Goal: Task Accomplishment & Management: Use online tool/utility

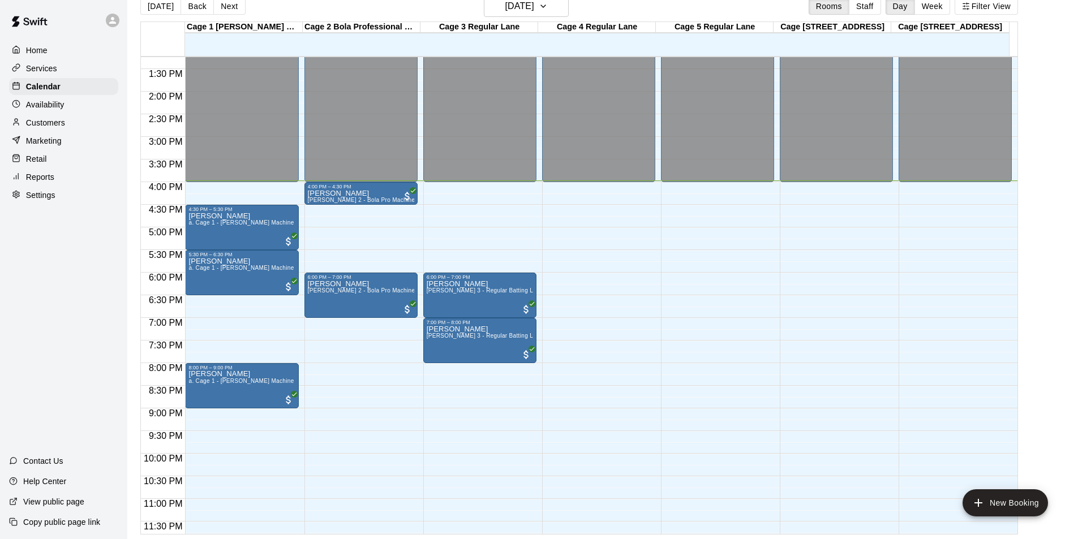
scroll to position [611, 0]
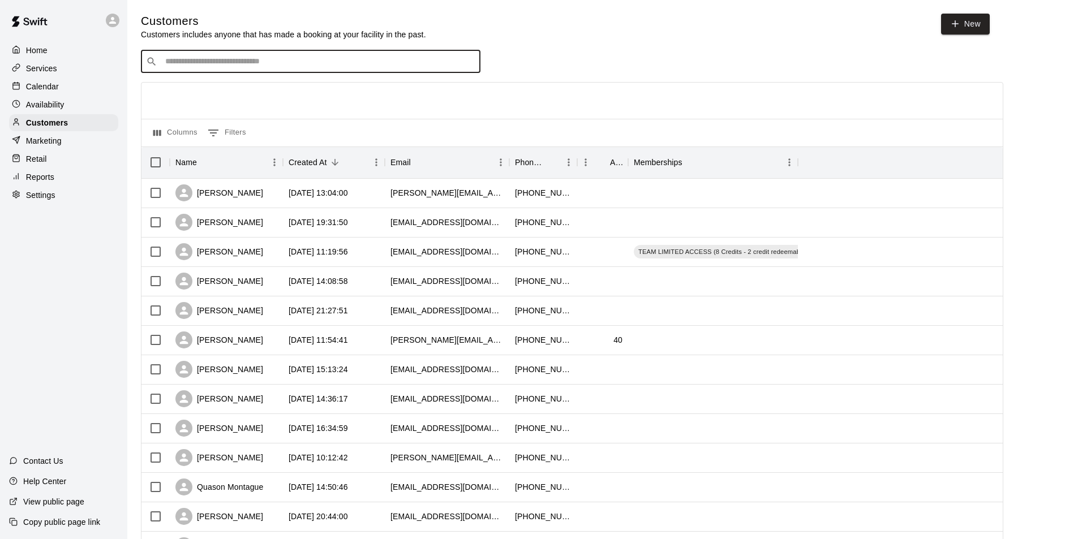
click at [211, 62] on input "Search customers by name or email" at bounding box center [319, 61] width 314 height 11
type input "****"
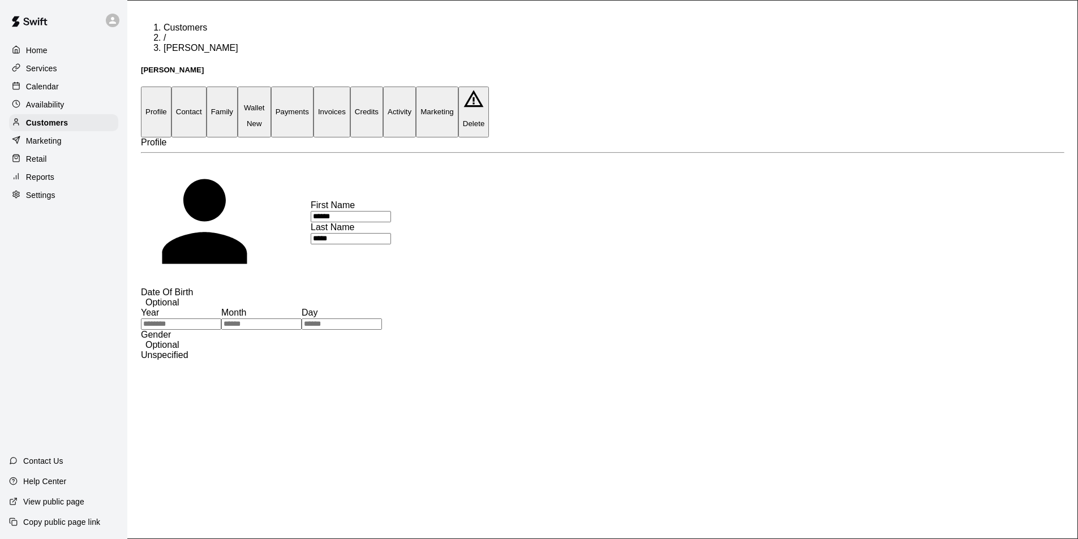
click at [383, 87] on button "Credits" at bounding box center [366, 112] width 33 height 50
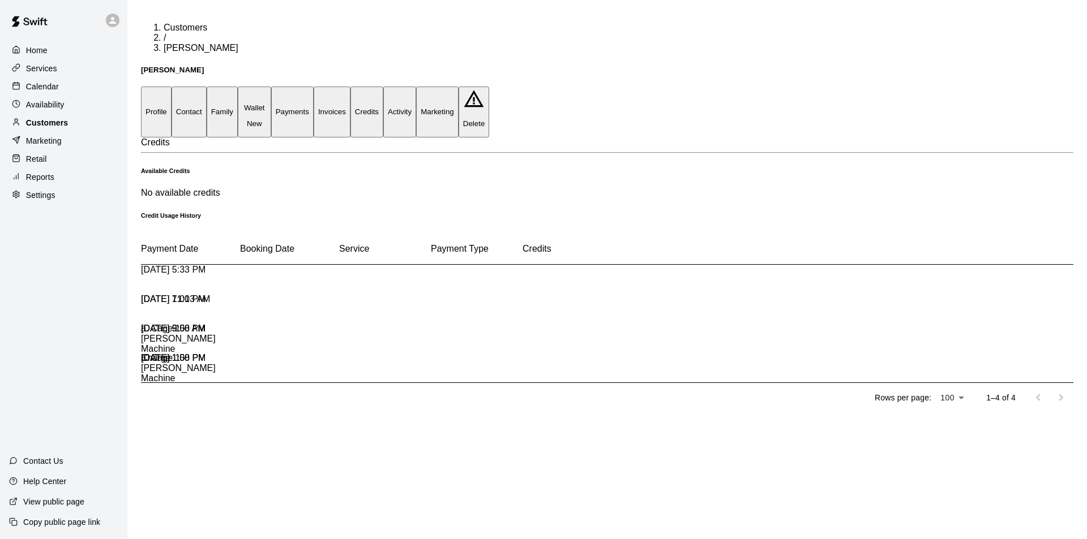
click at [66, 129] on p "Customers" at bounding box center [47, 122] width 42 height 11
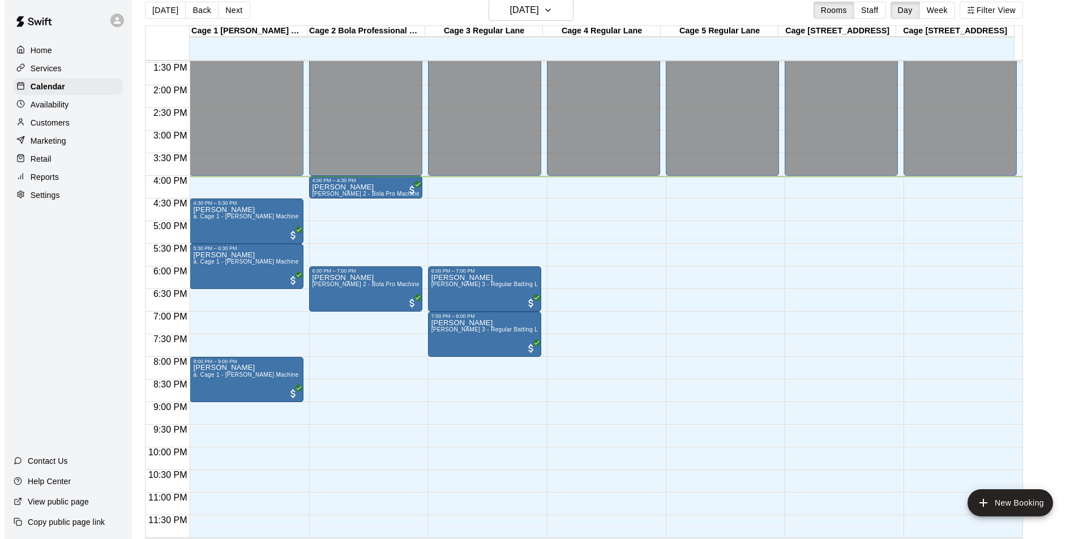
scroll to position [18, 0]
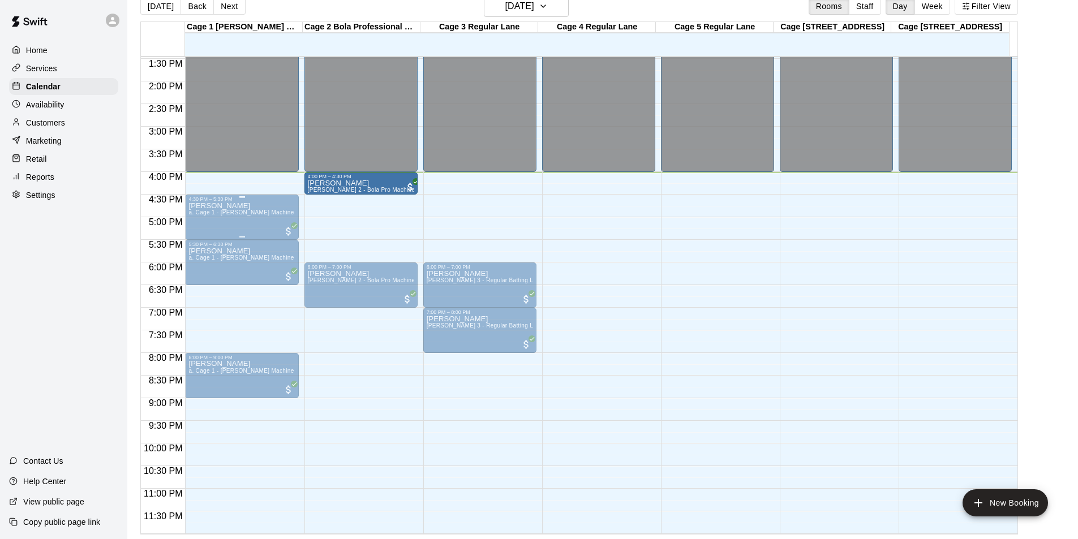
drag, startPoint x: 382, startPoint y: 191, endPoint x: 216, endPoint y: 201, distance: 166.1
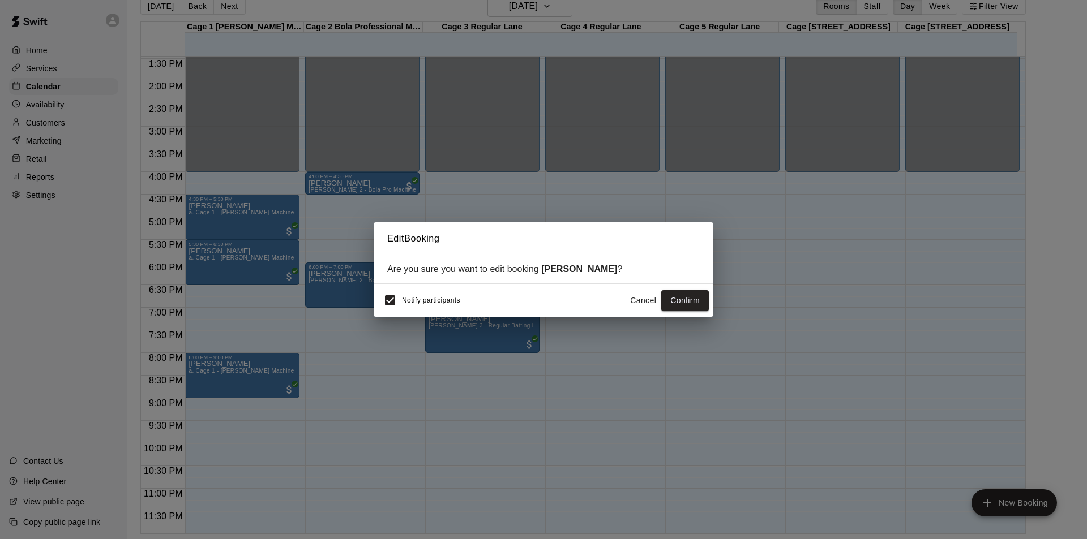
click at [627, 297] on button "Cancel" at bounding box center [643, 300] width 36 height 21
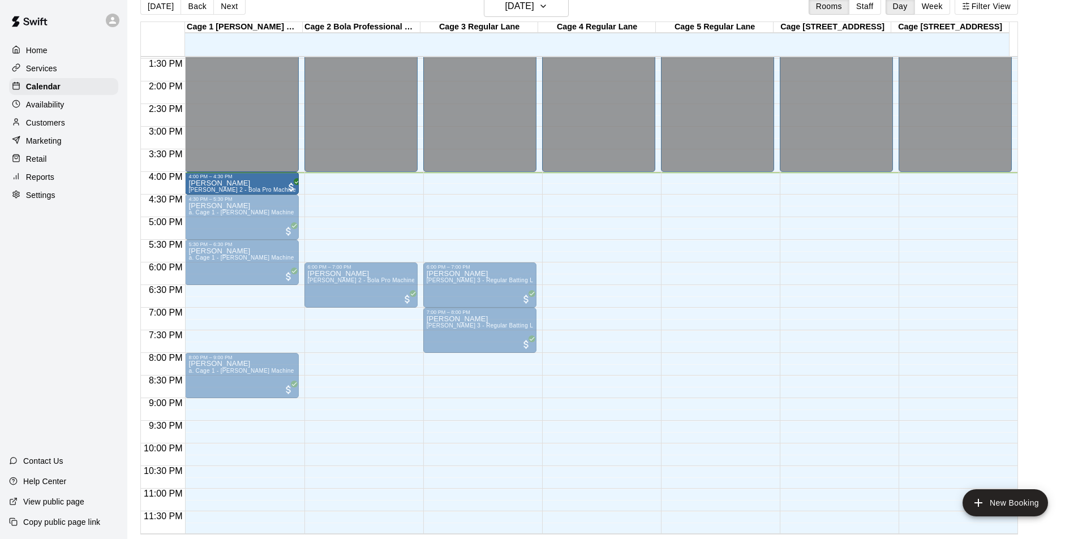
drag, startPoint x: 356, startPoint y: 181, endPoint x: 299, endPoint y: 186, distance: 56.2
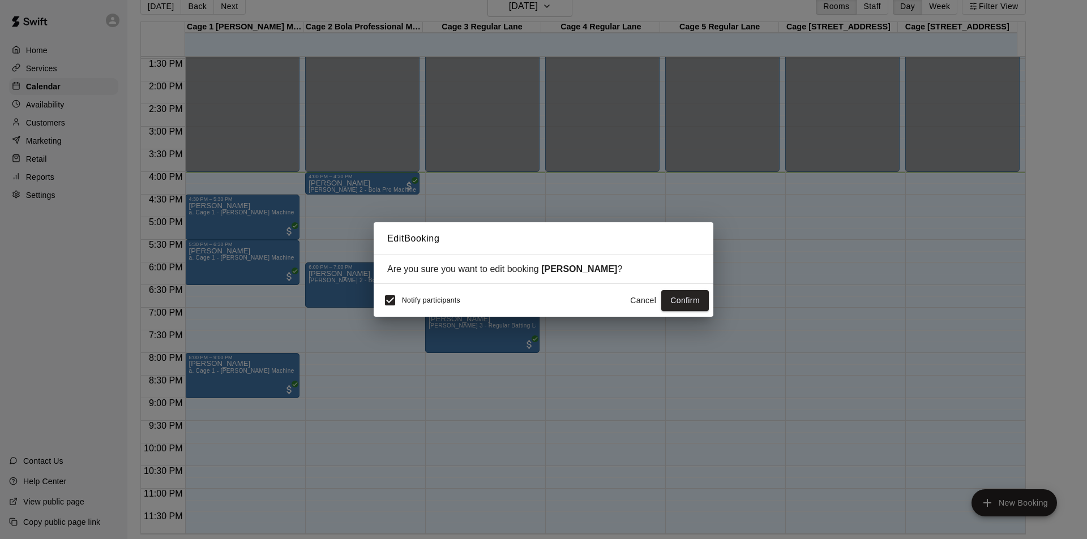
click at [688, 302] on button "Confirm" at bounding box center [685, 300] width 48 height 21
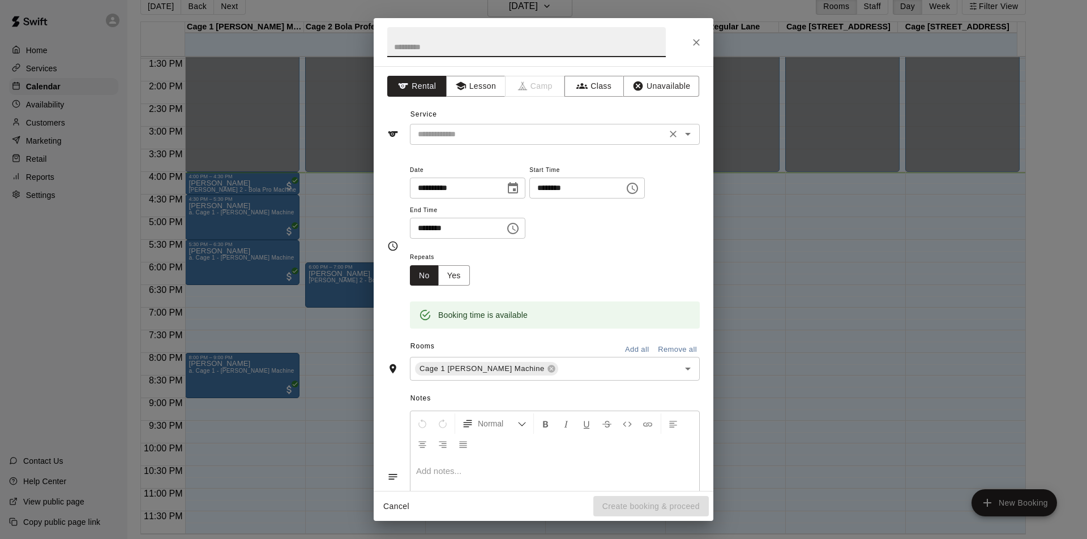
click at [556, 135] on input "text" at bounding box center [538, 134] width 250 height 14
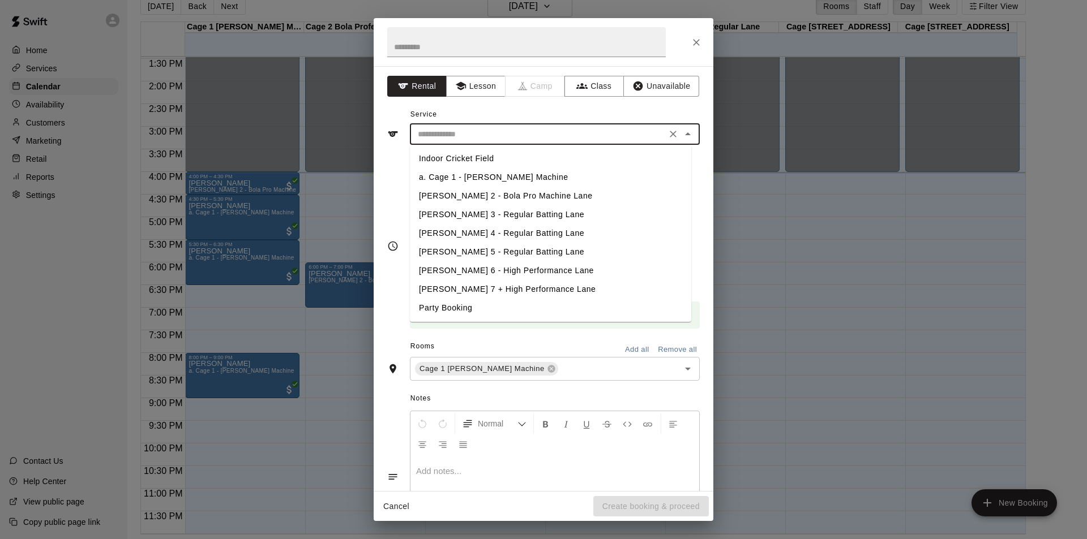
click at [479, 180] on li "a. Cage 1 - [PERSON_NAME] Machine" at bounding box center [550, 177] width 281 height 19
type input "**********"
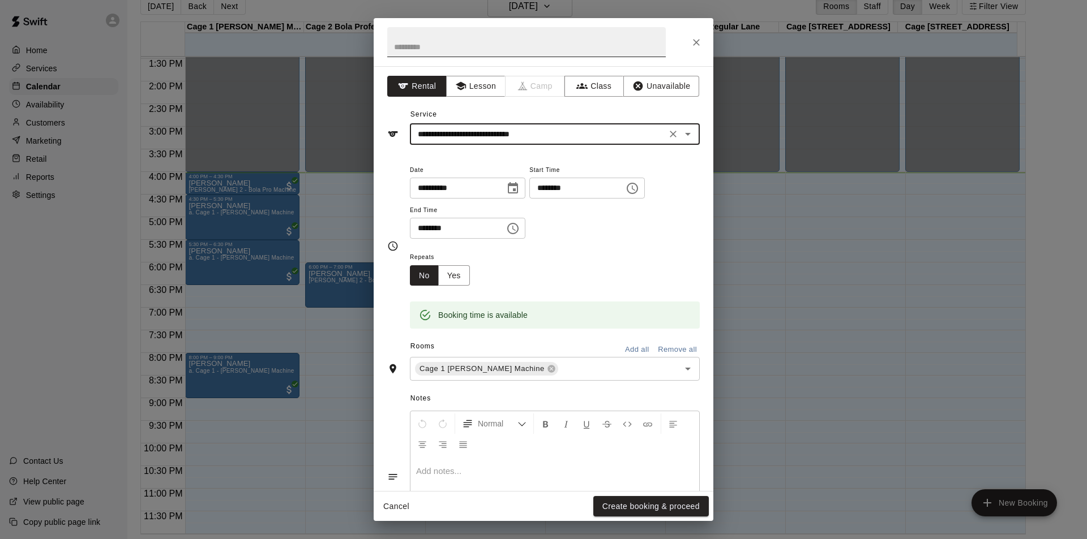
click at [492, 56] on input "text" at bounding box center [526, 42] width 279 height 30
type input "*****"
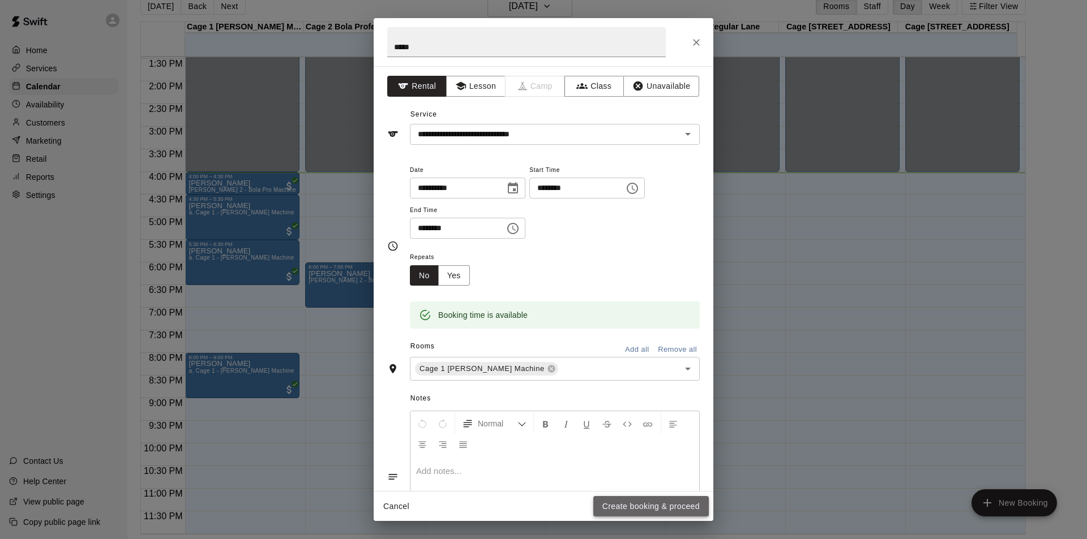
click at [641, 507] on button "Create booking & proceed" at bounding box center [650, 506] width 115 height 21
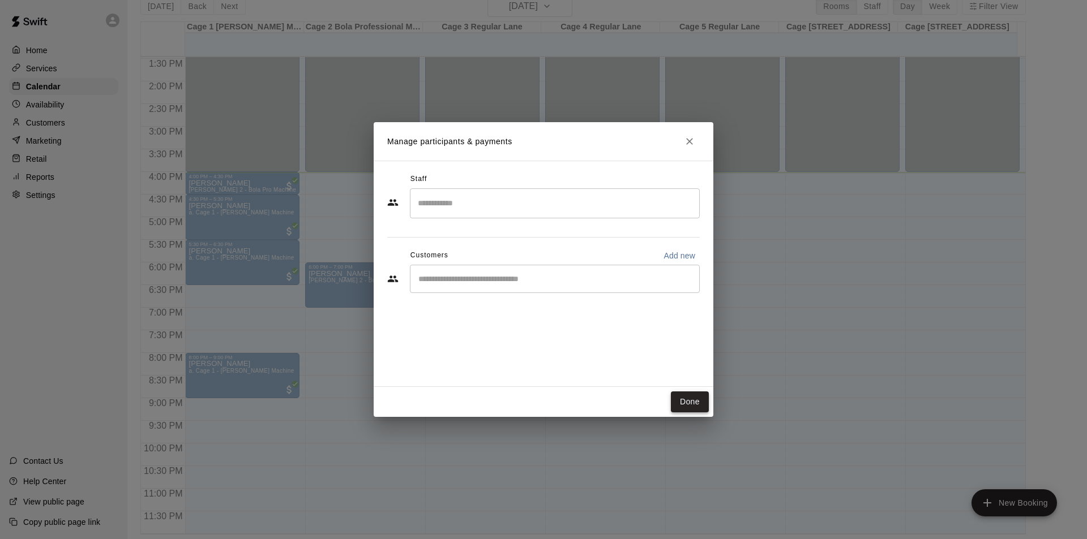
click at [687, 405] on button "Done" at bounding box center [690, 402] width 38 height 21
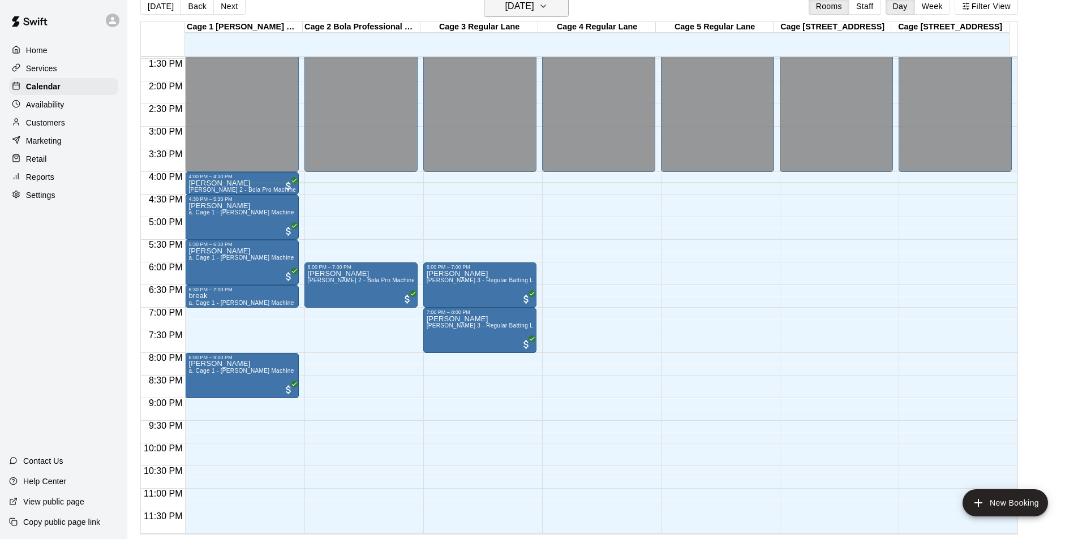
click at [554, 7] on button "[DATE]" at bounding box center [526, 6] width 85 height 22
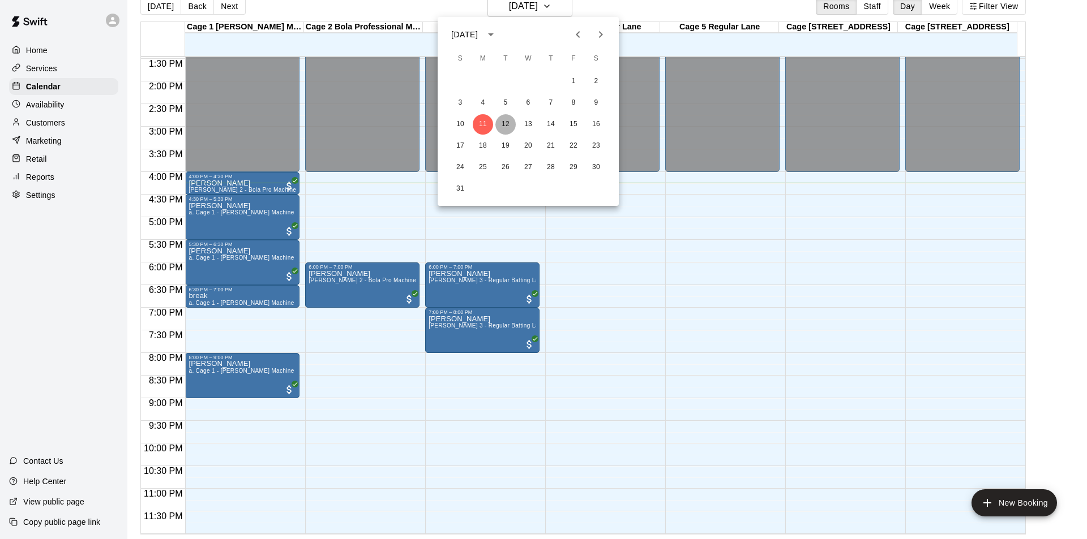
click at [510, 122] on button "12" at bounding box center [505, 124] width 20 height 20
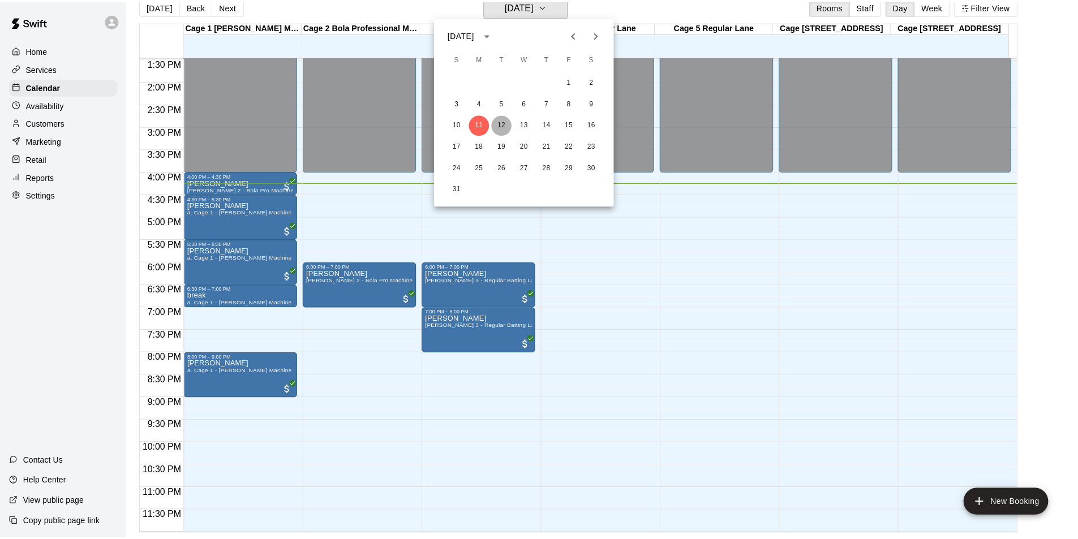
scroll to position [14, 0]
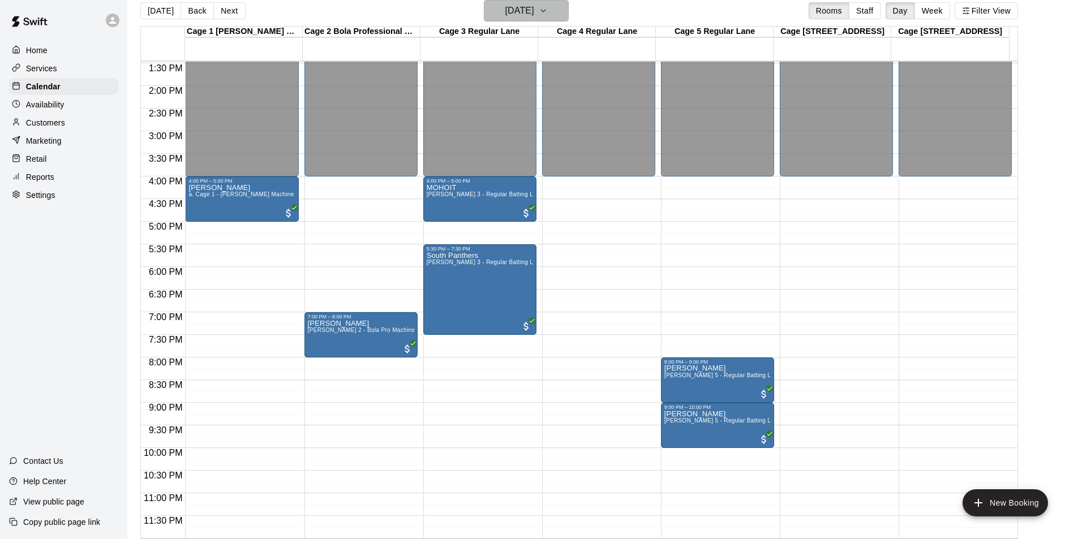
click at [534, 12] on h6 "Tuesday Aug 12" at bounding box center [520, 11] width 29 height 16
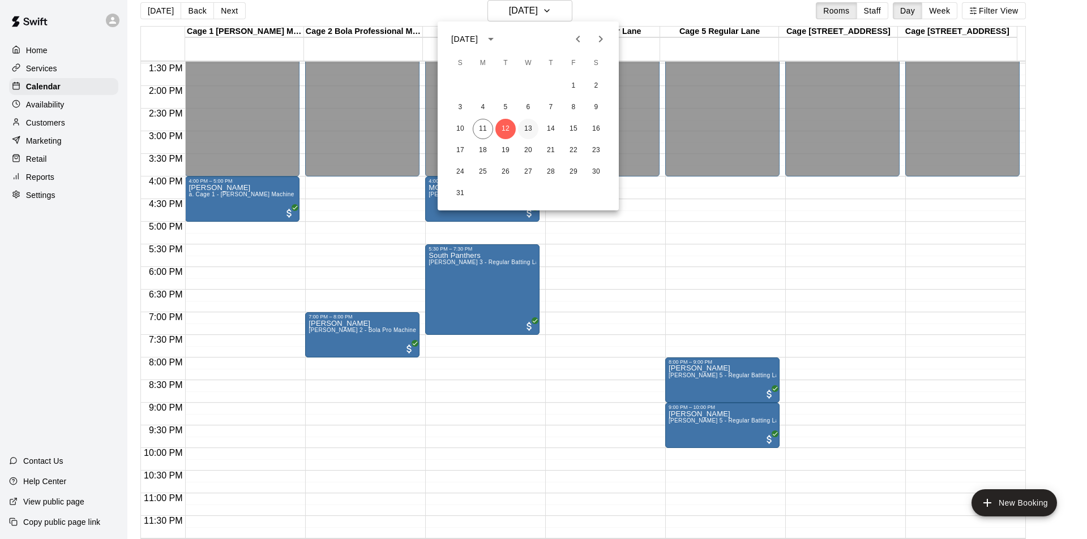
click at [526, 122] on button "13" at bounding box center [528, 129] width 20 height 20
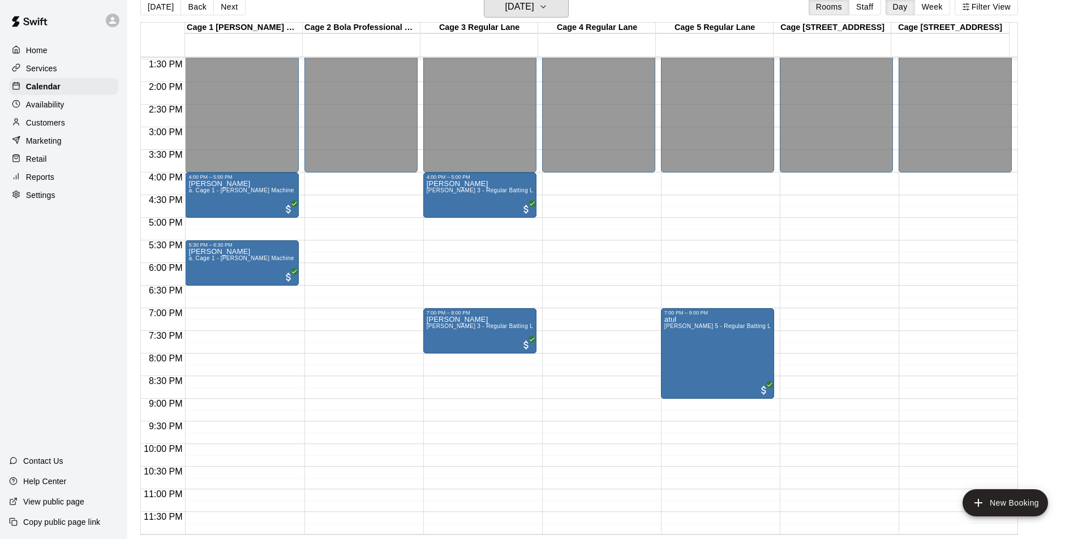
scroll to position [18, 0]
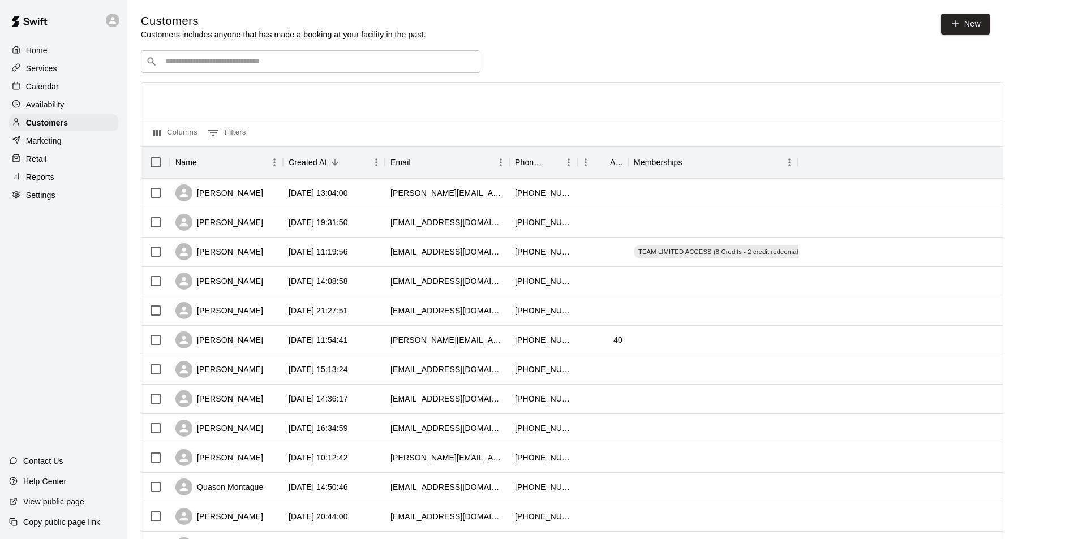
click at [270, 72] on div "​ ​" at bounding box center [311, 61] width 340 height 23
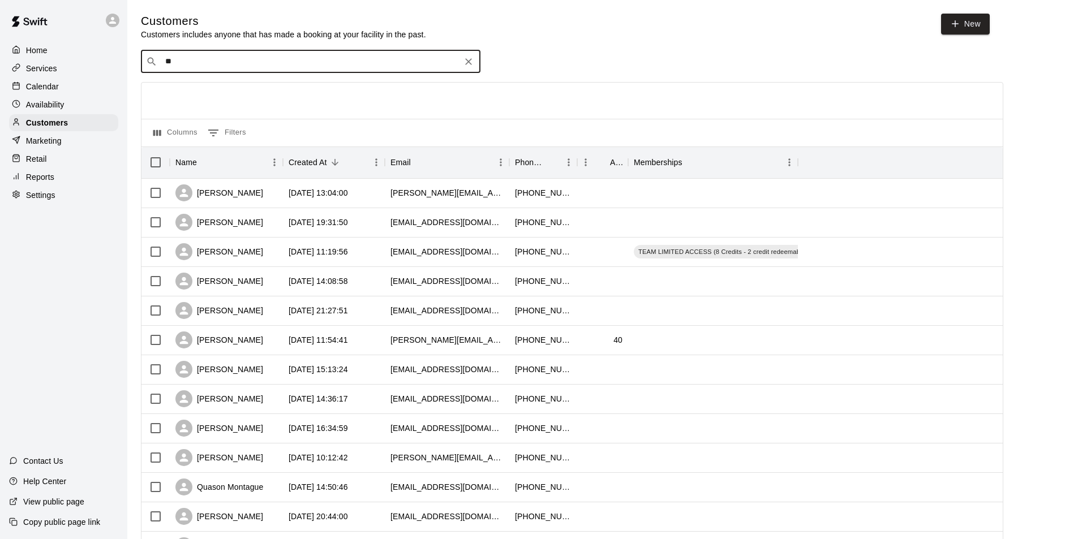
type input "*"
type input "***"
click at [468, 65] on icon "Clear" at bounding box center [468, 61] width 11 height 11
click at [313, 64] on input "Search customers by name or email" at bounding box center [319, 61] width 314 height 11
click at [253, 65] on input "Search customers by name or email" at bounding box center [319, 61] width 314 height 11
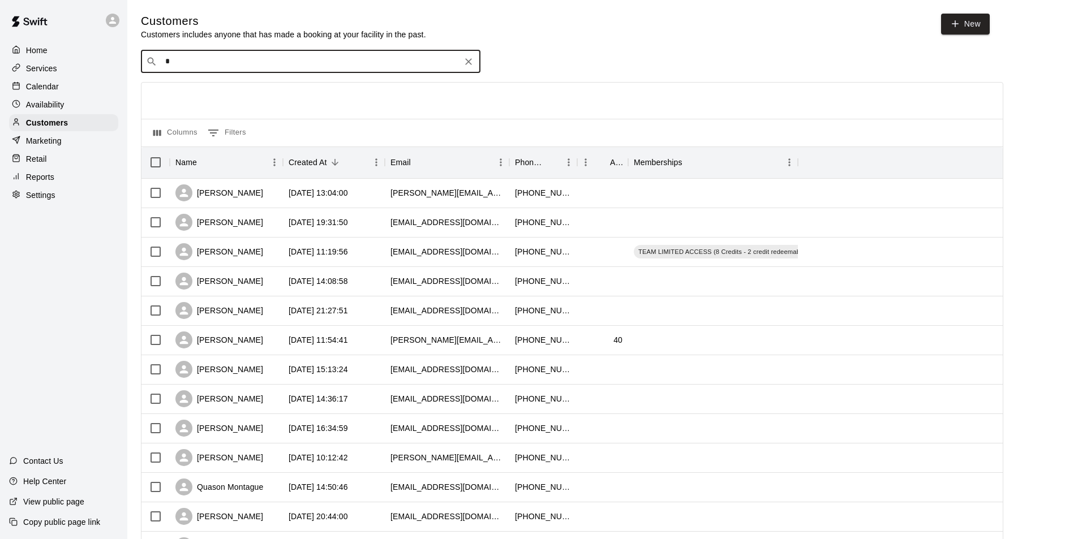
type input "**"
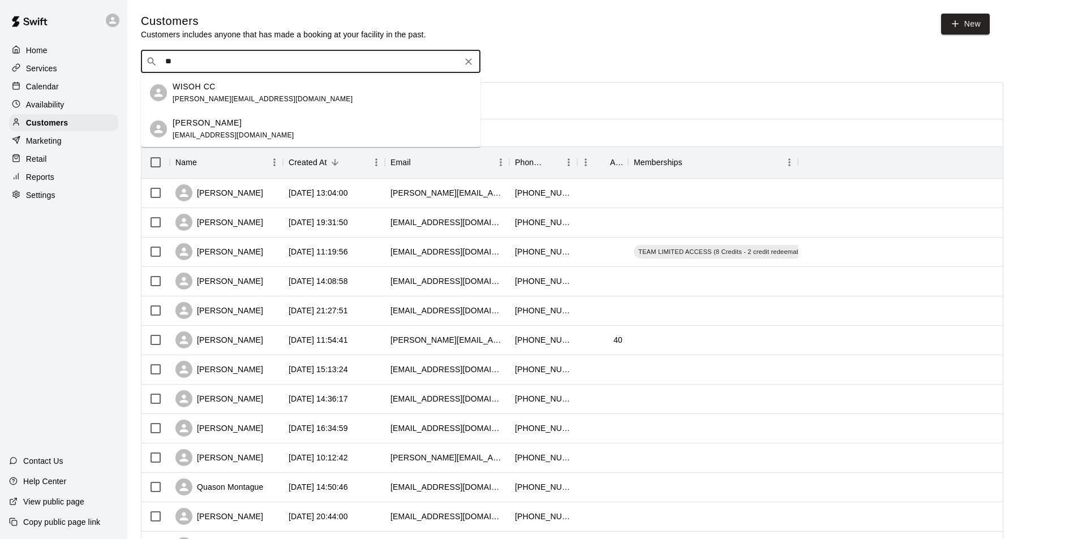
click at [214, 87] on p "WISOH CC" at bounding box center [194, 87] width 43 height 12
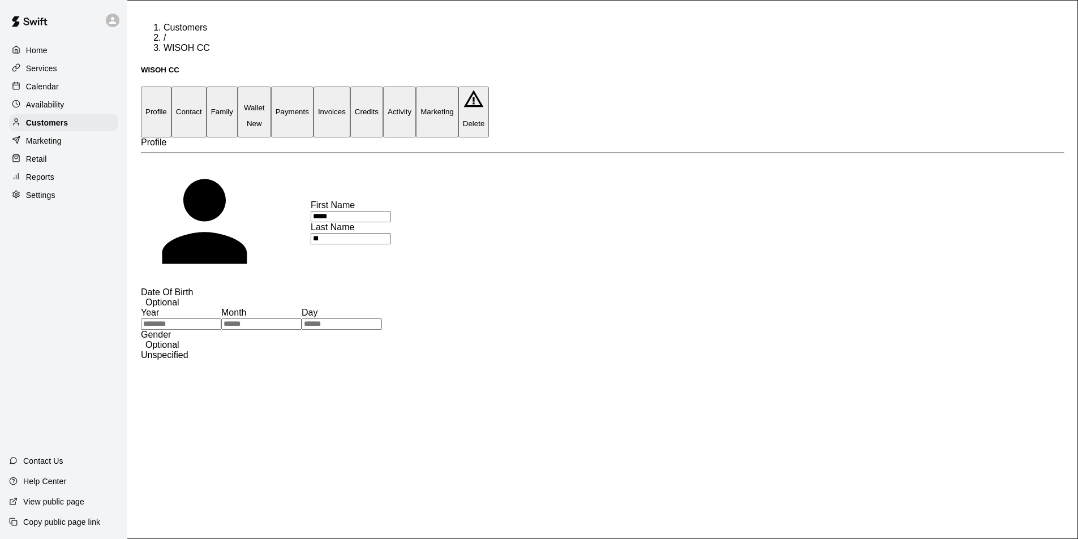
click at [383, 87] on button "Credits" at bounding box center [366, 112] width 33 height 50
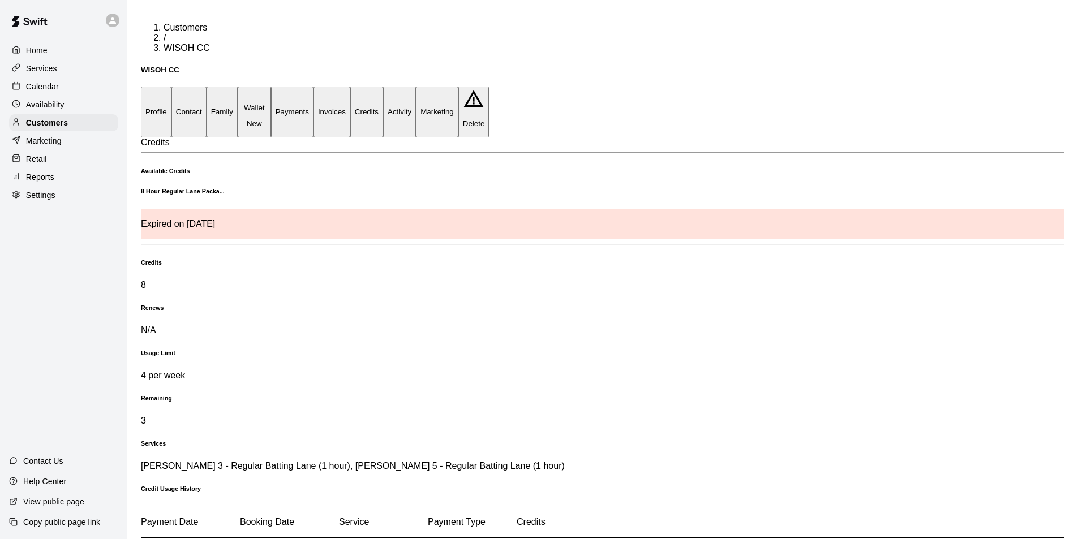
drag, startPoint x: 303, startPoint y: 187, endPoint x: 391, endPoint y: 190, distance: 88.4
click at [391, 209] on span "Expired on Jun 23, 2025" at bounding box center [603, 224] width 924 height 30
click at [416, 197] on div "8 Hour Regular Lane Packa... Expired on Jun 23, 2025" at bounding box center [603, 214] width 924 height 52
click at [314, 87] on button "Payments" at bounding box center [292, 112] width 42 height 50
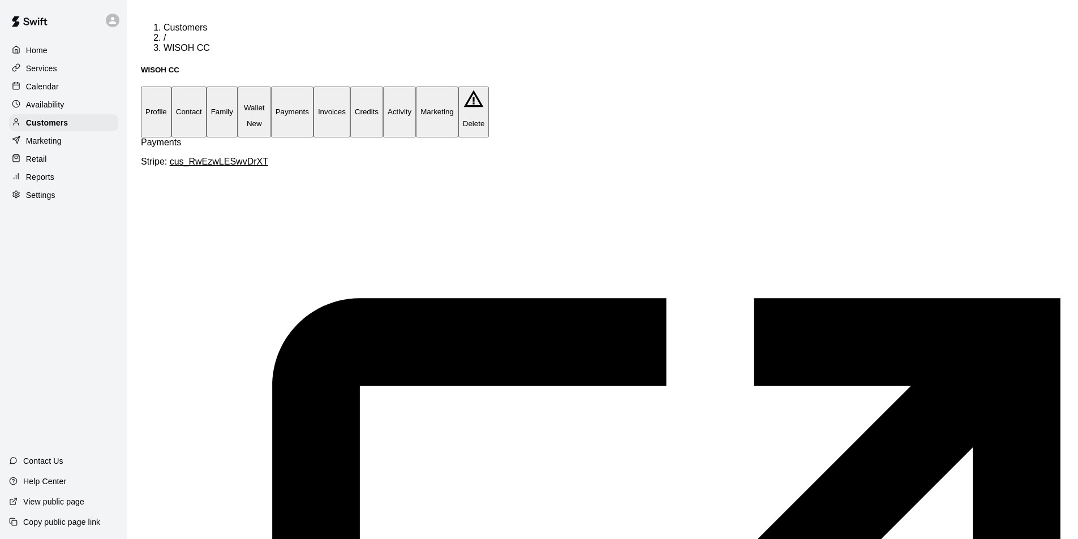
click at [383, 87] on button "Credits" at bounding box center [366, 112] width 33 height 50
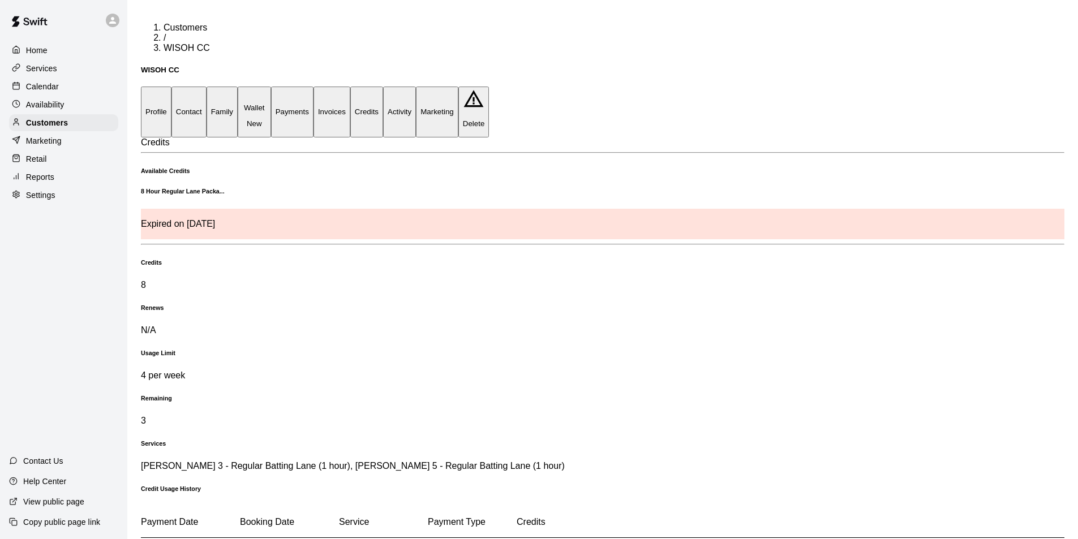
drag, startPoint x: 302, startPoint y: 189, endPoint x: 391, endPoint y: 190, distance: 88.9
click at [391, 209] on span "Expired on Jun 23, 2025" at bounding box center [603, 224] width 924 height 30
click at [465, 190] on div "8 Hour Regular Lane Packa... Expired on Jun 23, 2025 Credits 8 Renews N/A Usage…" at bounding box center [603, 330] width 924 height 284
click at [416, 87] on button "Activity" at bounding box center [399, 112] width 33 height 50
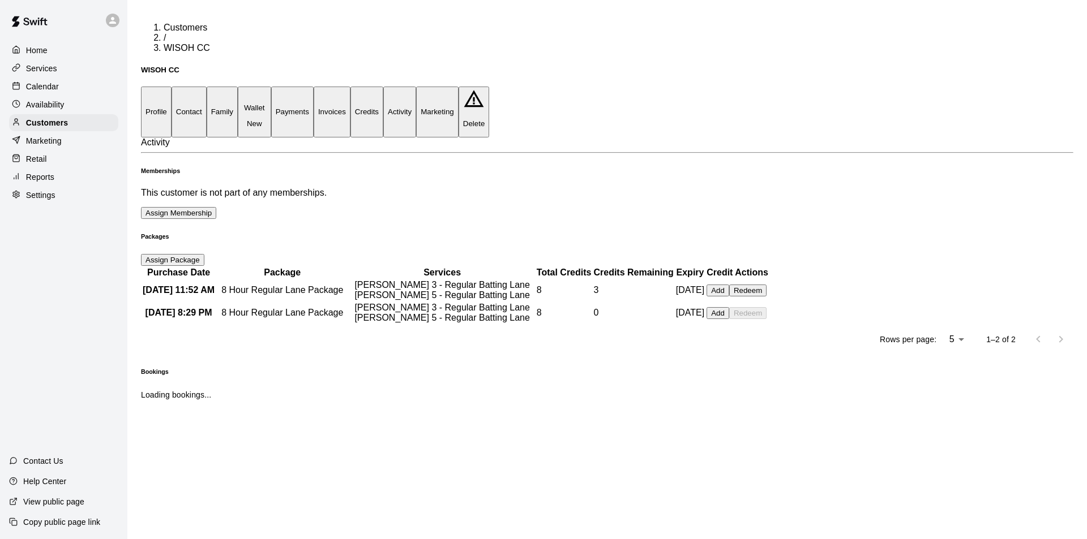
click at [383, 87] on button "Credits" at bounding box center [366, 112] width 33 height 50
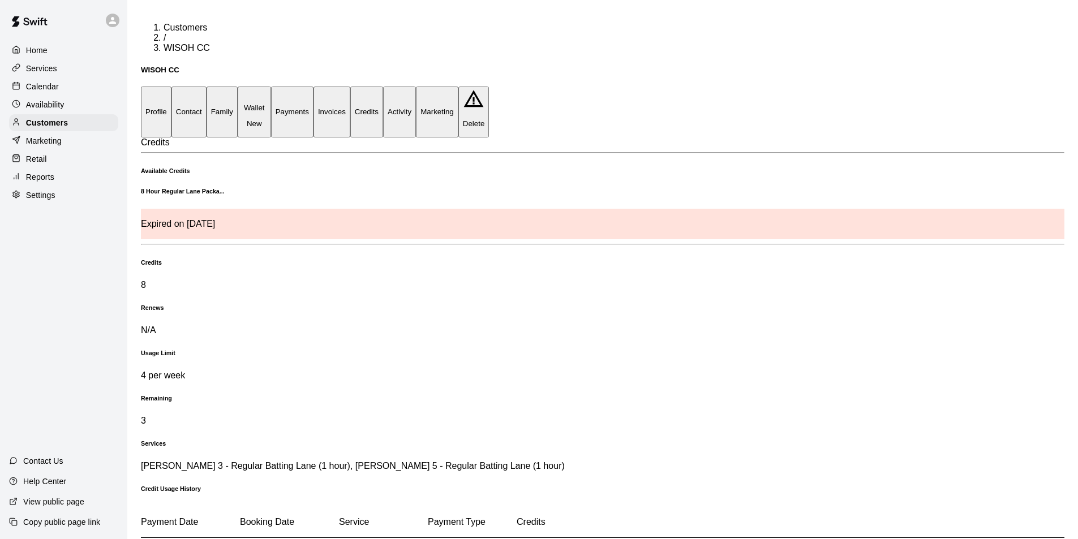
click at [416, 87] on button "Activity" at bounding box center [399, 112] width 33 height 50
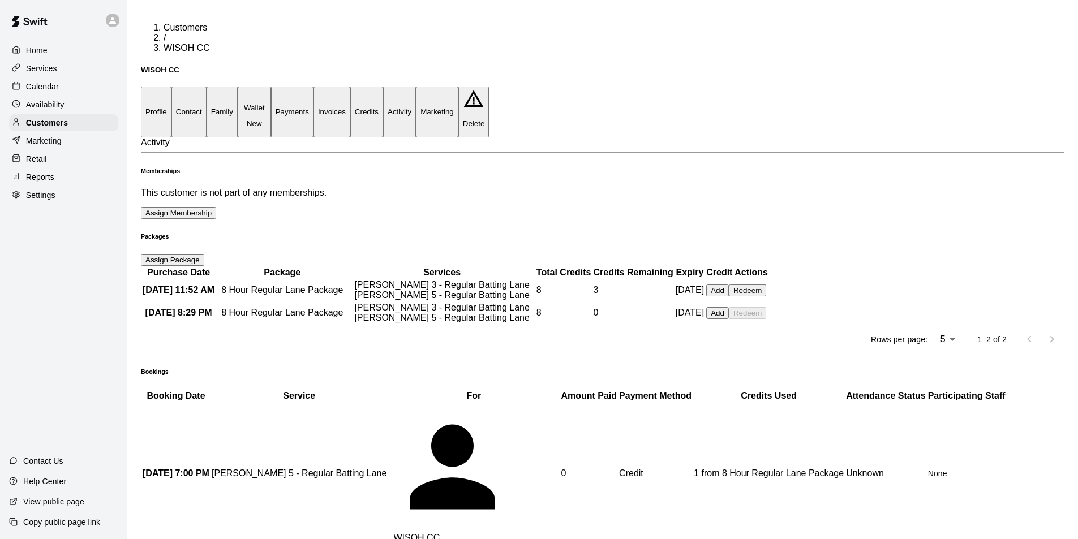
click at [383, 87] on button "Credits" at bounding box center [366, 112] width 33 height 50
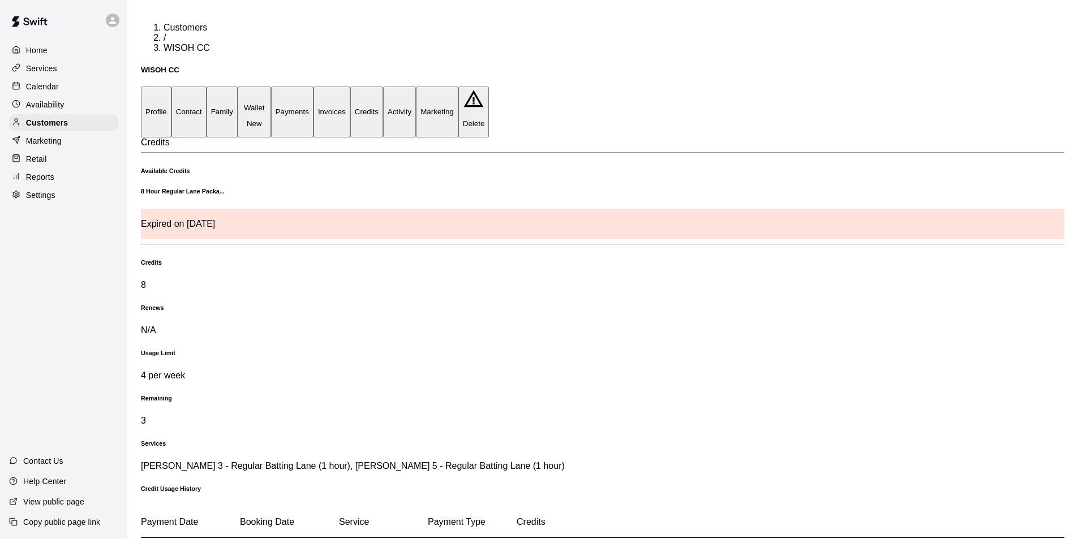
click at [416, 87] on button "Activity" at bounding box center [399, 112] width 33 height 50
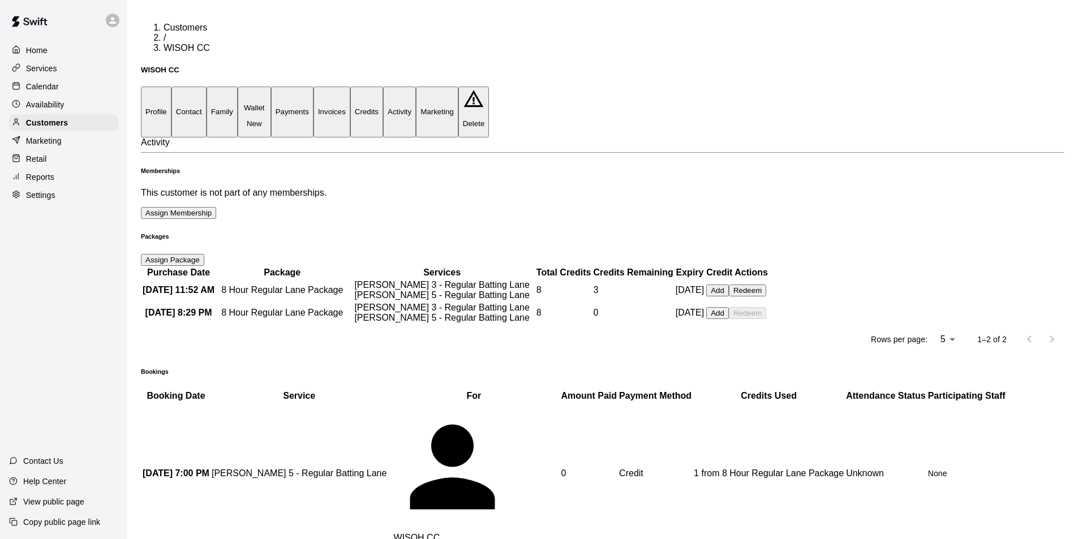
click at [383, 87] on button "Credits" at bounding box center [366, 112] width 33 height 50
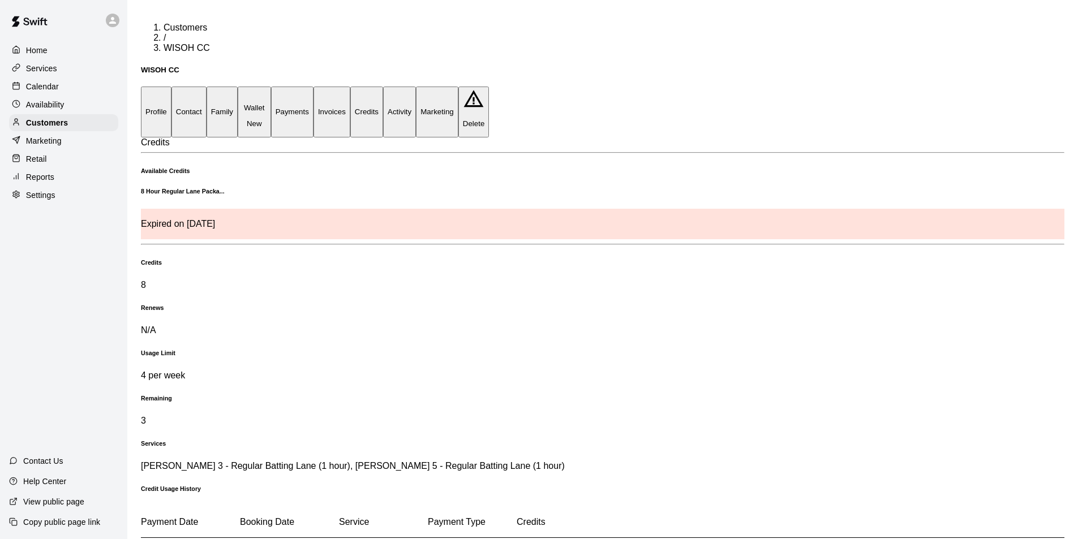
click at [416, 87] on button "Activity" at bounding box center [399, 112] width 33 height 50
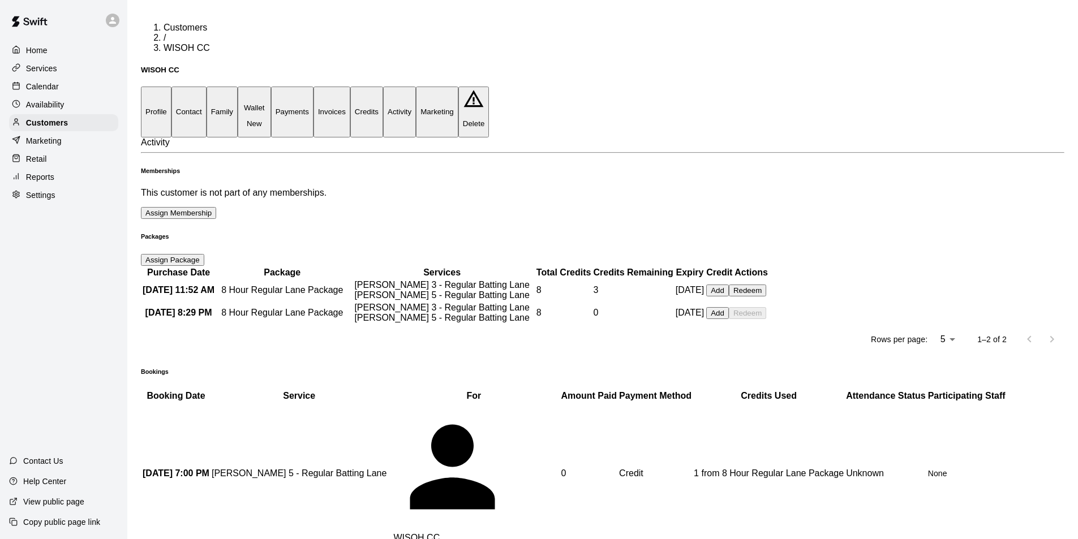
click at [383, 87] on button "Credits" at bounding box center [366, 112] width 33 height 50
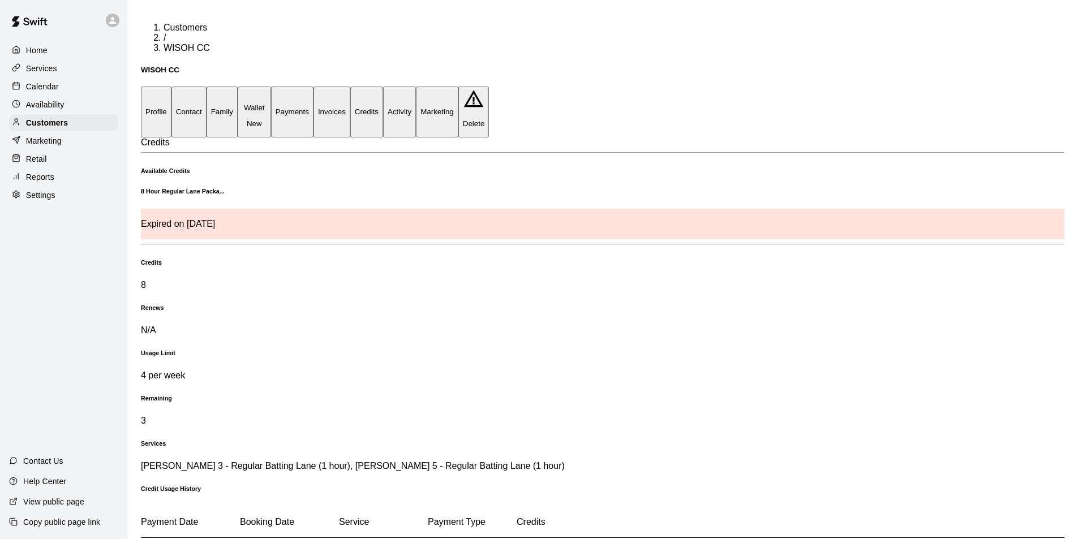
click at [459, 87] on button "Marketing" at bounding box center [437, 112] width 42 height 50
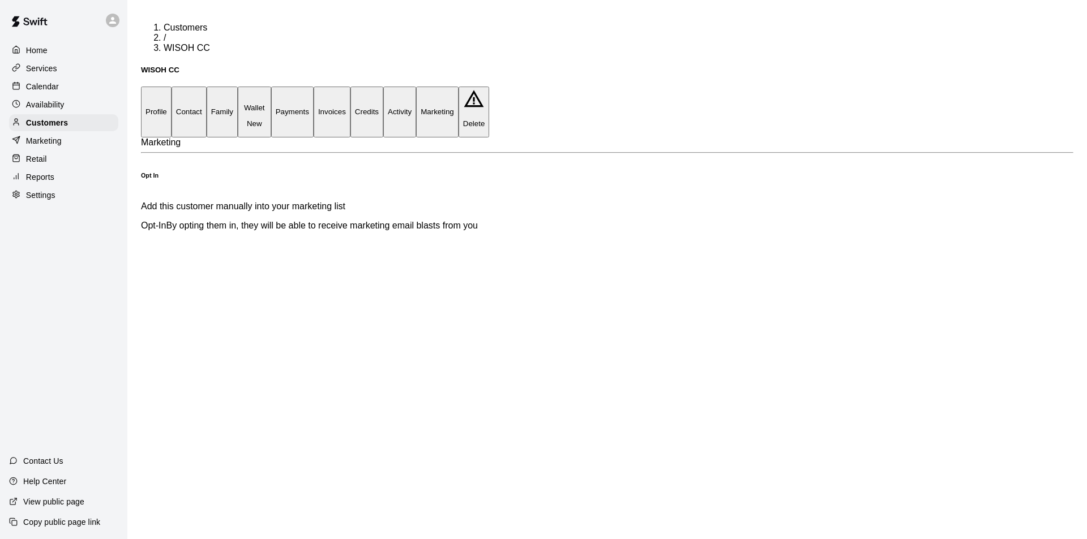
click at [383, 87] on button "Credits" at bounding box center [366, 112] width 33 height 50
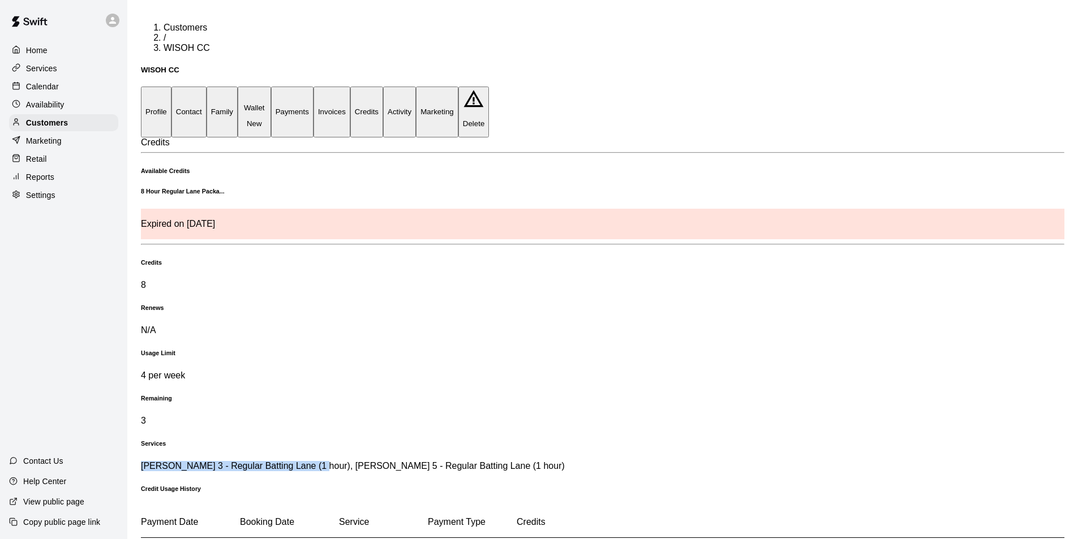
drag, startPoint x: 438, startPoint y: 247, endPoint x: 472, endPoint y: 282, distance: 49.2
click at [472, 282] on div "8 Hour Regular Lane Packa... Expired on Jun 23, 2025 Credits 8 Renews N/A Usage…" at bounding box center [603, 330] width 924 height 284
click at [483, 252] on div "8 Hour Regular Lane Packa... Expired on Jun 23, 2025 Credits 8 Renews N/A Usage…" at bounding box center [603, 330] width 924 height 284
drag, startPoint x: 421, startPoint y: 290, endPoint x: 253, endPoint y: 277, distance: 168.0
click at [250, 440] on div "Services c. Cage 3 - Regular Batting Lane (1 hour), e. Cage 5 - Regular Batting…" at bounding box center [603, 455] width 924 height 31
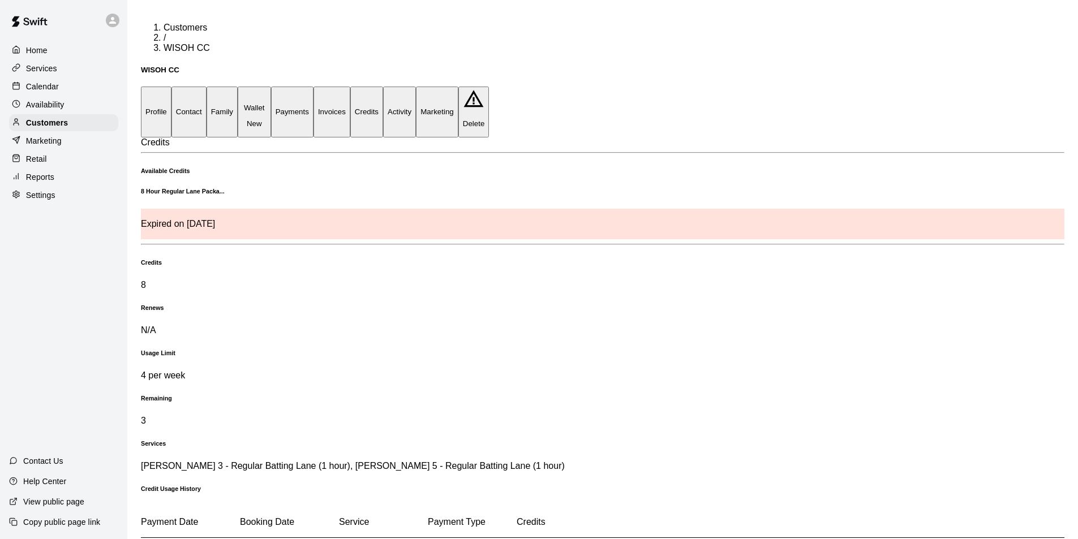
click at [357, 440] on h6 "Services" at bounding box center [603, 443] width 924 height 7
drag, startPoint x: 393, startPoint y: 235, endPoint x: 156, endPoint y: 229, distance: 237.3
click at [156, 259] on div "Credits 8 Renews N/A Usage Limit 4 per week Remaining 3 Services c. Cage 3 - Re…" at bounding box center [603, 365] width 924 height 212
click at [339, 350] on div "Usage Limit 4 per week" at bounding box center [603, 365] width 924 height 31
click at [415, 440] on div "Services c. Cage 3 - Regular Batting Lane (1 hour), e. Cage 5 - Regular Batting…" at bounding box center [603, 455] width 924 height 31
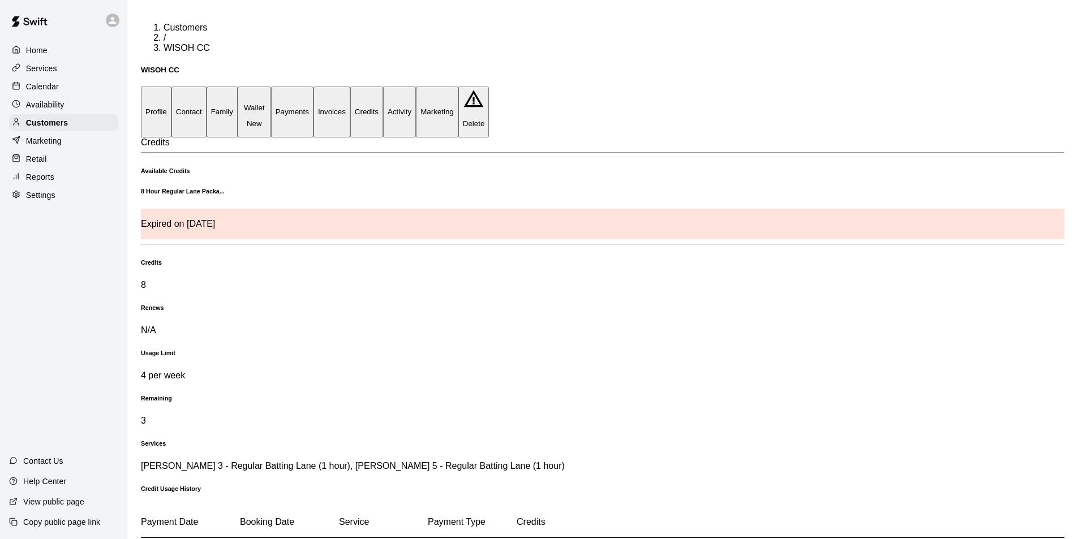
click at [189, 66] on h5 "WISOH CC" at bounding box center [603, 70] width 924 height 8
copy h5 "WISOH CC"
click at [416, 87] on button "Activity" at bounding box center [399, 112] width 33 height 50
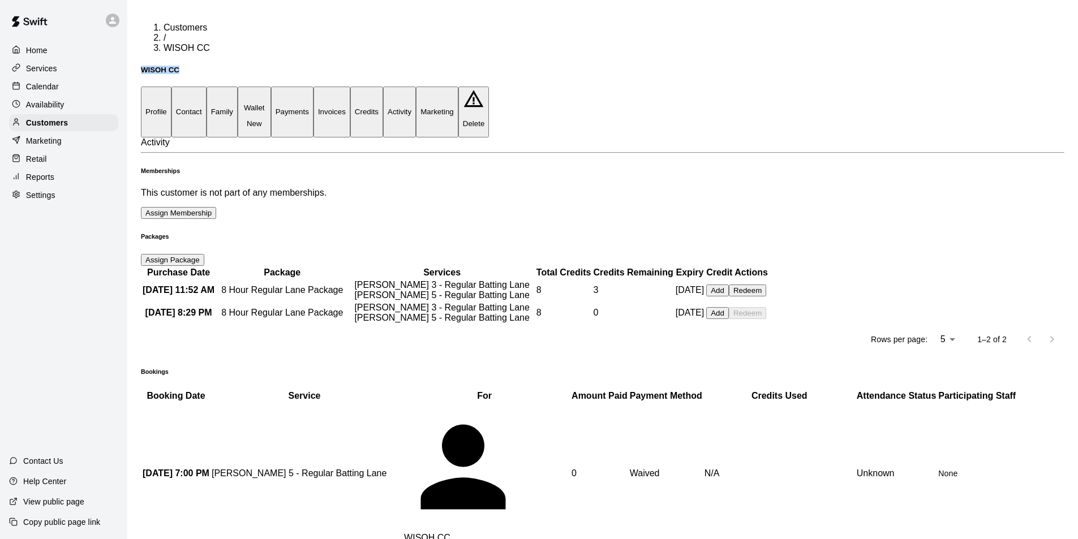
scroll to position [0, 60]
click at [729, 297] on button "Redeem" at bounding box center [747, 291] width 37 height 12
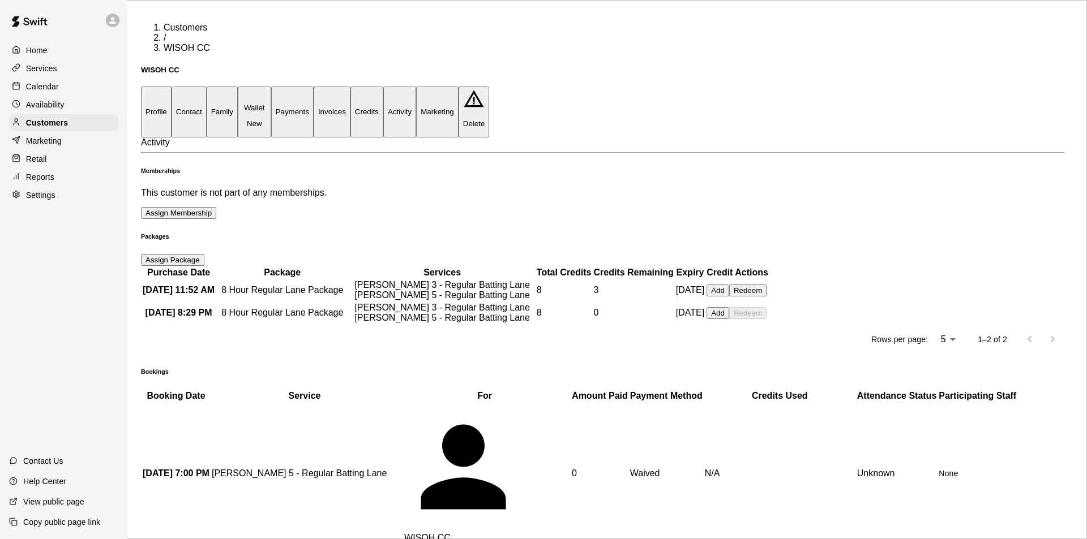
type input "*"
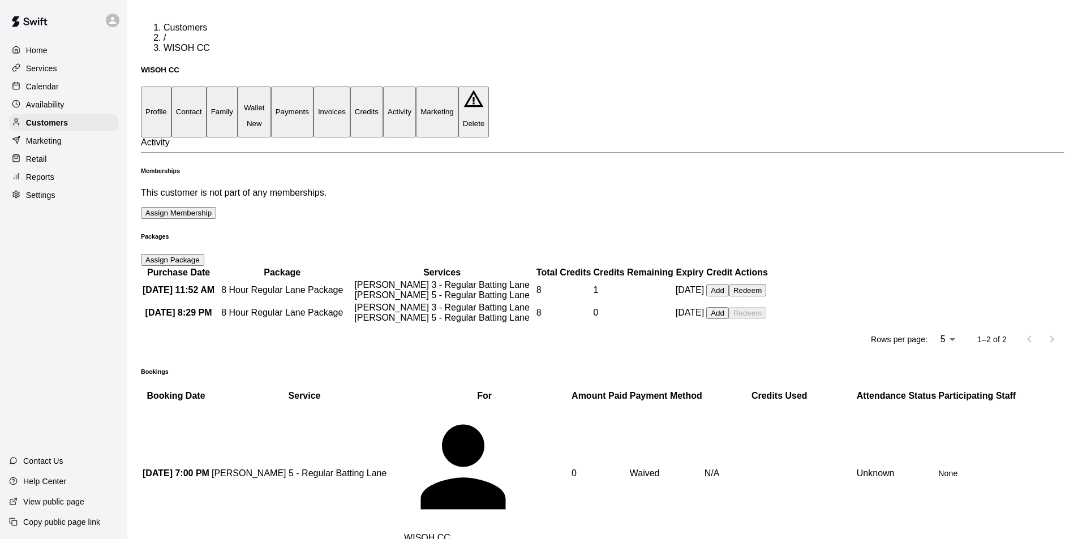
scroll to position [0, 0]
click at [101, 127] on div "Customers" at bounding box center [63, 122] width 109 height 17
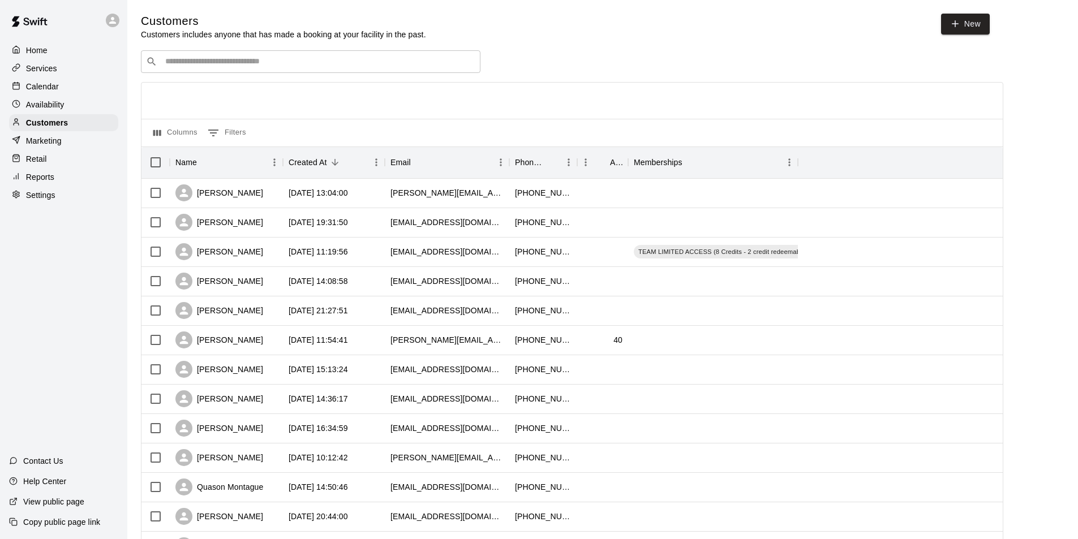
click at [311, 64] on input "Search customers by name or email" at bounding box center [319, 61] width 314 height 11
paste input "********"
type input "********"
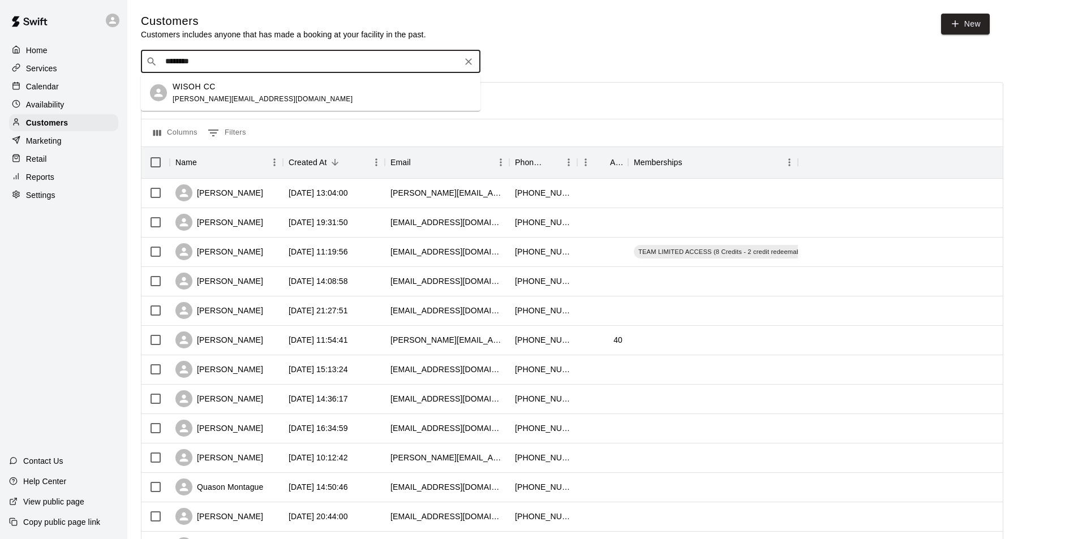
click at [221, 81] on div "WISOH CC" at bounding box center [263, 87] width 180 height 12
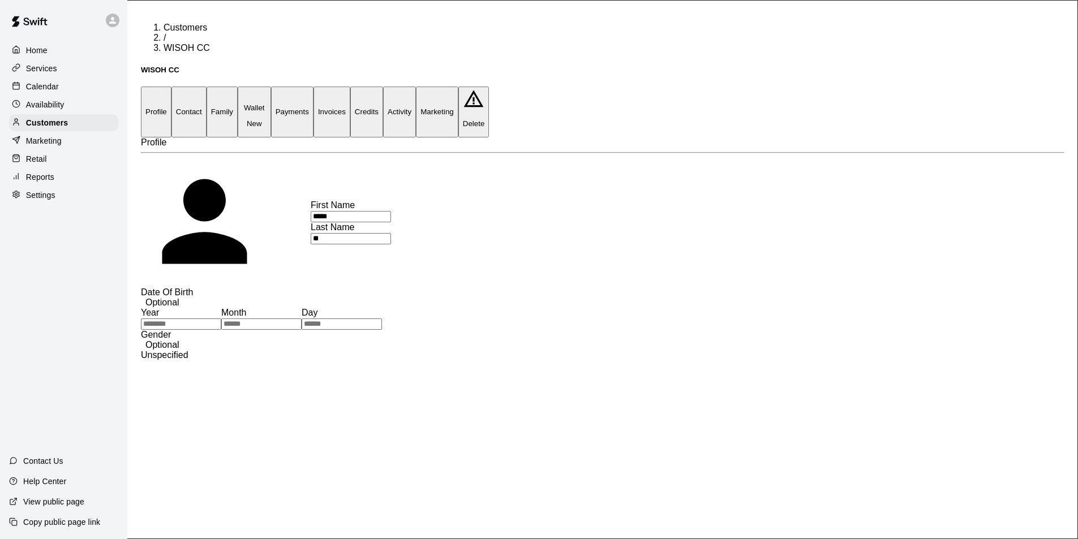
click at [383, 87] on button "Credits" at bounding box center [366, 112] width 33 height 50
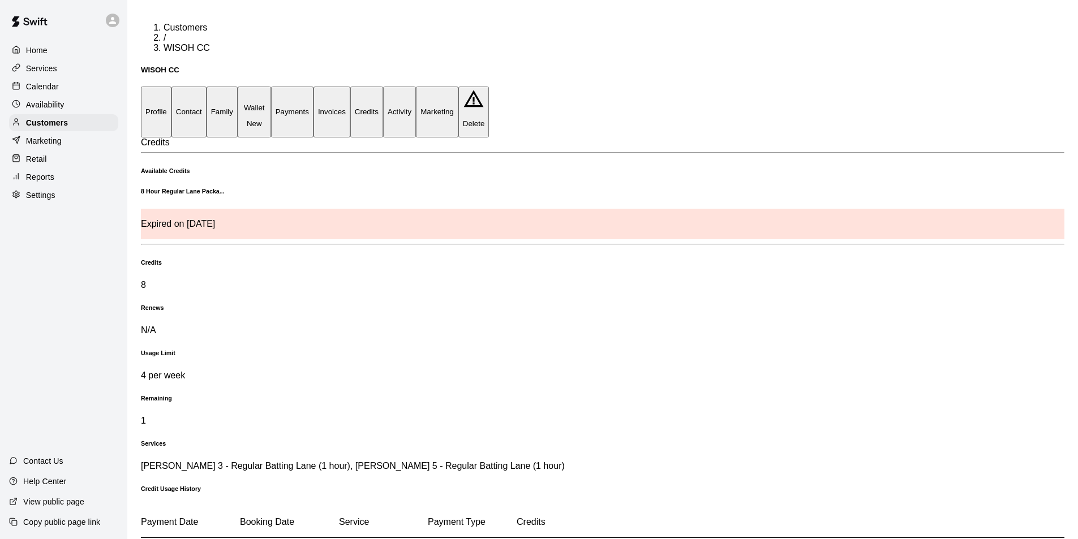
click at [416, 87] on button "Activity" at bounding box center [399, 112] width 33 height 50
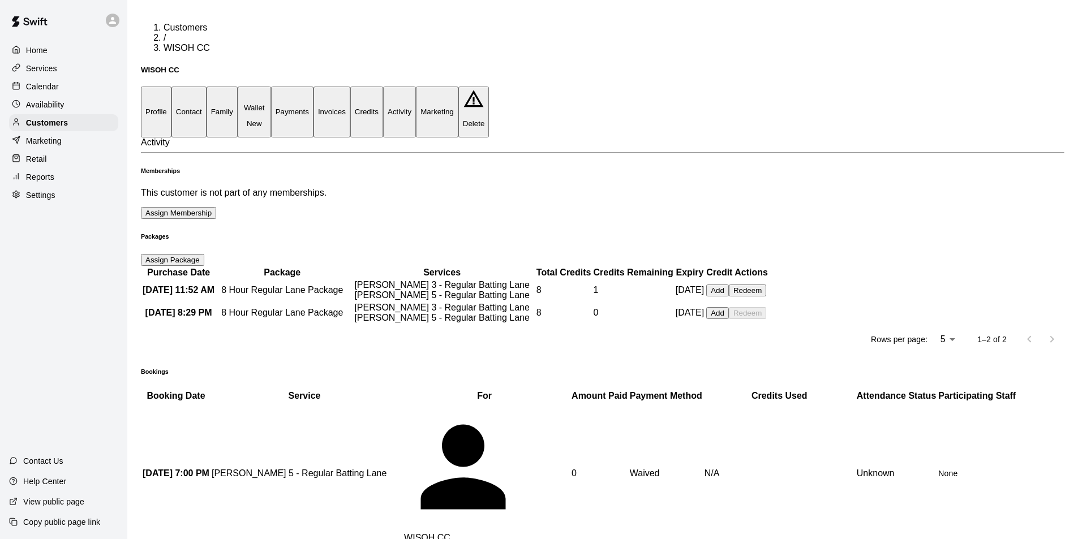
scroll to position [0, 60]
click at [729, 297] on button "Redeem" at bounding box center [747, 291] width 37 height 12
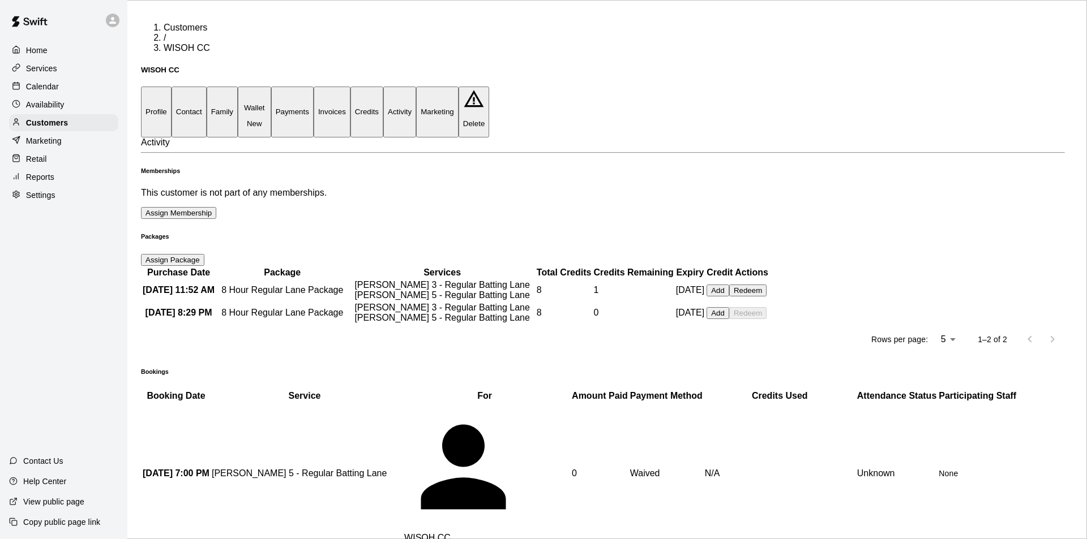
type input "*"
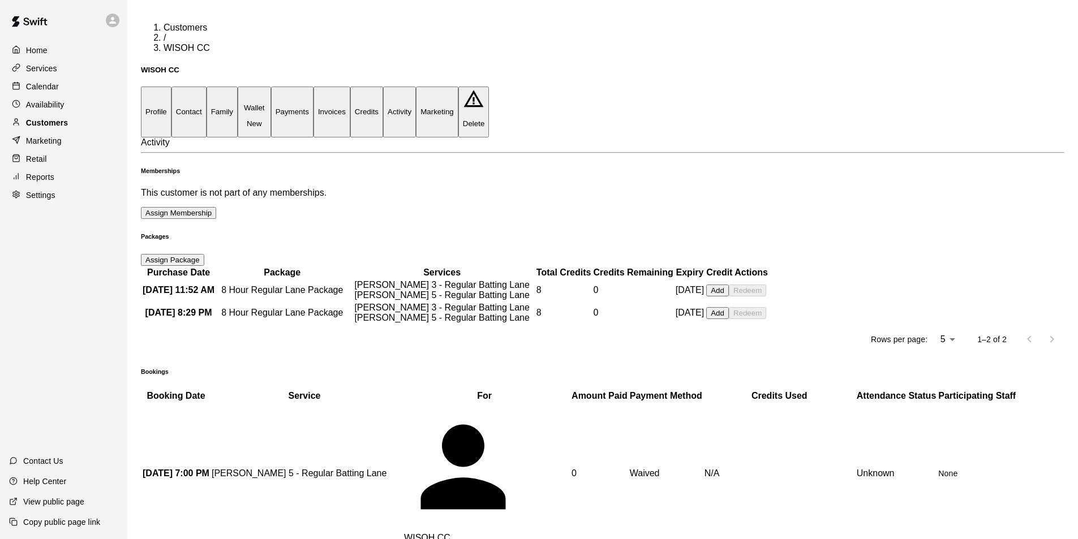
drag, startPoint x: 92, startPoint y: 125, endPoint x: 108, endPoint y: 14, distance: 112.1
click at [92, 123] on div "Customers" at bounding box center [63, 122] width 109 height 17
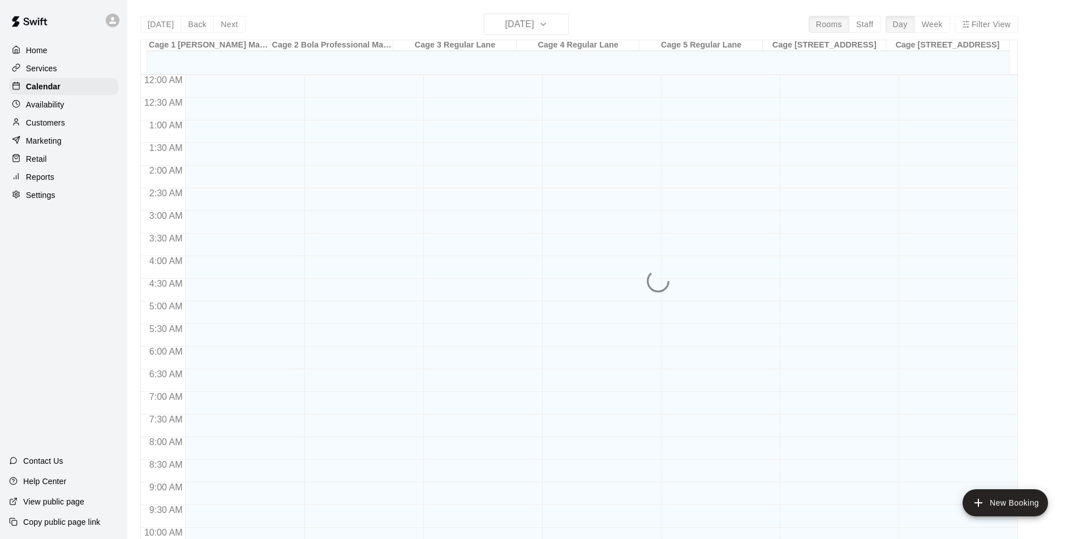
scroll to position [576, 0]
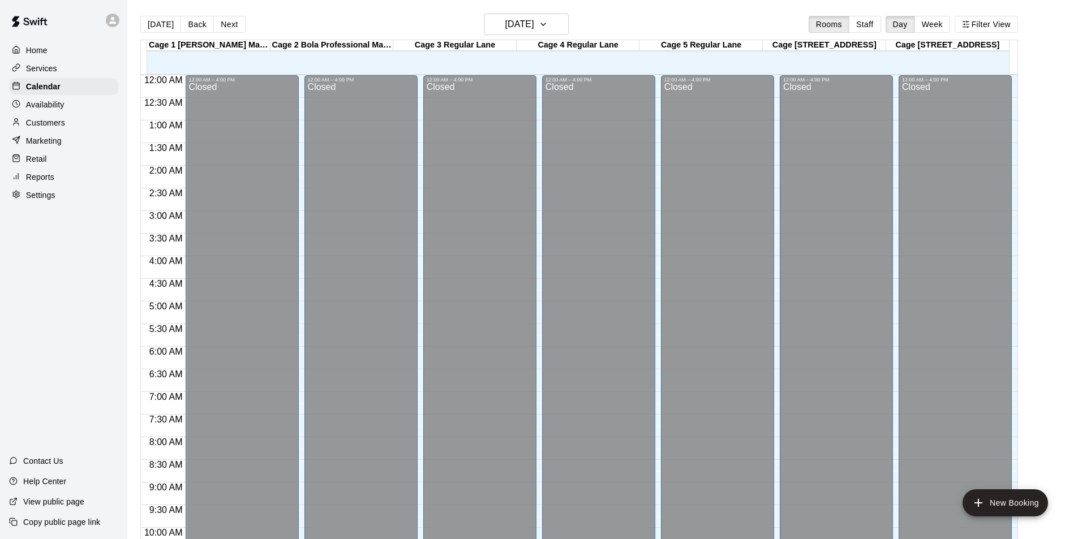
scroll to position [576, 0]
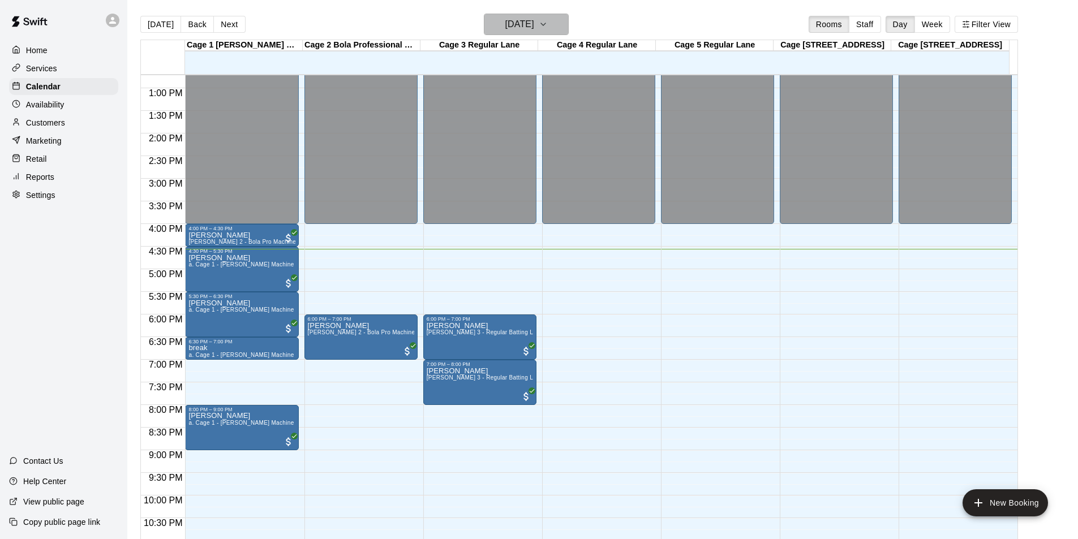
click at [556, 27] on button "[DATE]" at bounding box center [526, 25] width 85 height 22
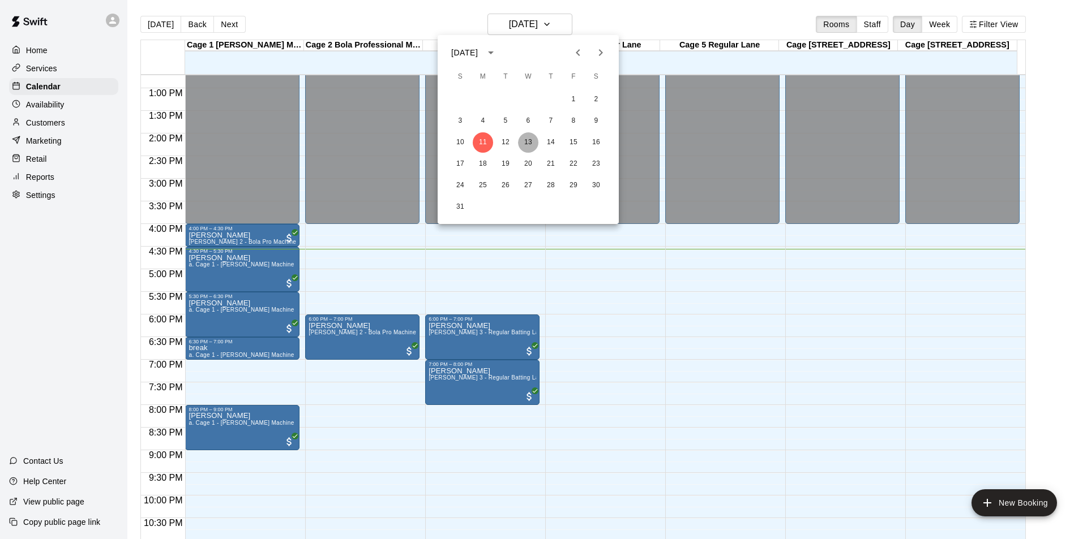
click at [529, 144] on button "13" at bounding box center [528, 142] width 20 height 20
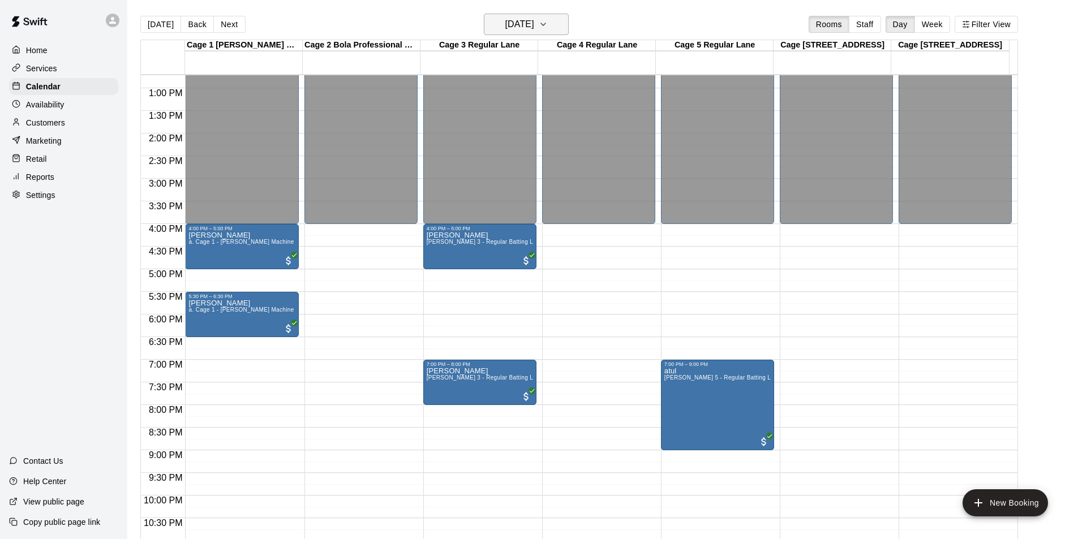
click at [548, 29] on icon "button" at bounding box center [543, 25] width 9 height 14
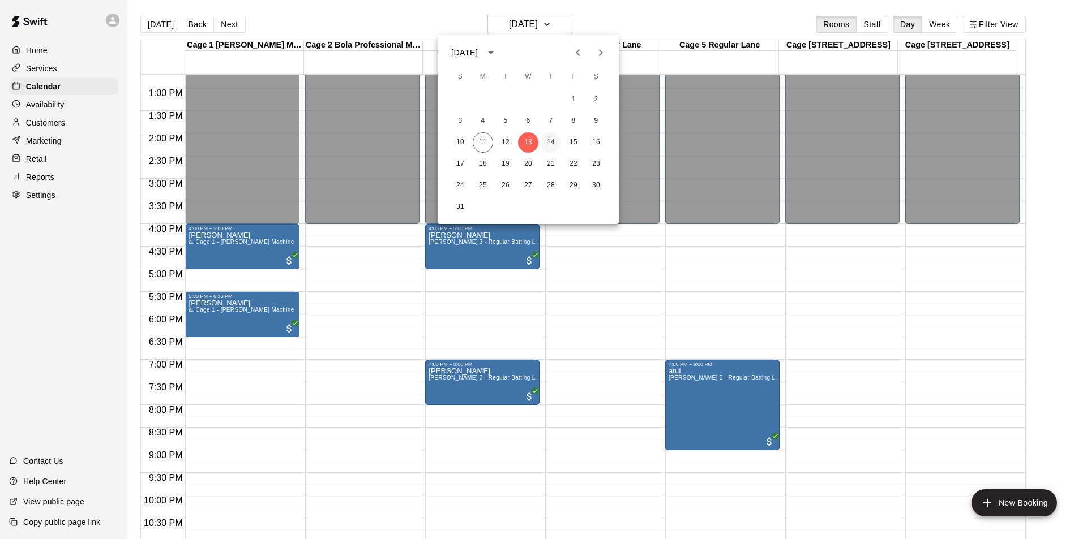
click at [548, 142] on button "14" at bounding box center [551, 142] width 20 height 20
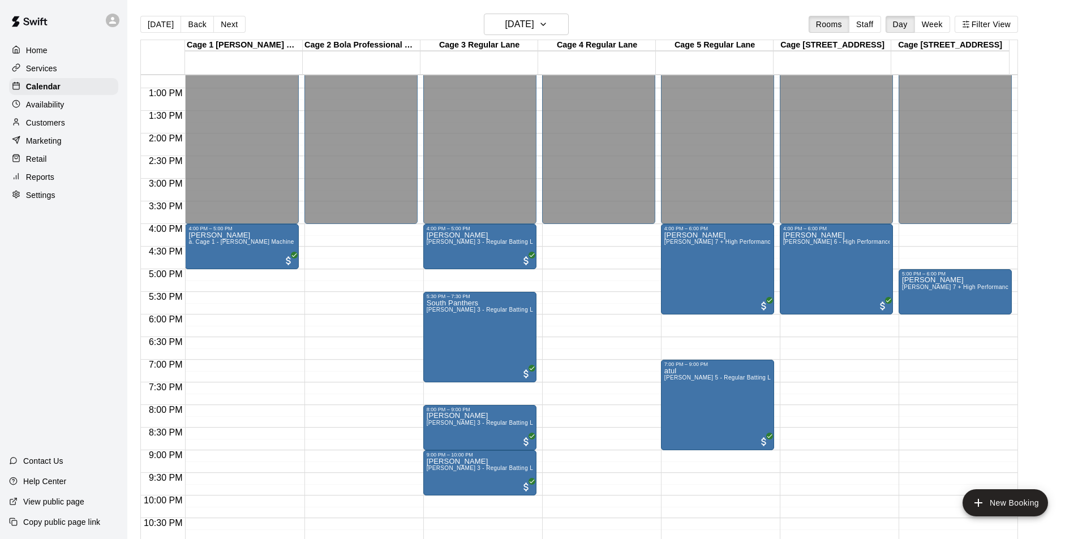
click at [590, 367] on div "12:00 AM – 4:00 PM Closed" at bounding box center [598, 43] width 113 height 1087
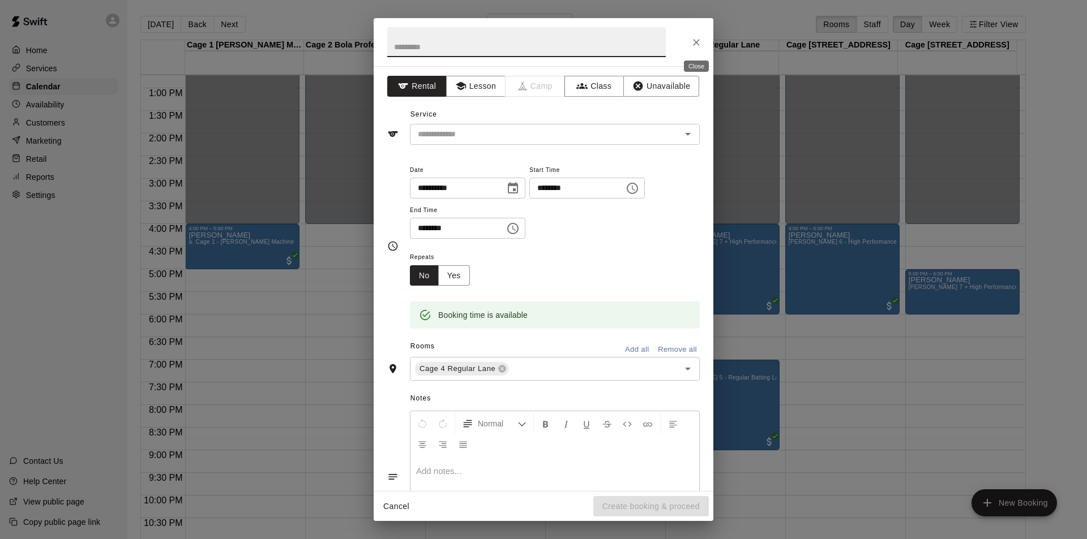
click at [691, 48] on icon "Close" at bounding box center [696, 42] width 11 height 11
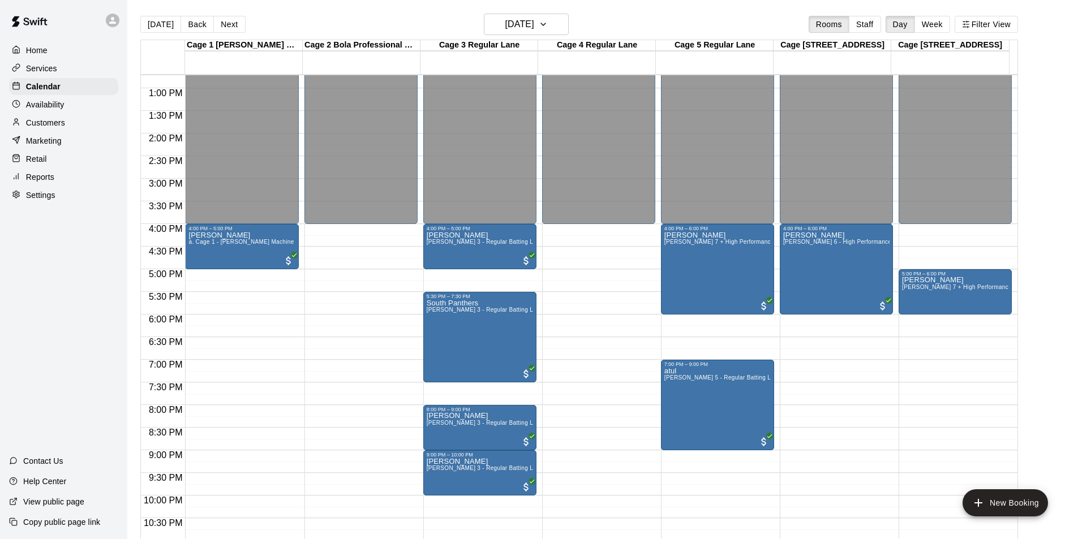
click at [825, 372] on div "12:00 AM – 4:00 PM Closed 4:00 PM – 6:00 PM gurdip f. Cage 6 - High Performance…" at bounding box center [836, 43] width 113 height 1087
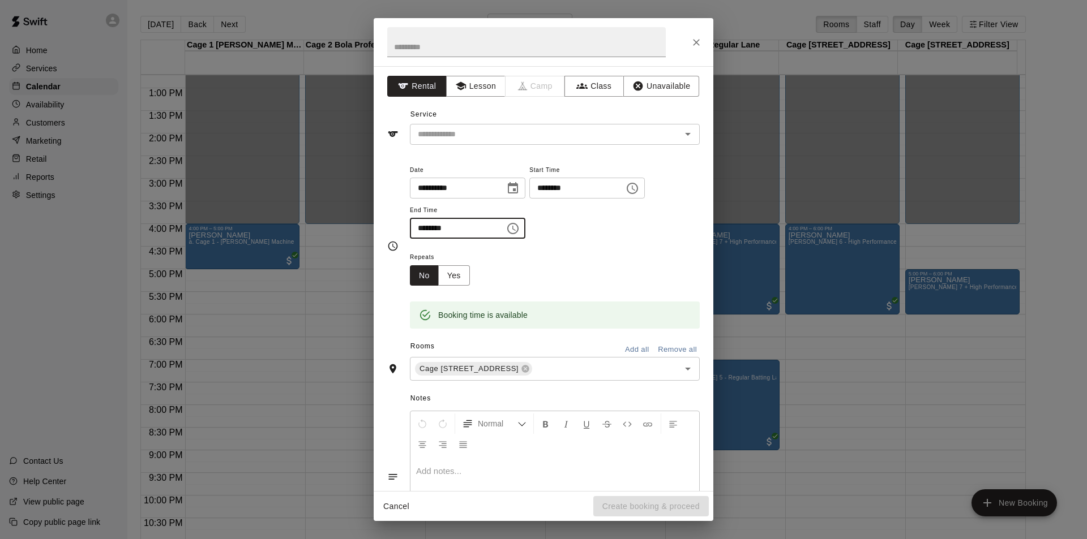
click at [420, 227] on input "********" at bounding box center [453, 228] width 87 height 21
type input "********"
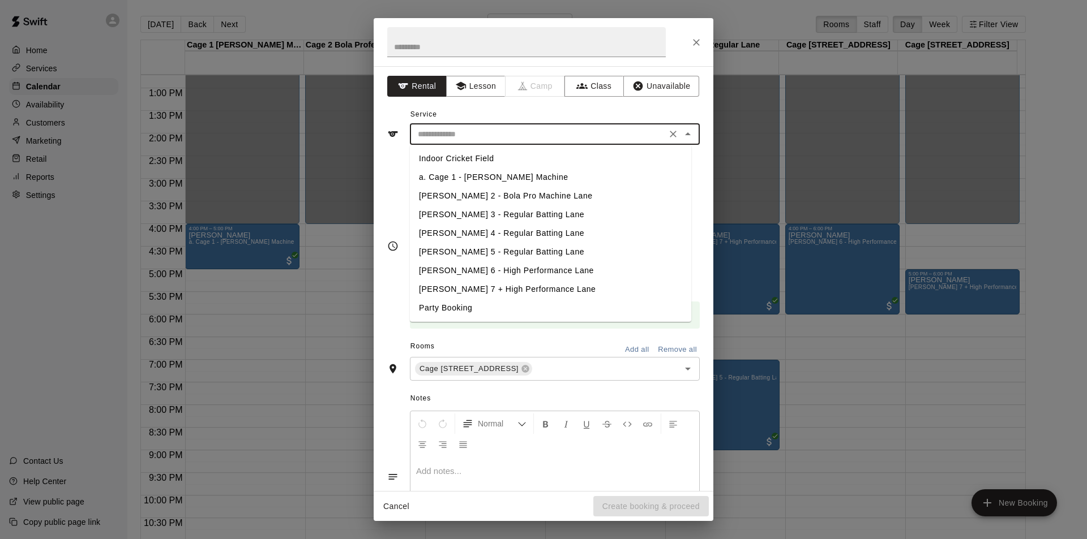
click at [510, 136] on input "text" at bounding box center [538, 134] width 250 height 14
click at [488, 271] on li "[PERSON_NAME] 6 - High Performance Lane" at bounding box center [550, 271] width 281 height 19
type input "**********"
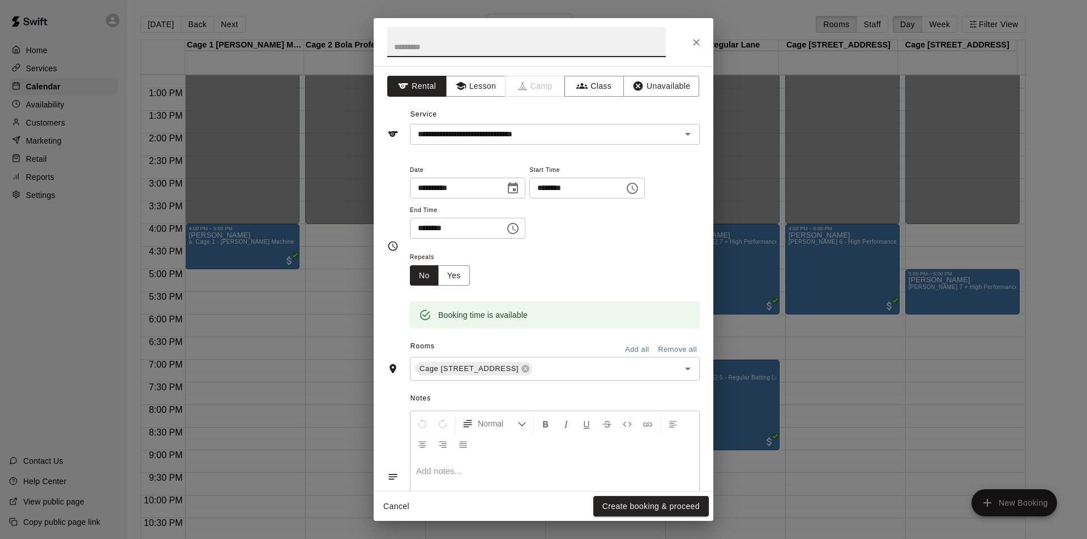
paste input "********"
type input "********"
click at [676, 502] on button "Create booking & proceed" at bounding box center [650, 506] width 115 height 21
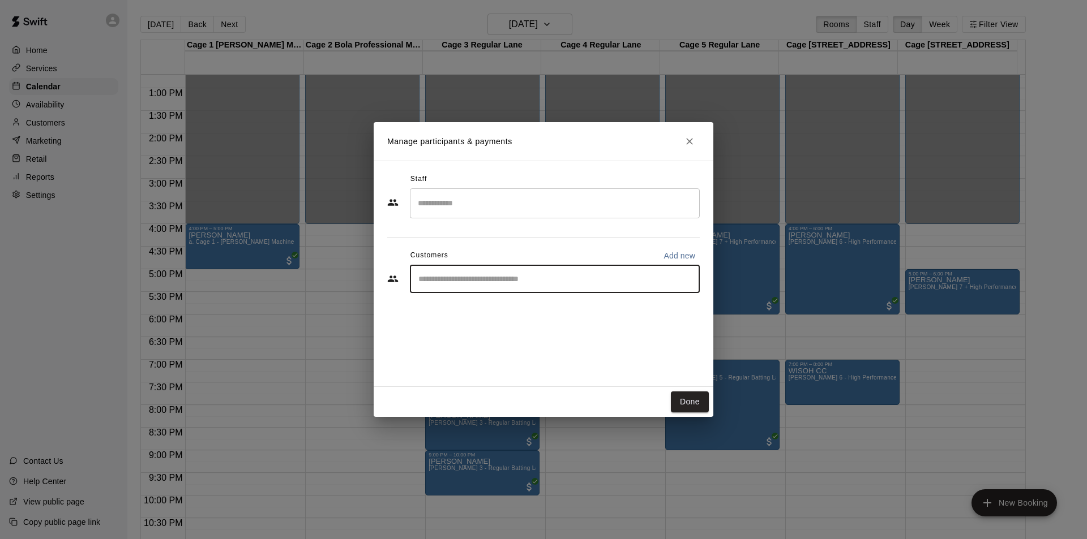
paste input "********"
type input "********"
click at [490, 307] on div "WISOH CC" at bounding box center [532, 305] width 180 height 12
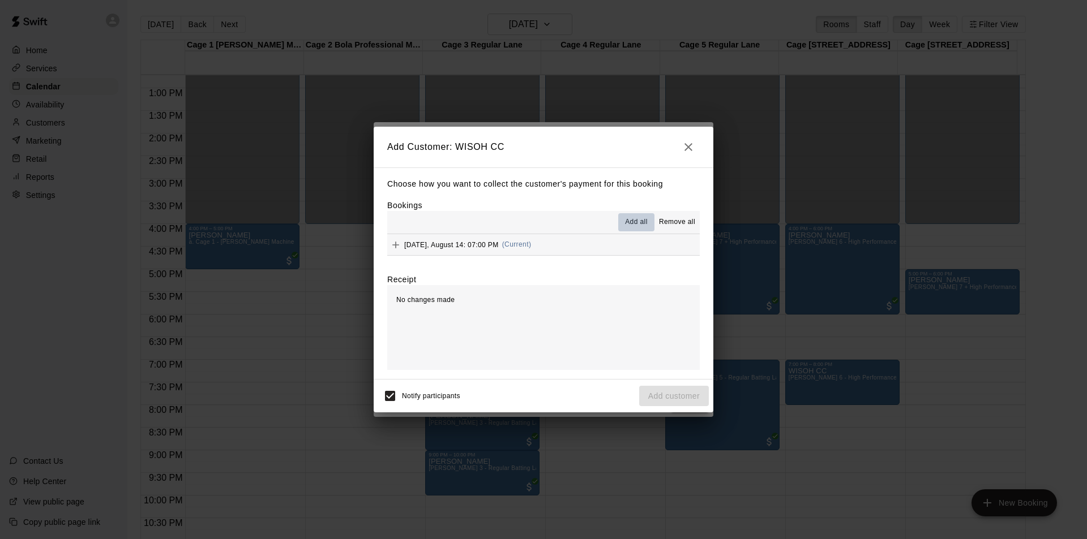
click at [637, 226] on span "Add all" at bounding box center [636, 222] width 23 height 11
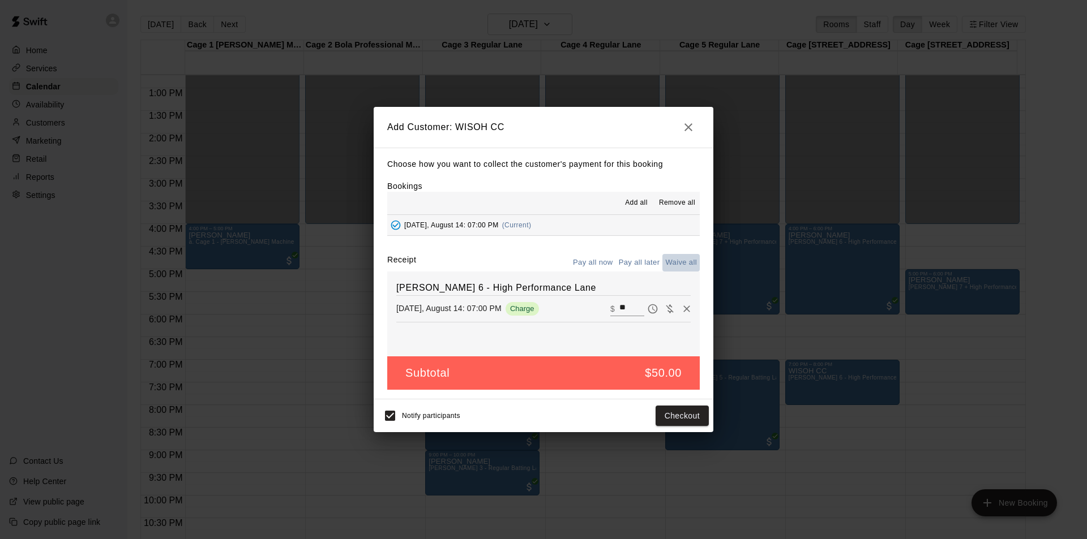
click at [683, 264] on button "Waive all" at bounding box center [680, 263] width 37 height 18
type input "*"
click at [686, 418] on button "Add customer" at bounding box center [674, 416] width 70 height 21
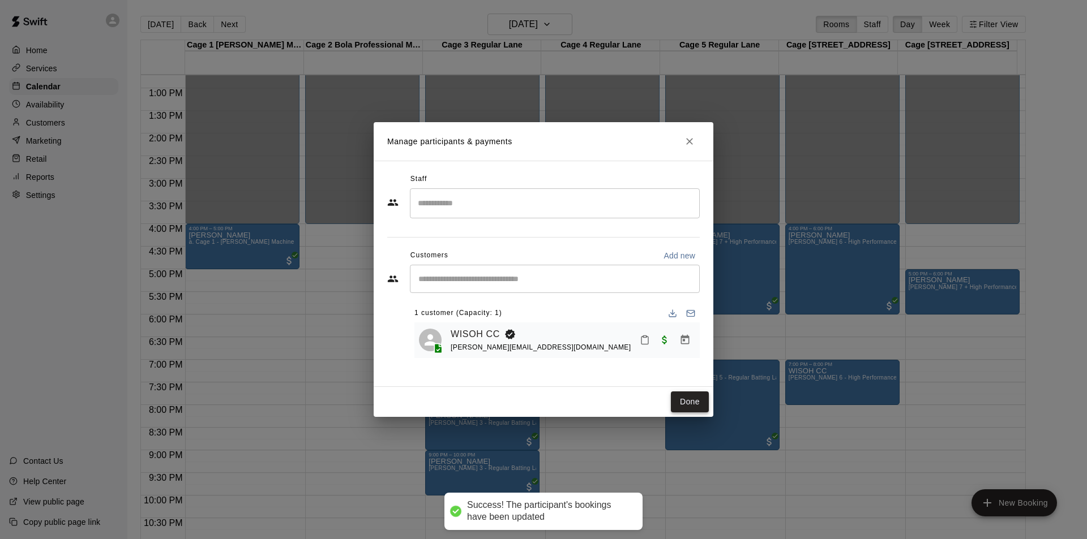
click at [699, 401] on button "Done" at bounding box center [690, 402] width 38 height 21
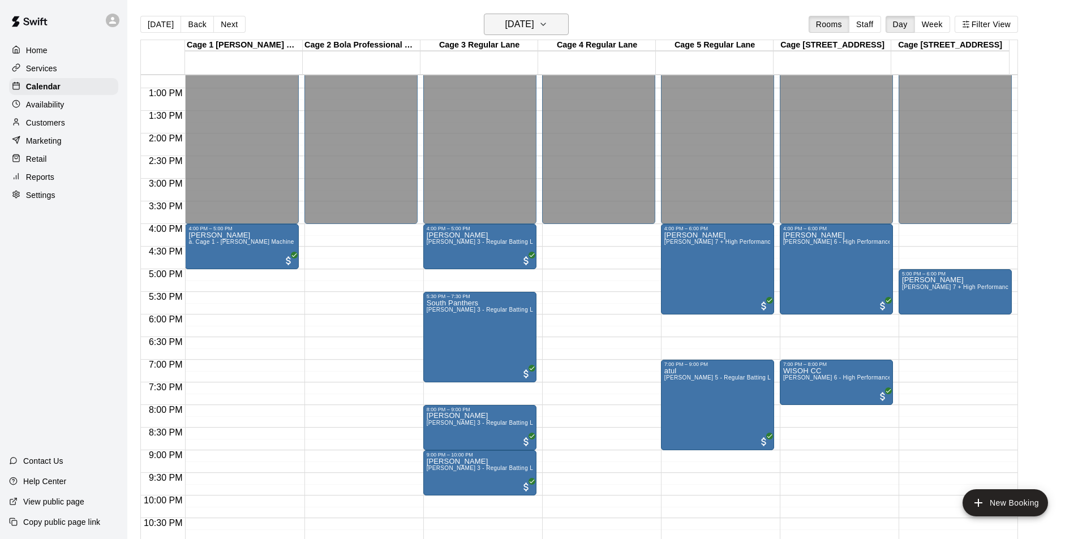
click at [508, 25] on h6 "Thursday Aug 14" at bounding box center [520, 24] width 29 height 16
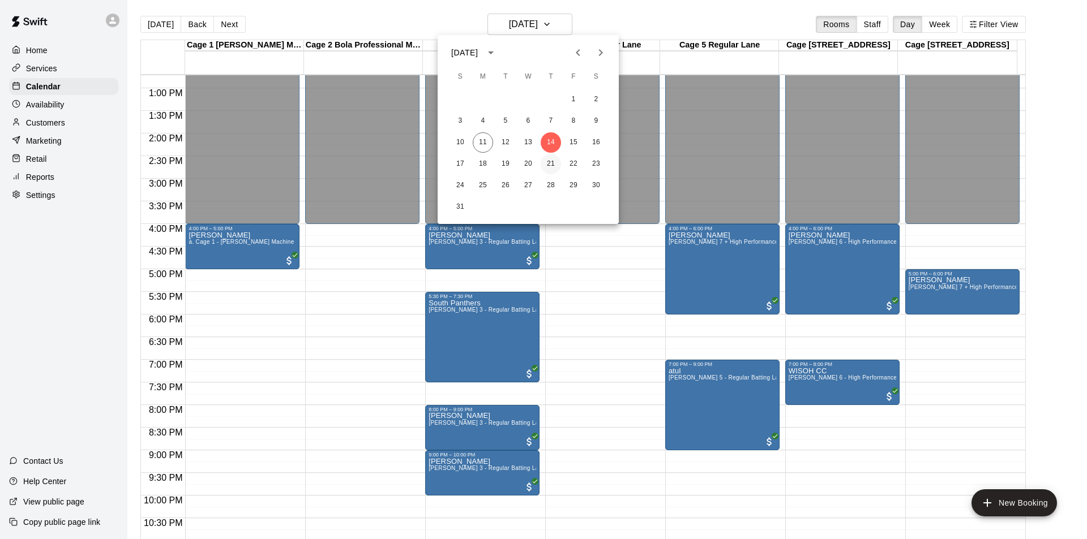
click at [551, 162] on button "21" at bounding box center [551, 164] width 20 height 20
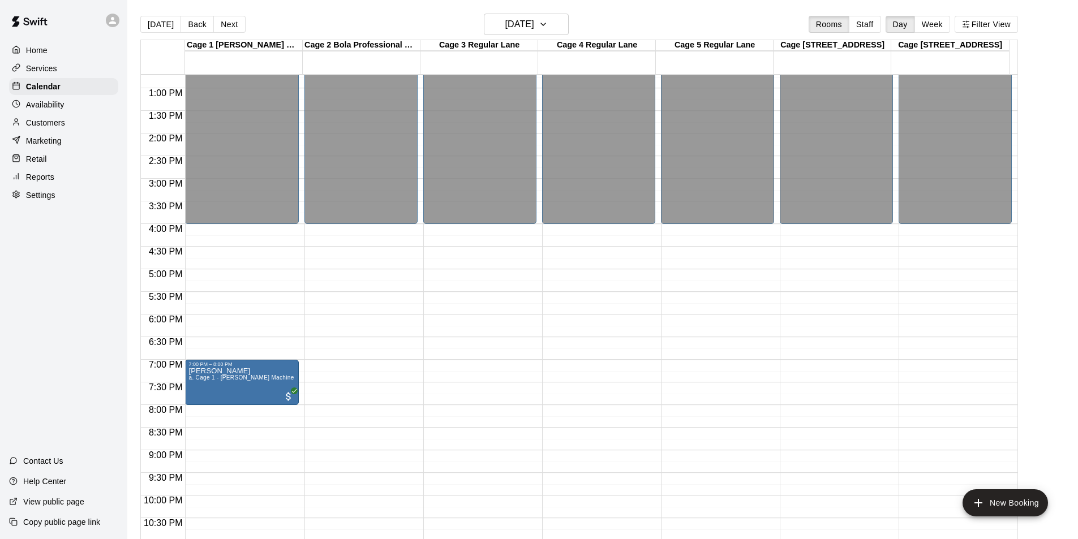
click at [699, 340] on div "12:00 AM – 4:00 PM Closed" at bounding box center [717, 43] width 113 height 1087
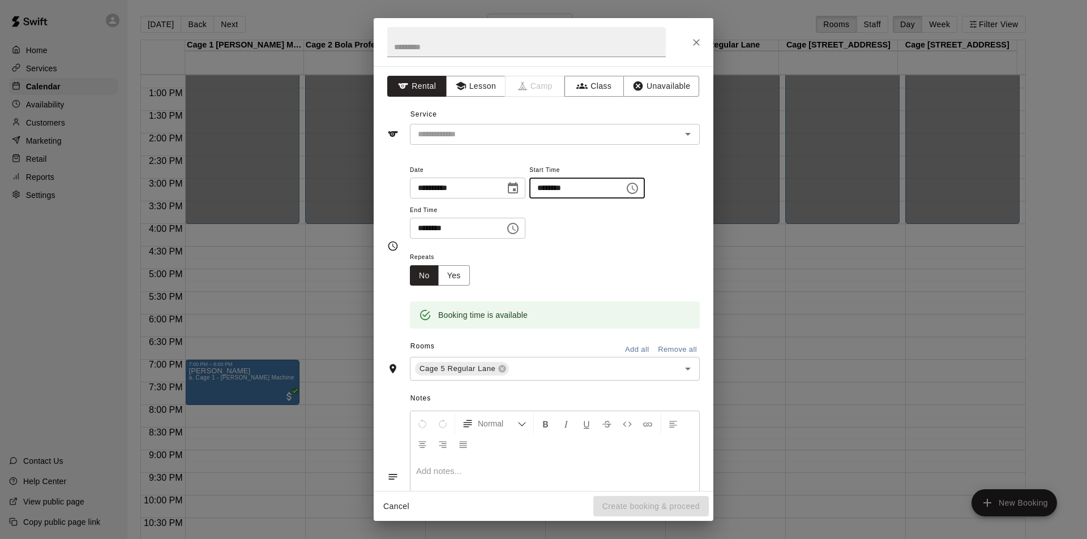
click at [559, 186] on input "********" at bounding box center [572, 188] width 87 height 21
type input "********"
click at [419, 227] on input "********" at bounding box center [453, 228] width 87 height 21
type input "********"
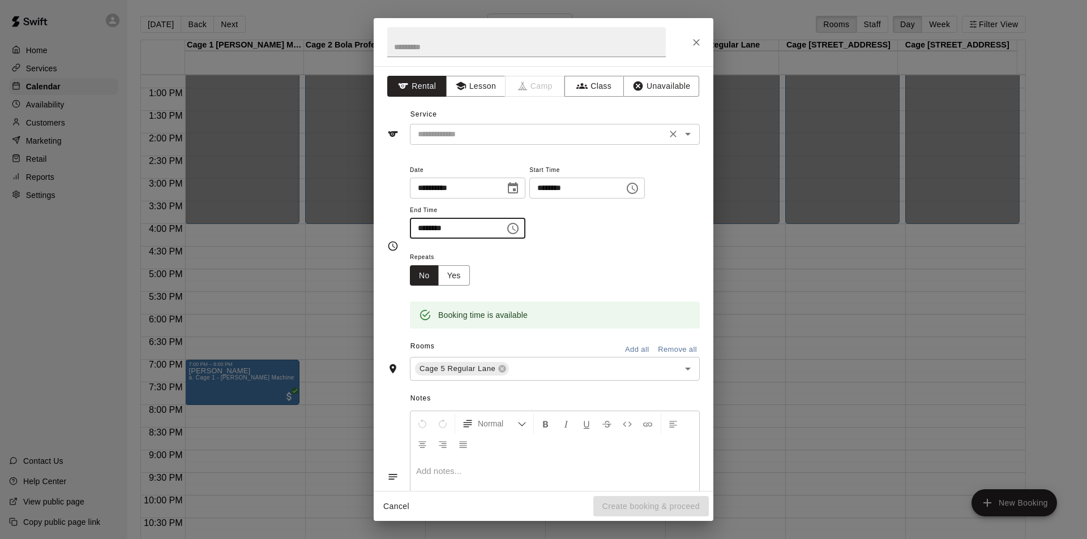
click at [626, 135] on input "text" at bounding box center [538, 134] width 250 height 14
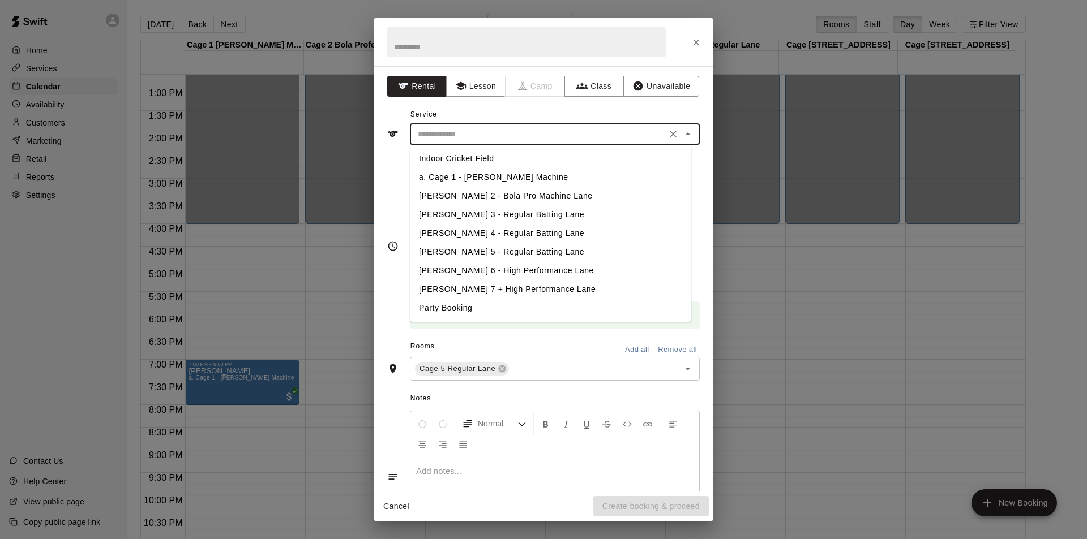
click at [481, 250] on li "[PERSON_NAME] 5 - Regular Batting Lane" at bounding box center [550, 252] width 281 height 19
type input "**********"
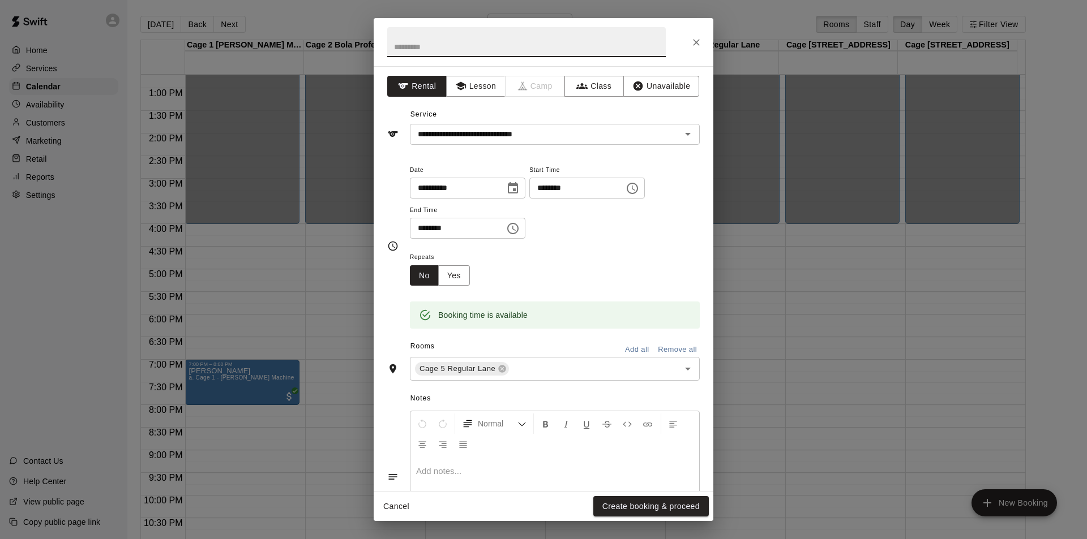
click at [491, 52] on input "text" at bounding box center [526, 42] width 279 height 30
paste input "********"
type input "********"
click at [632, 501] on button "Create booking & proceed" at bounding box center [650, 506] width 115 height 21
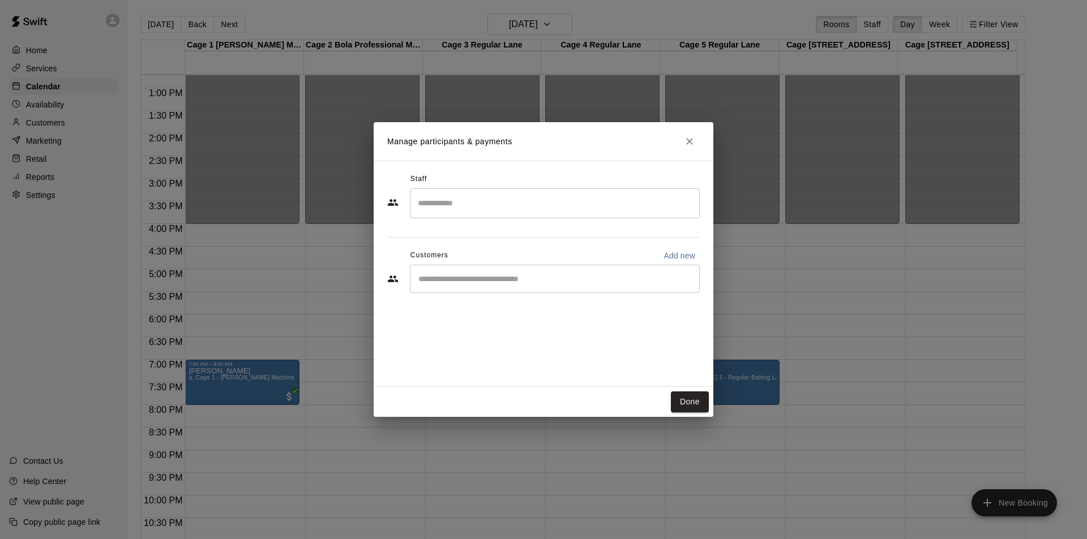
drag, startPoint x: 508, startPoint y: 286, endPoint x: 495, endPoint y: 277, distance: 16.3
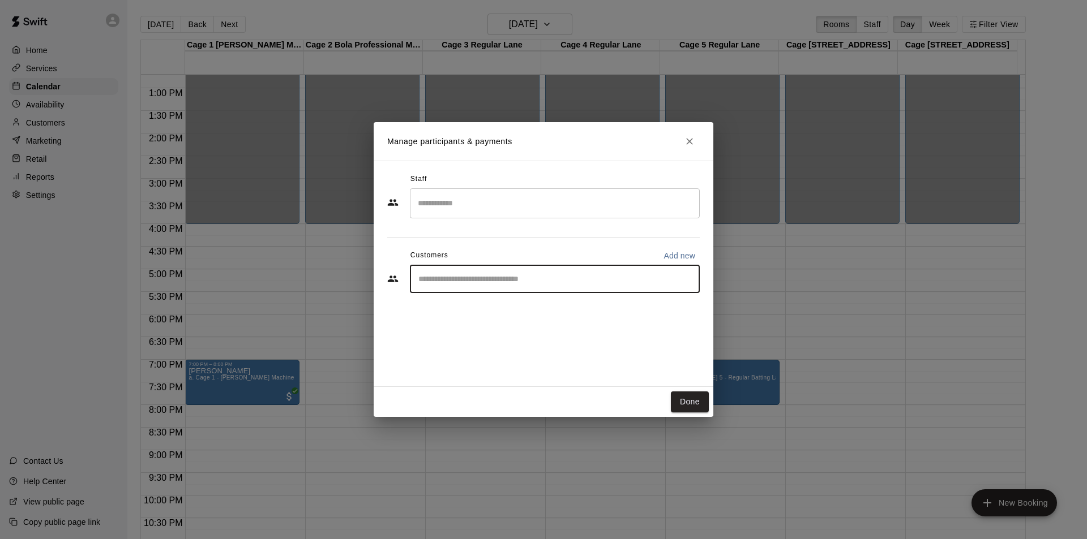
paste input "********"
type input "********"
click at [457, 314] on span "cameron_best@msn.com" at bounding box center [532, 318] width 180 height 8
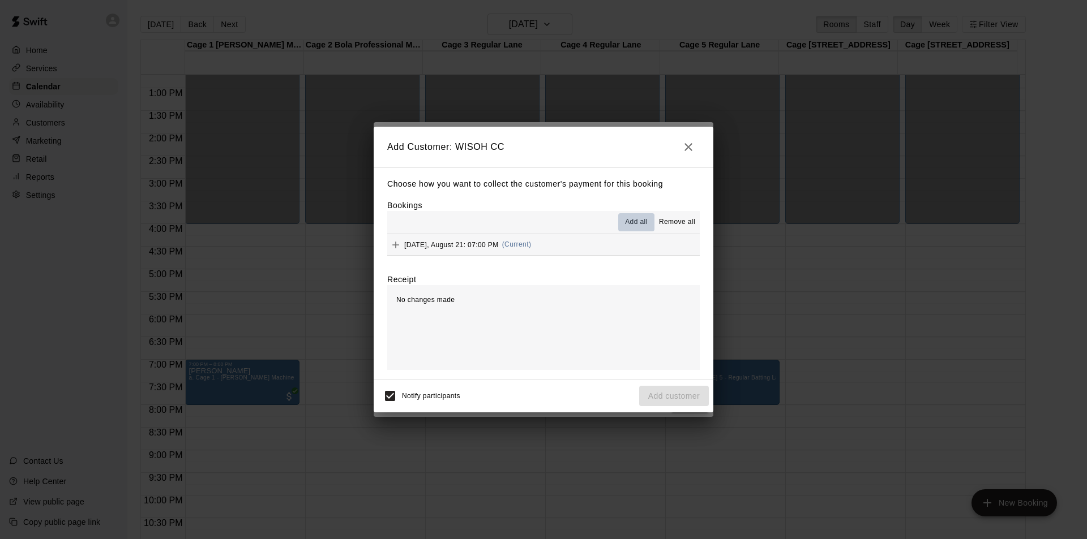
click at [637, 232] on button "Add all" at bounding box center [636, 222] width 36 height 18
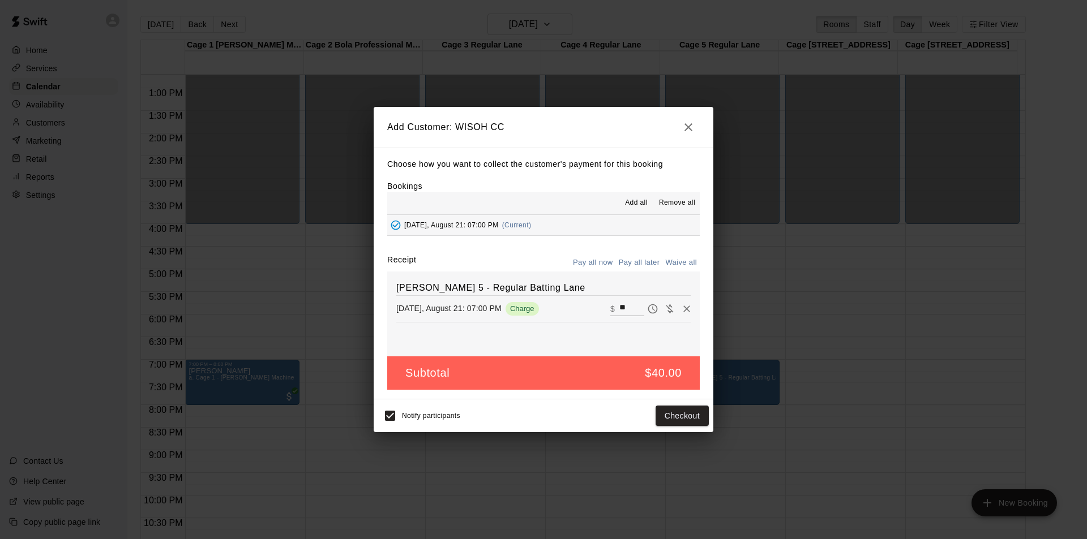
click at [676, 260] on button "Waive all" at bounding box center [680, 263] width 37 height 18
type input "*"
click at [680, 415] on button "Add customer" at bounding box center [674, 416] width 70 height 21
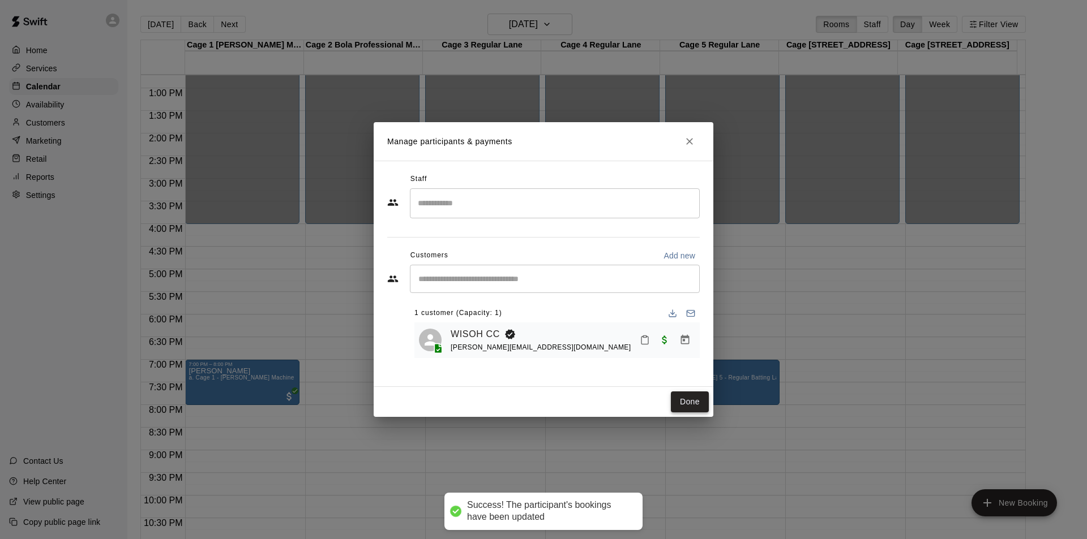
click at [692, 401] on button "Done" at bounding box center [690, 402] width 38 height 21
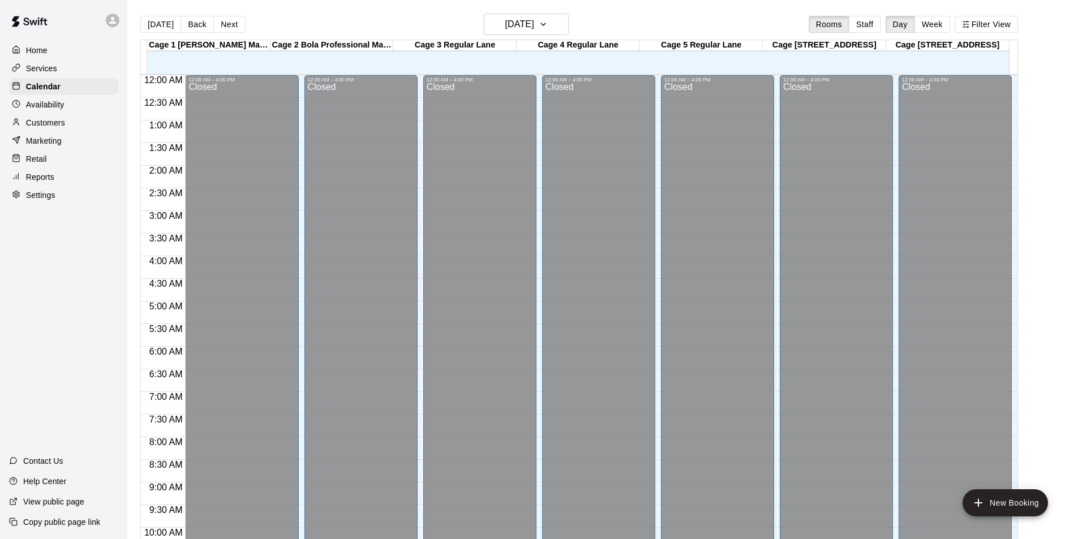
scroll to position [576, 0]
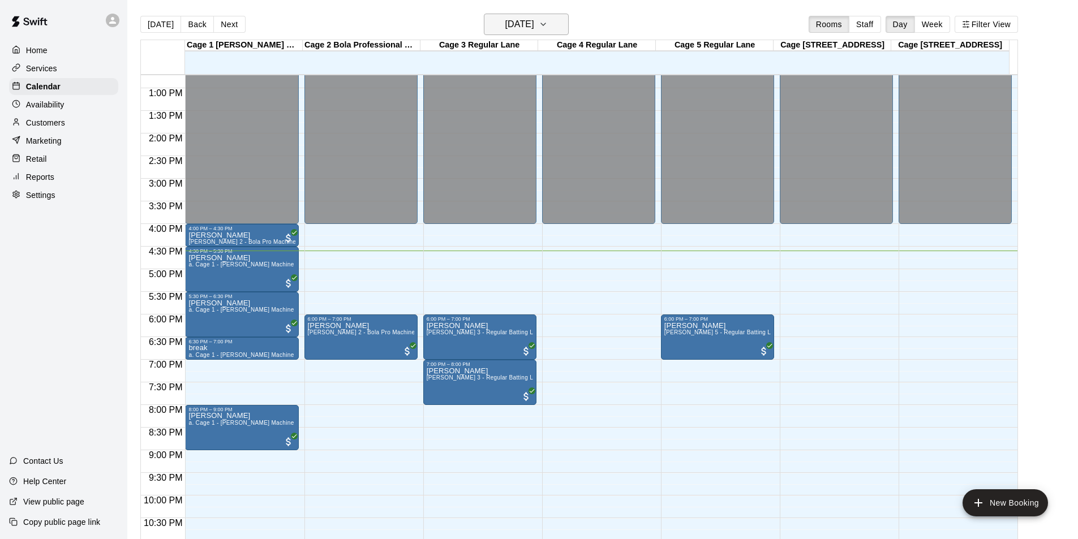
click at [506, 27] on h6 "[DATE]" at bounding box center [520, 24] width 29 height 16
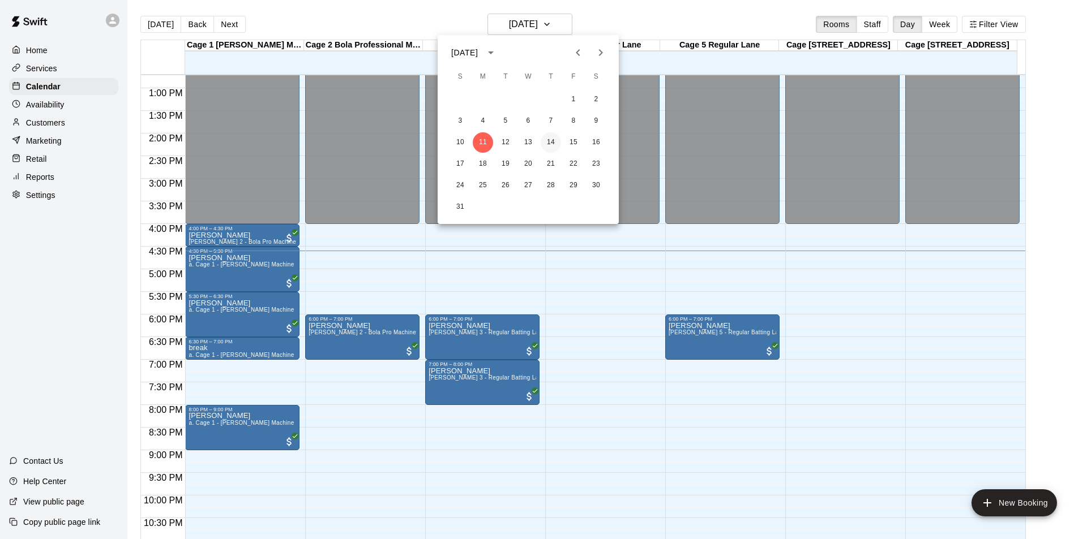
click at [552, 145] on button "14" at bounding box center [551, 142] width 20 height 20
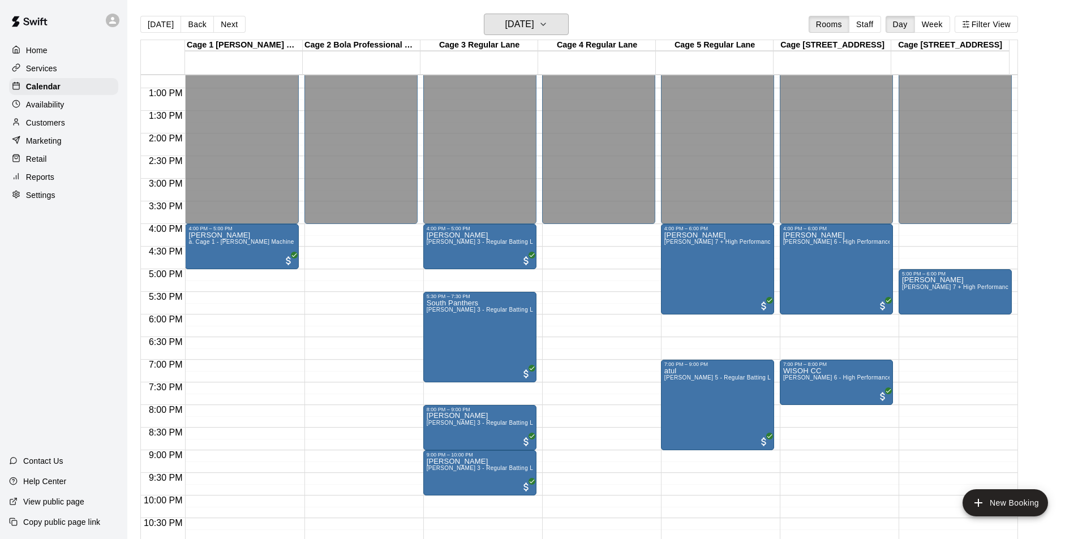
click at [534, 24] on h6 "Thursday Aug 14" at bounding box center [520, 24] width 29 height 16
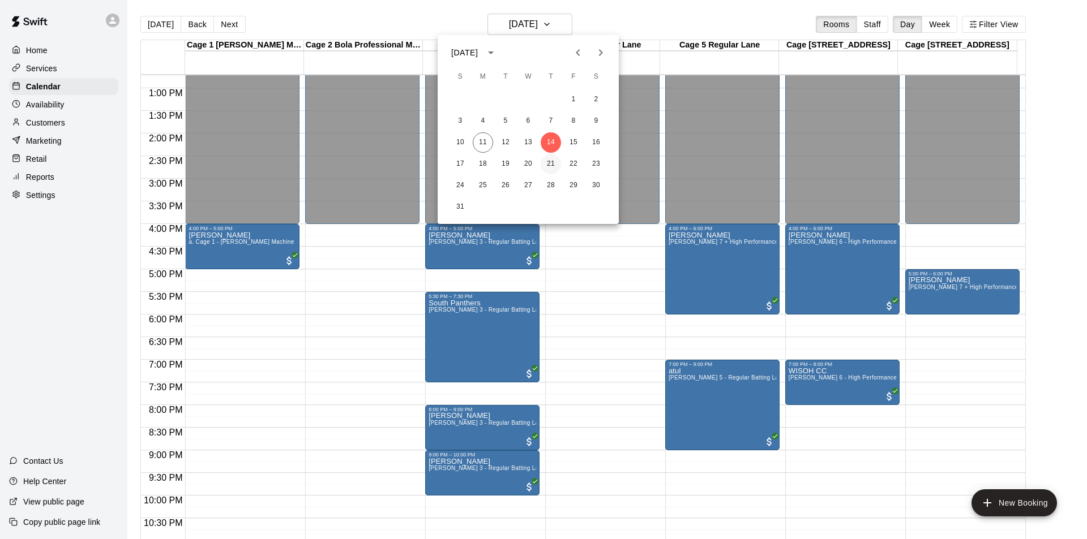
click at [551, 168] on button "21" at bounding box center [551, 164] width 20 height 20
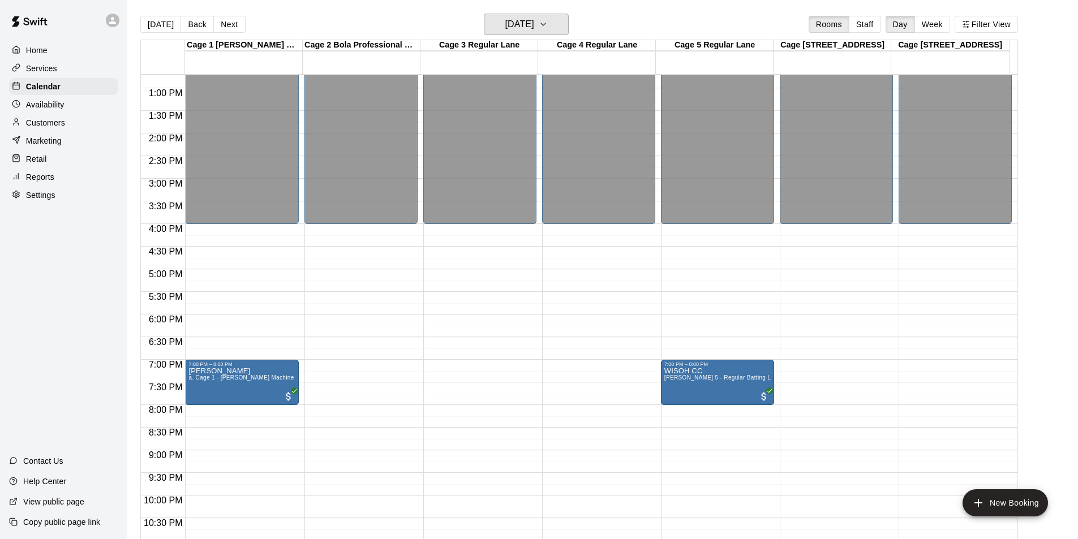
click at [558, 22] on button "Thursday Aug 21" at bounding box center [526, 25] width 85 height 22
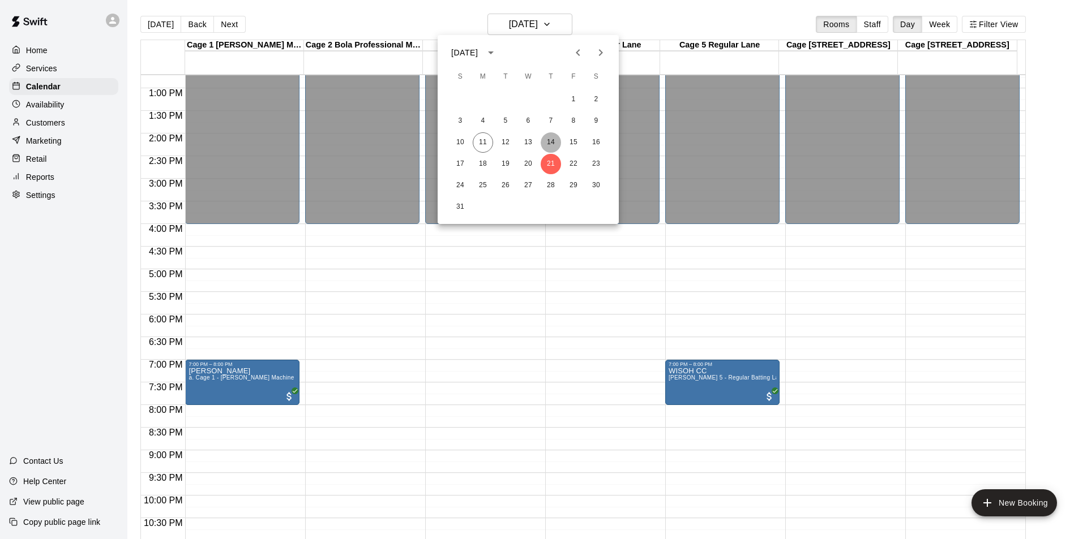
click at [550, 148] on button "14" at bounding box center [551, 142] width 20 height 20
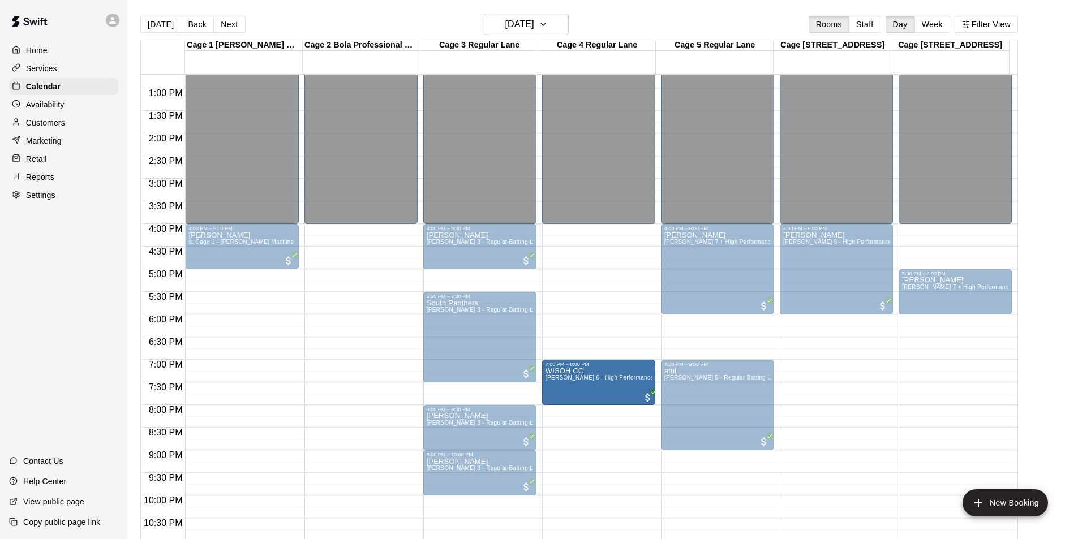
drag, startPoint x: 833, startPoint y: 380, endPoint x: 636, endPoint y: 389, distance: 197.2
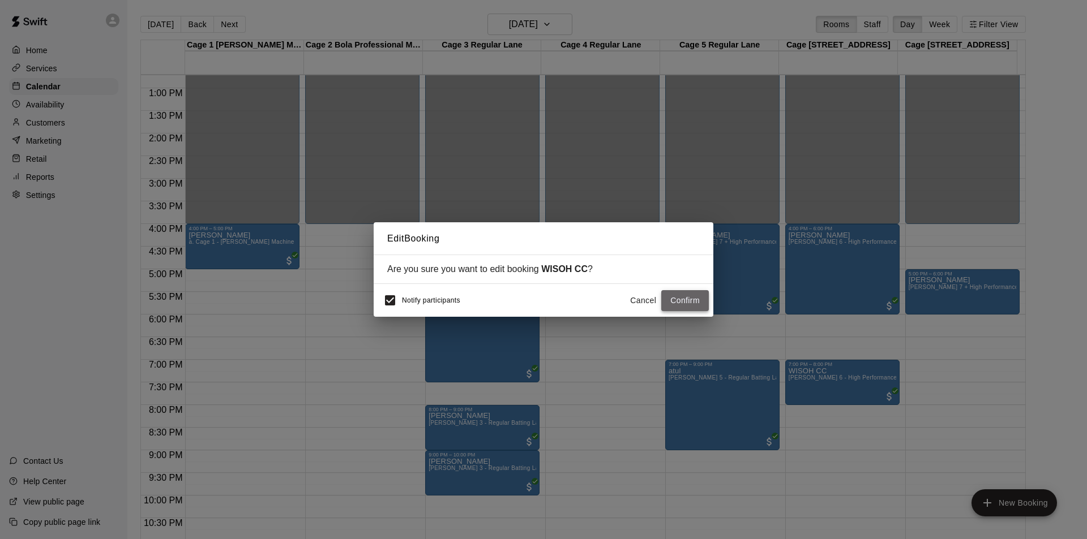
click at [682, 302] on button "Confirm" at bounding box center [685, 300] width 48 height 21
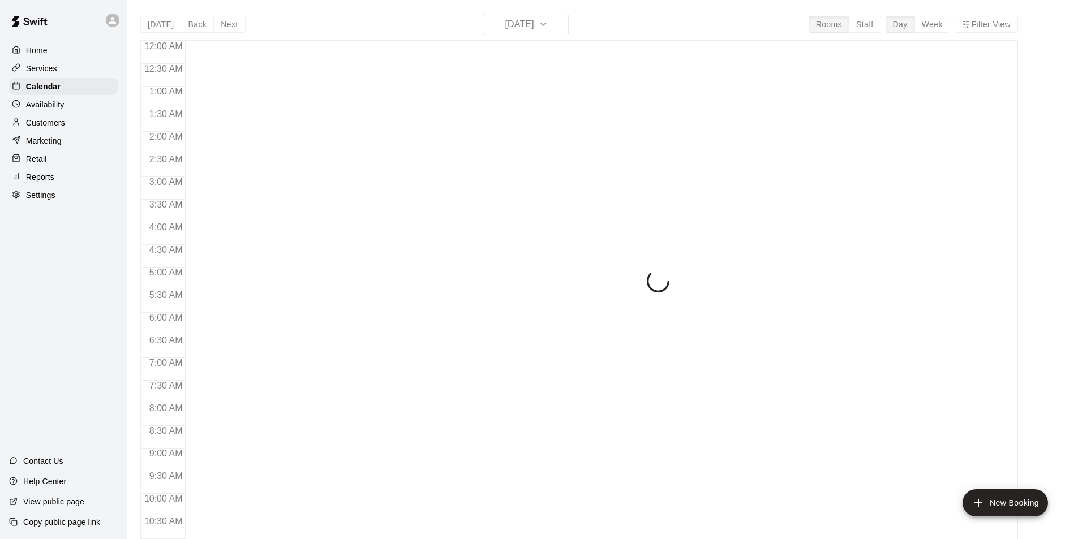
scroll to position [576, 0]
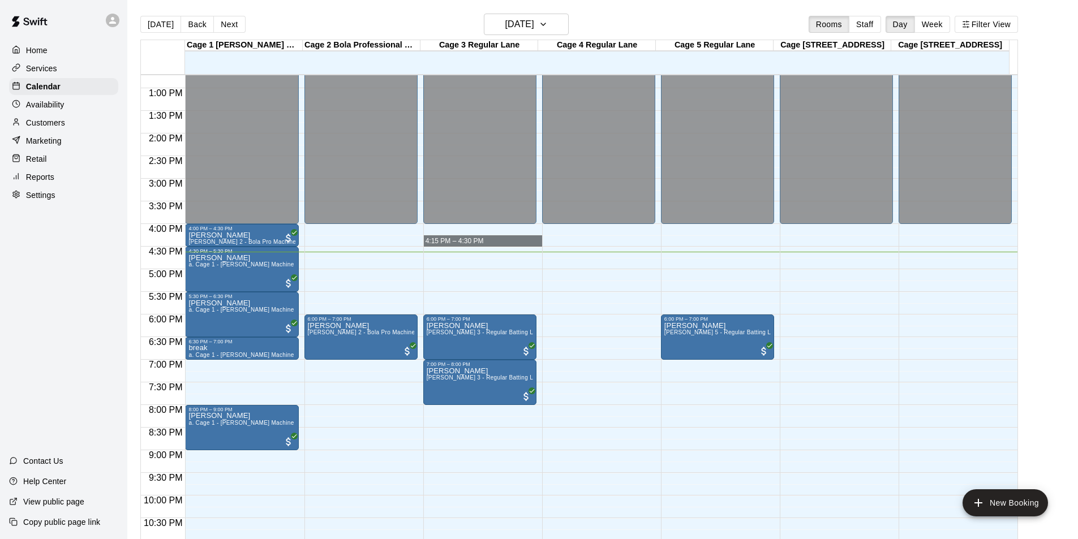
drag, startPoint x: 499, startPoint y: 243, endPoint x: 496, endPoint y: 258, distance: 15.5
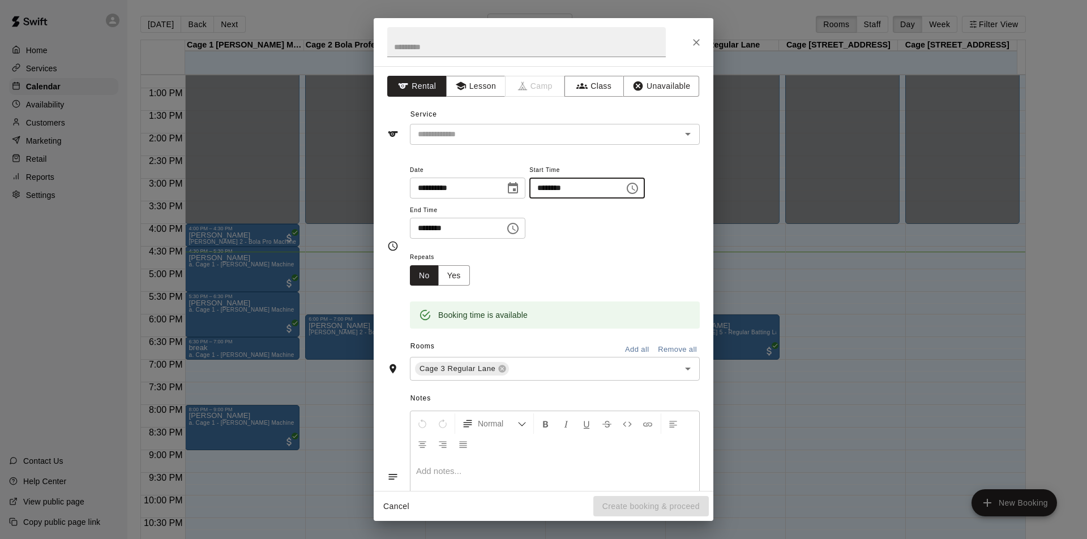
click at [573, 183] on input "********" at bounding box center [572, 188] width 87 height 21
type input "********"
click at [423, 221] on input "********" at bounding box center [453, 228] width 87 height 21
click at [496, 369] on span "Cage 3 Regular Lane" at bounding box center [457, 368] width 85 height 11
type input "********"
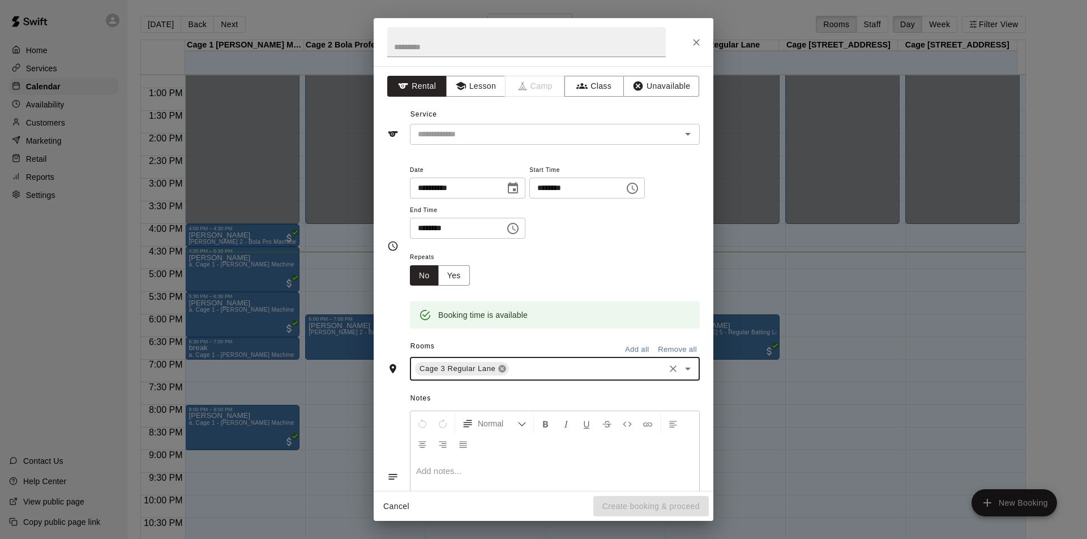
click at [500, 369] on icon at bounding box center [502, 369] width 7 height 7
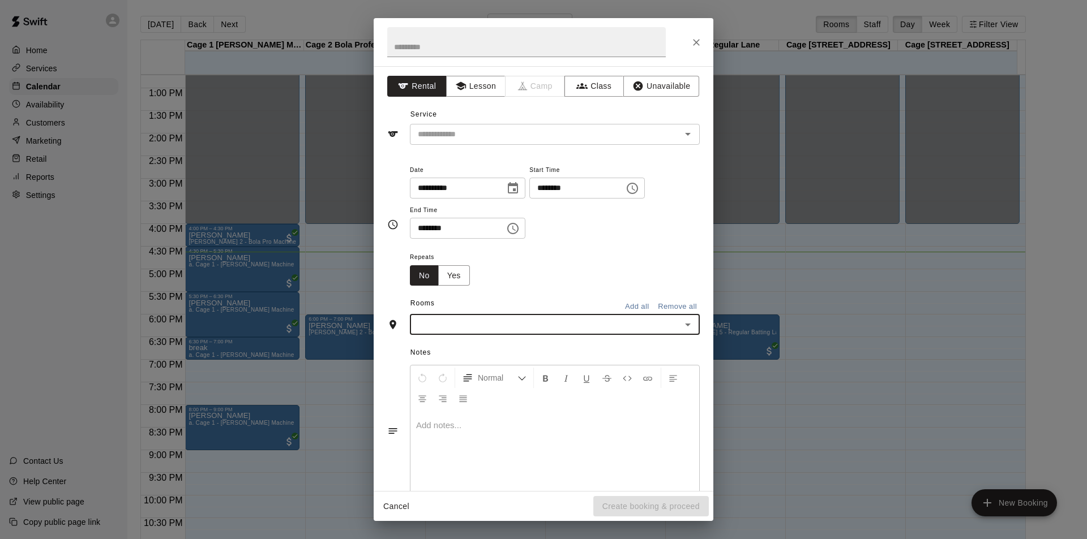
click at [512, 331] on input "text" at bounding box center [545, 325] width 264 height 14
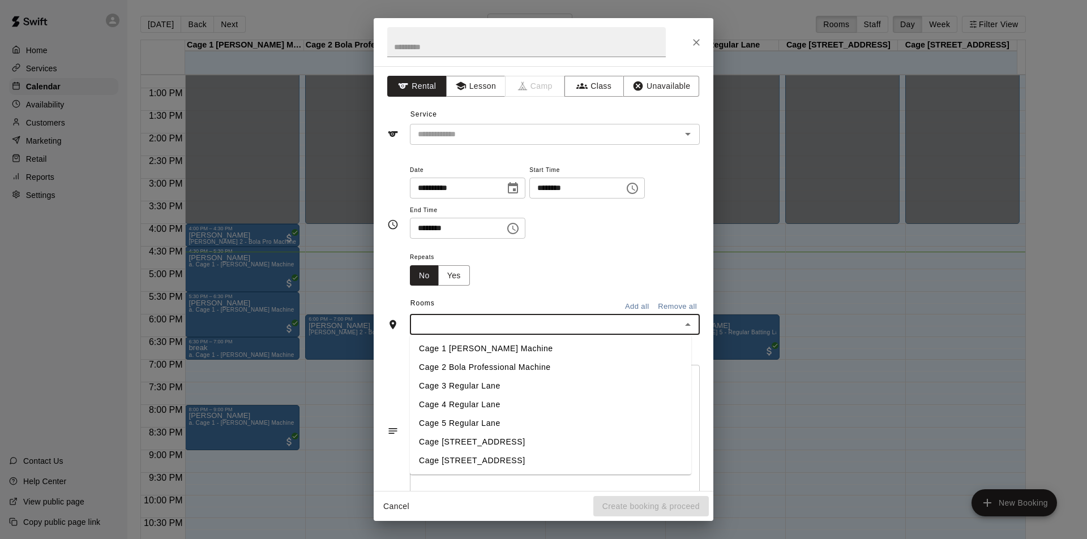
drag, startPoint x: 478, startPoint y: 402, endPoint x: 483, endPoint y: 195, distance: 207.3
click at [478, 402] on li "Cage 4 Regular Lane" at bounding box center [550, 405] width 281 height 19
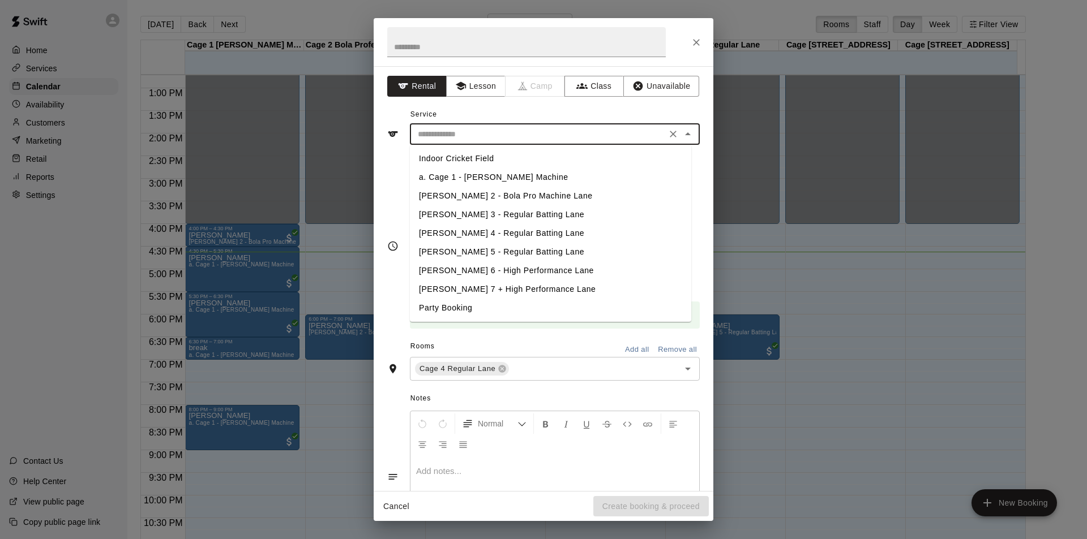
click at [501, 131] on input "text" at bounding box center [538, 134] width 250 height 14
click at [472, 235] on li "[PERSON_NAME] 4 - Regular Batting Lane" at bounding box center [550, 233] width 281 height 19
type input "**********"
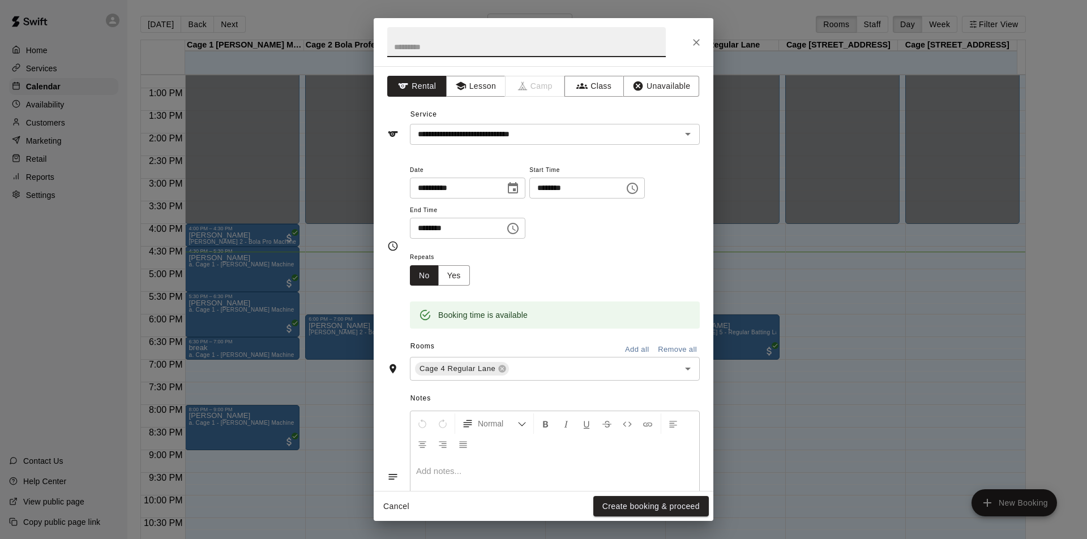
click at [472, 38] on input "text" at bounding box center [526, 42] width 279 height 30
type input "******"
click at [627, 506] on button "Create booking & proceed" at bounding box center [650, 506] width 115 height 21
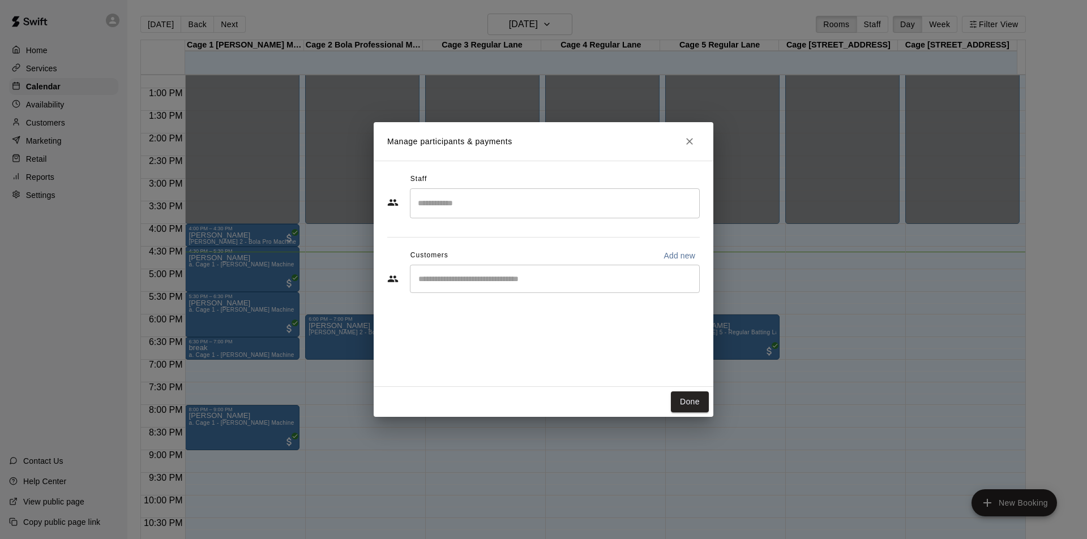
click at [521, 266] on div "​" at bounding box center [555, 279] width 290 height 28
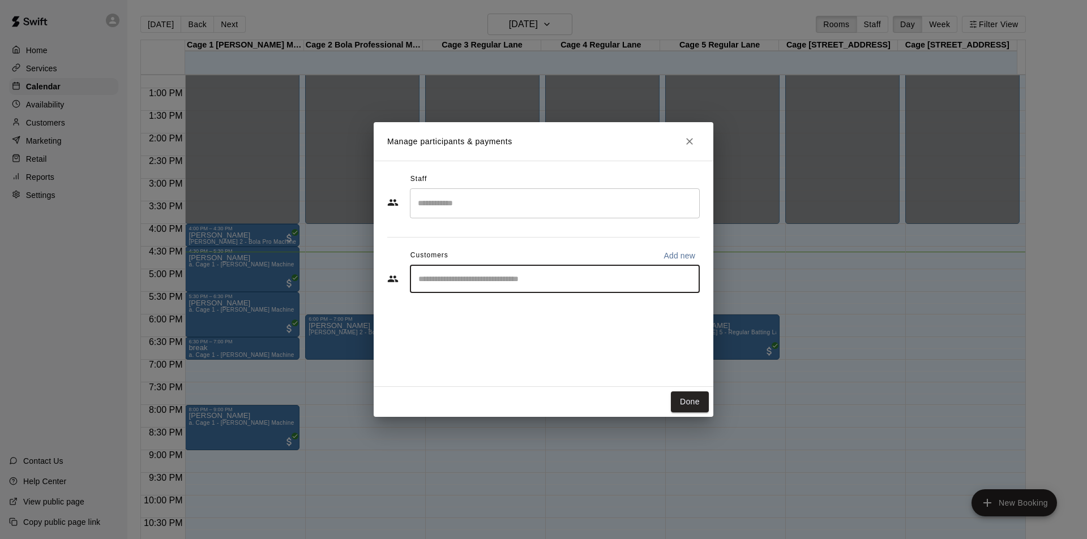
click at [518, 274] on input "Start typing to search customers..." at bounding box center [555, 278] width 280 height 11
type input "**********"
click at [500, 317] on span "[EMAIL_ADDRESS][DOMAIN_NAME]" at bounding box center [503, 318] width 122 height 8
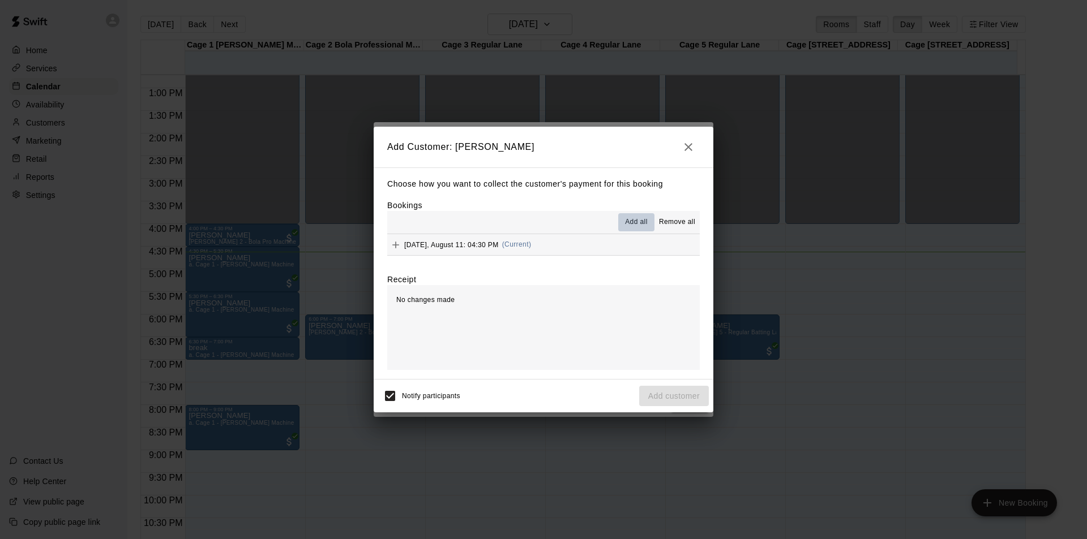
click at [633, 222] on span "Add all" at bounding box center [636, 222] width 23 height 11
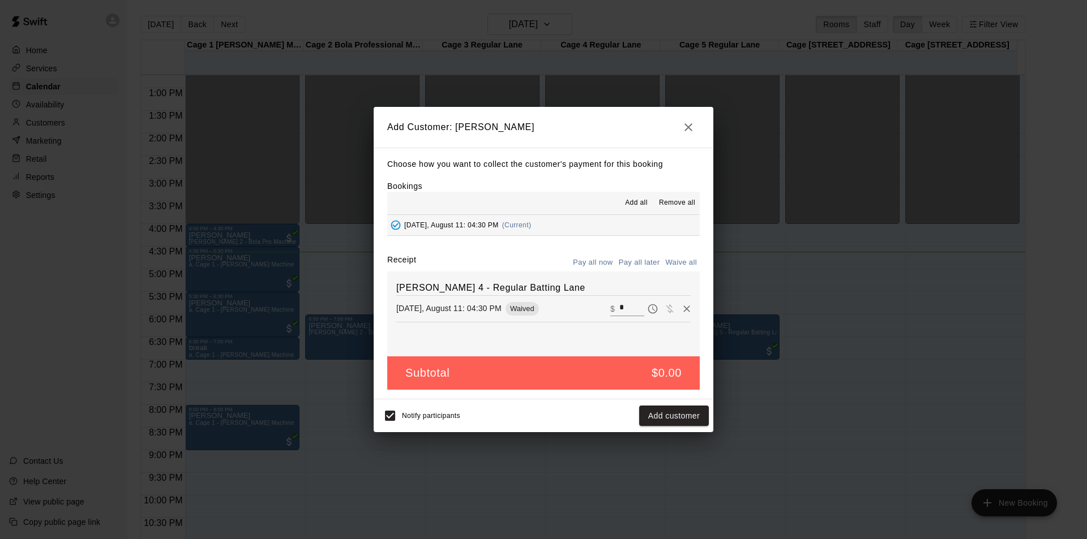
click at [643, 263] on button "Pay all later" at bounding box center [639, 263] width 47 height 18
click at [693, 420] on button "Add customer" at bounding box center [674, 416] width 70 height 21
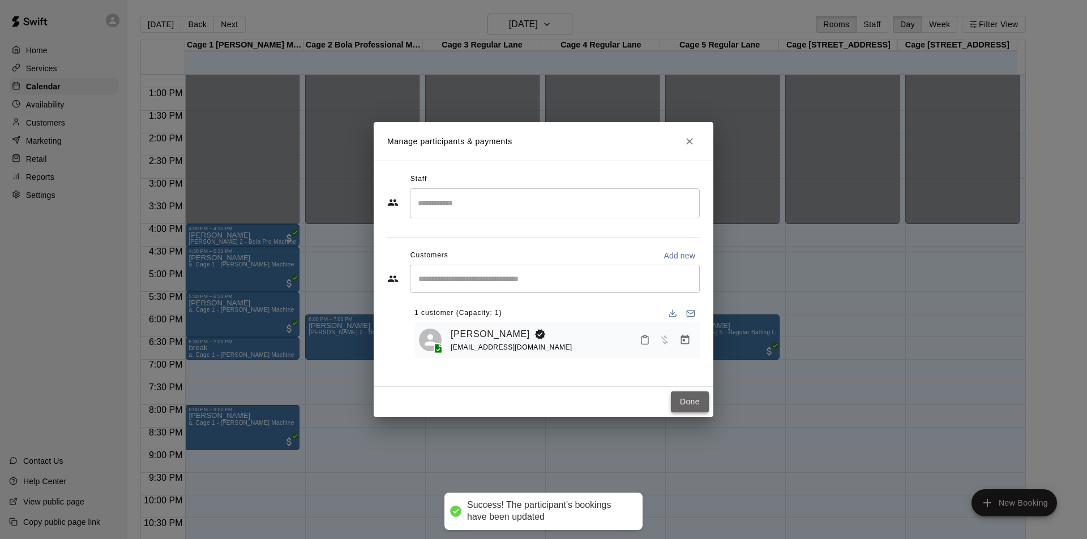
click at [689, 405] on button "Done" at bounding box center [690, 402] width 38 height 21
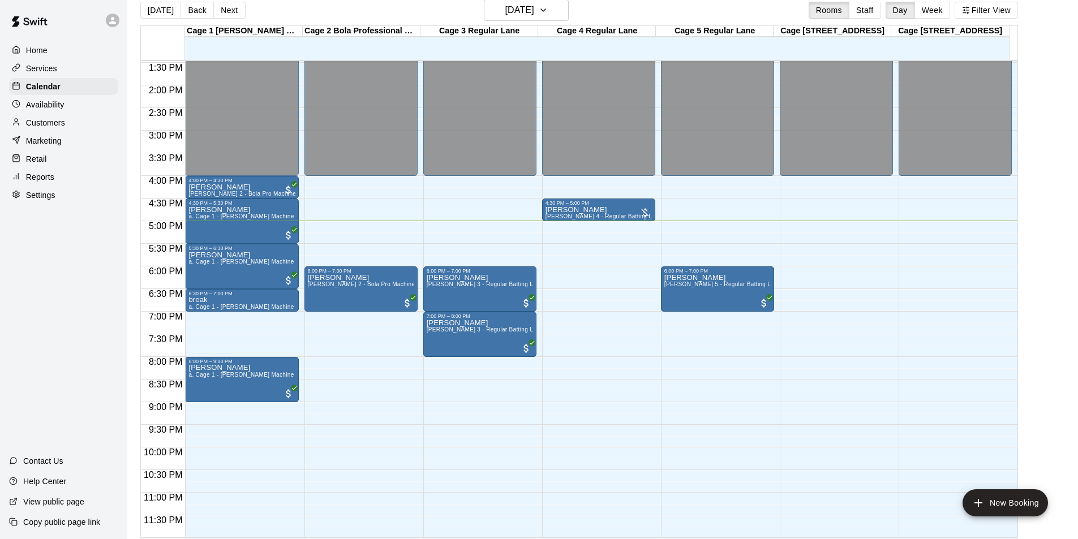
scroll to position [18, 0]
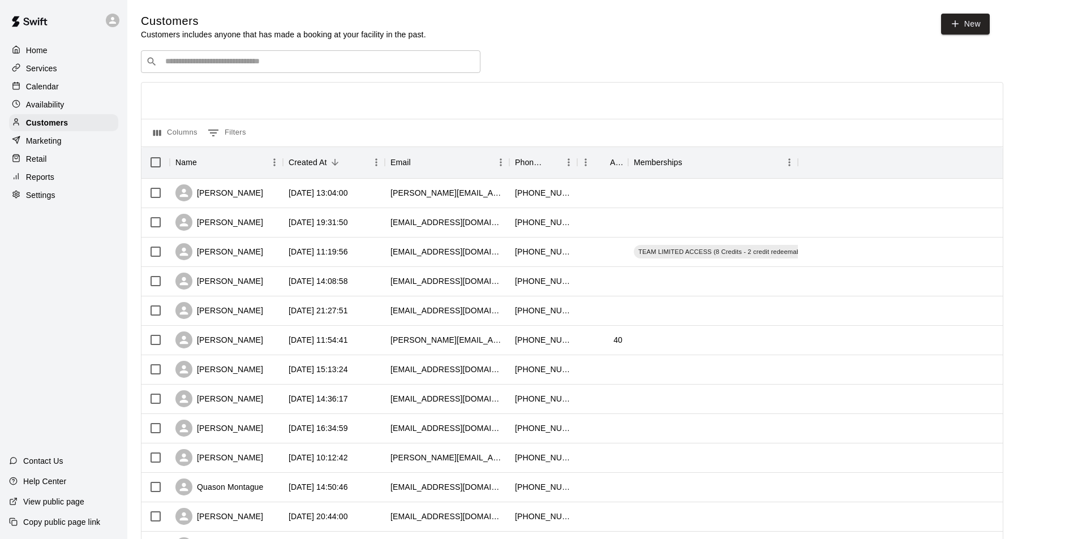
click at [290, 62] on input "Search customers by name or email" at bounding box center [319, 61] width 314 height 11
click at [249, 64] on input "Search customers by name or email" at bounding box center [319, 61] width 314 height 11
click at [211, 65] on input "Search customers by name or email" at bounding box center [319, 61] width 314 height 11
click at [274, 65] on input "Search customers by name or email" at bounding box center [319, 61] width 314 height 11
click at [258, 65] on input "Search customers by name or email" at bounding box center [319, 61] width 314 height 11
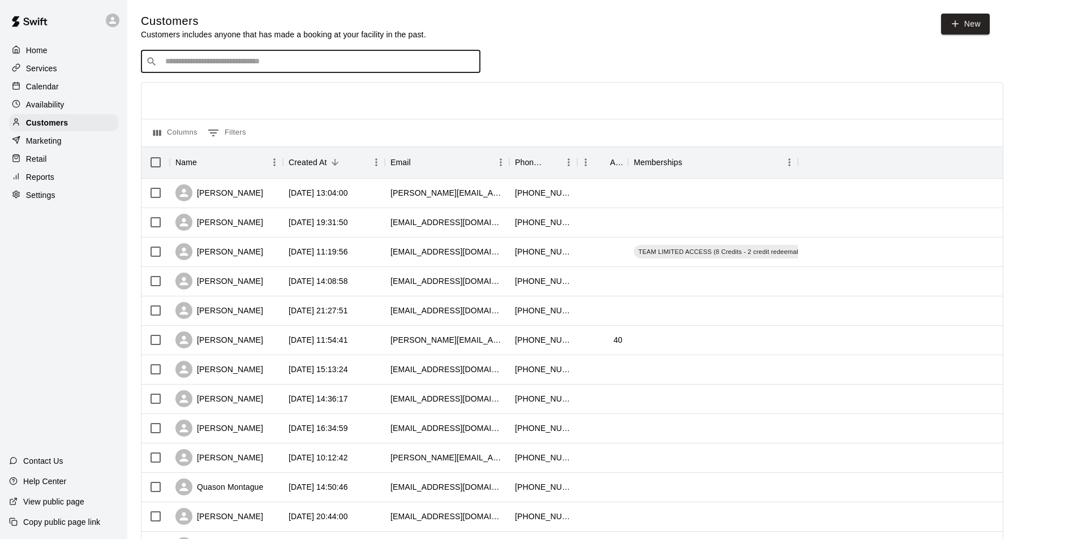
click at [258, 62] on input "Search customers by name or email" at bounding box center [319, 61] width 314 height 11
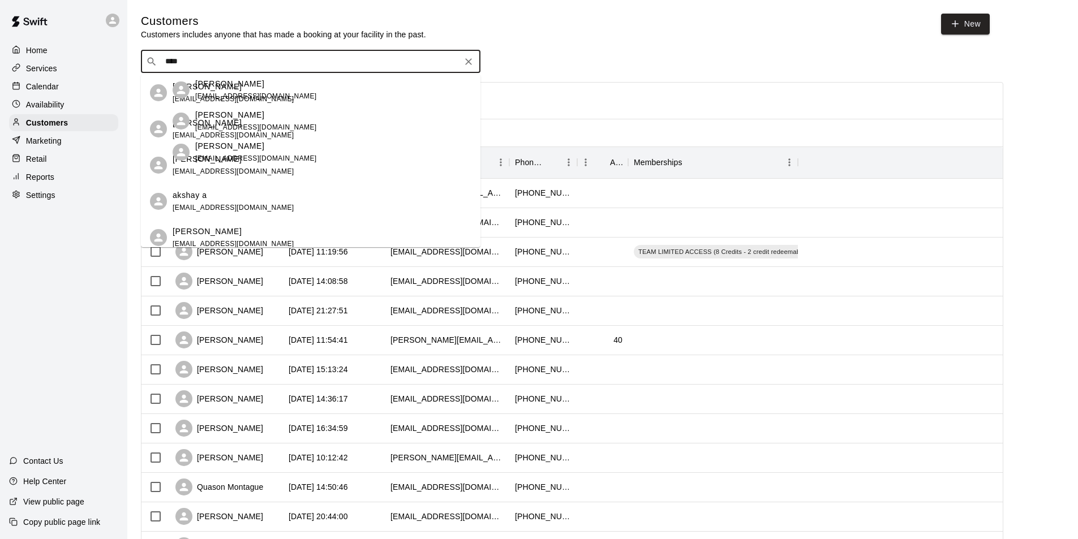
click at [240, 58] on input "****" at bounding box center [310, 61] width 297 height 11
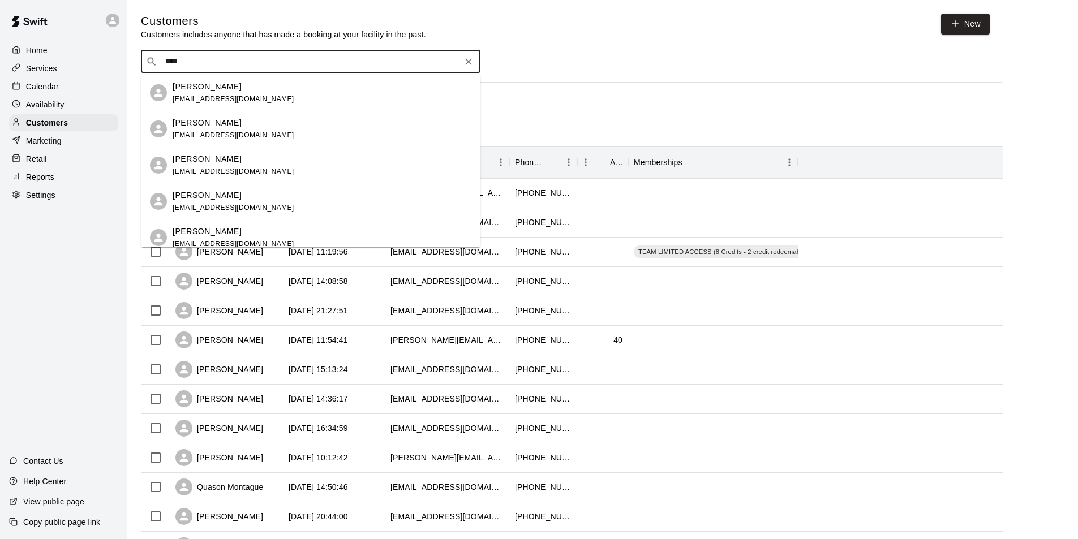
click at [260, 61] on input "****" at bounding box center [310, 61] width 297 height 11
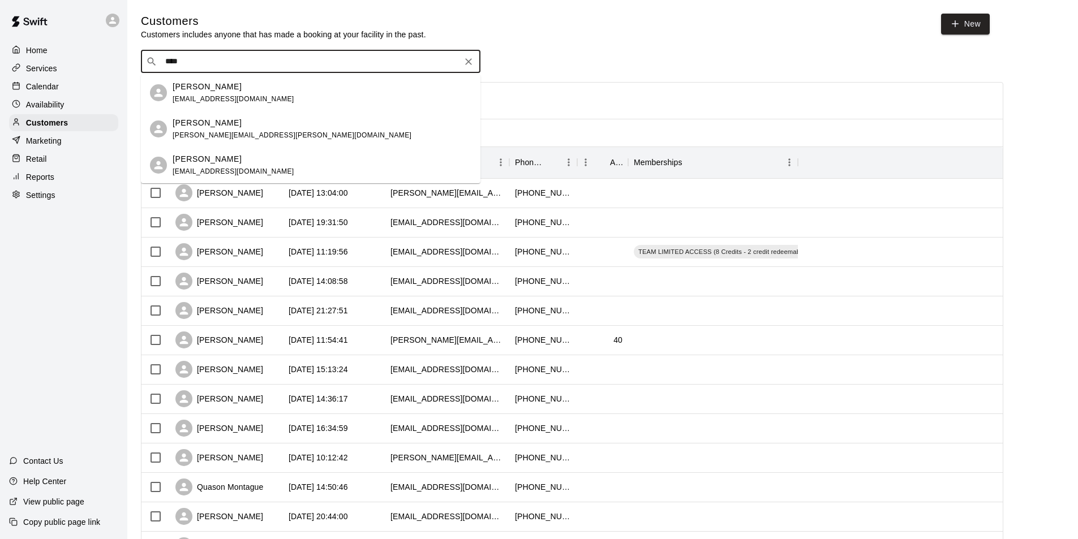
type input "*****"
click at [221, 171] on span "anil.vattalai@gmail.com" at bounding box center [234, 172] width 122 height 8
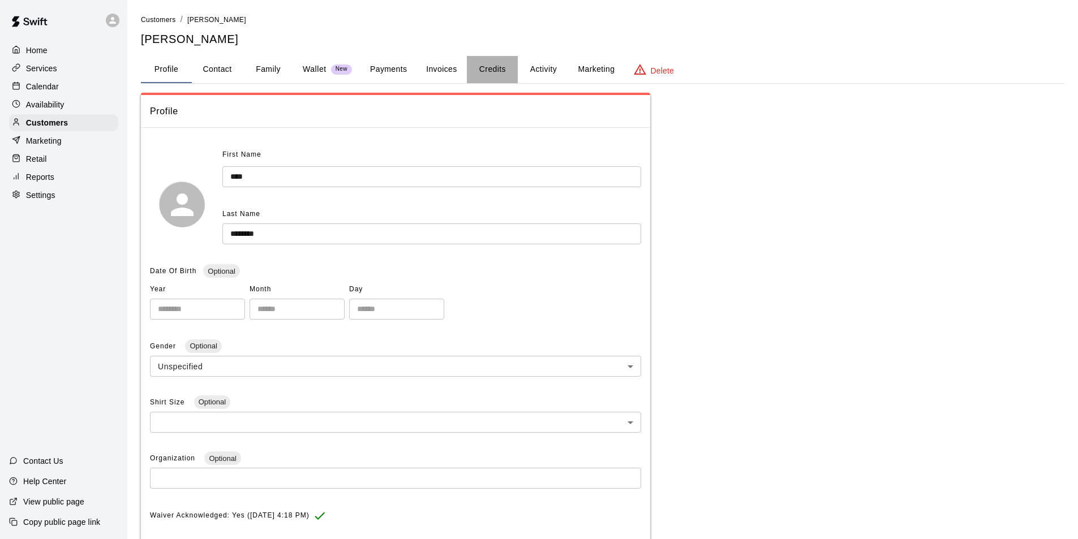
click at [490, 76] on button "Credits" at bounding box center [492, 69] width 51 height 27
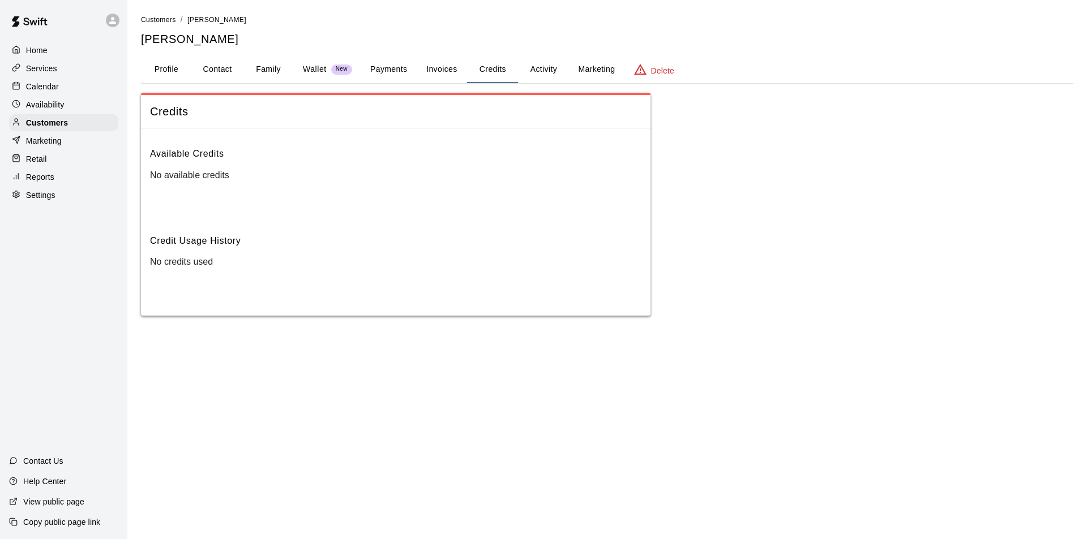
click at [388, 68] on button "Payments" at bounding box center [388, 69] width 55 height 27
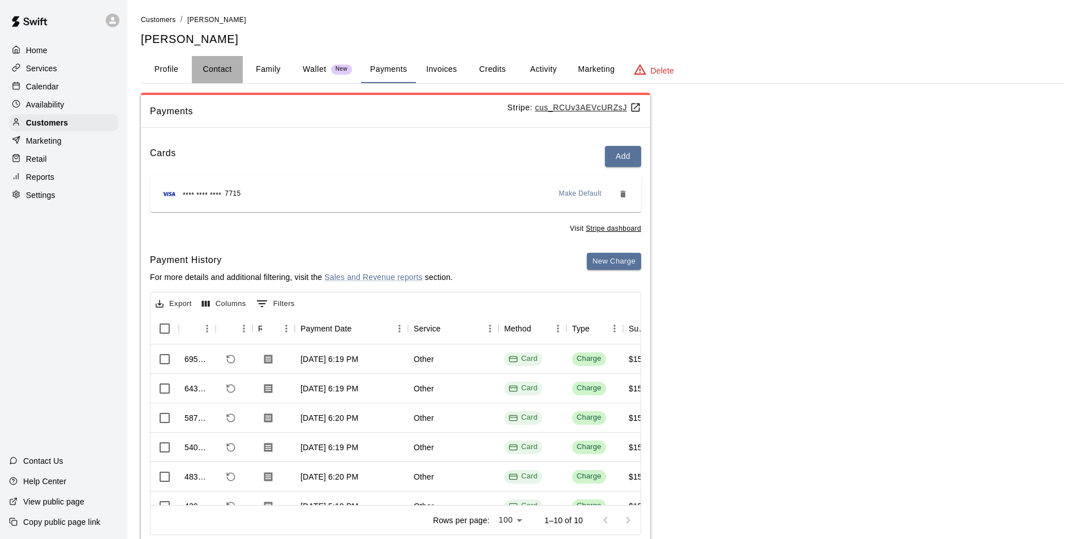
click at [222, 70] on button "Contact" at bounding box center [217, 69] width 51 height 27
select select "**"
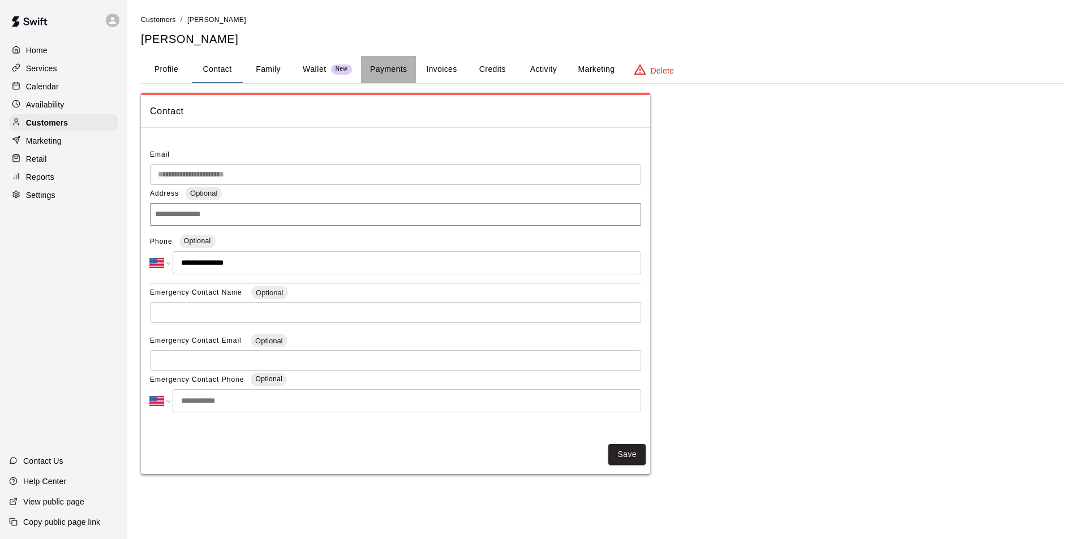
click at [391, 68] on button "Payments" at bounding box center [388, 69] width 55 height 27
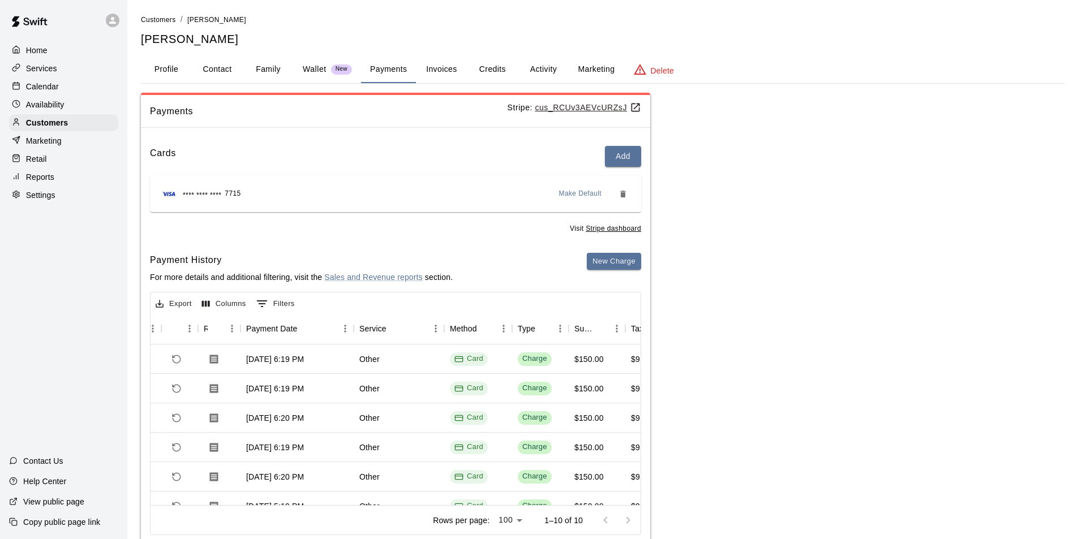
scroll to position [0, 74]
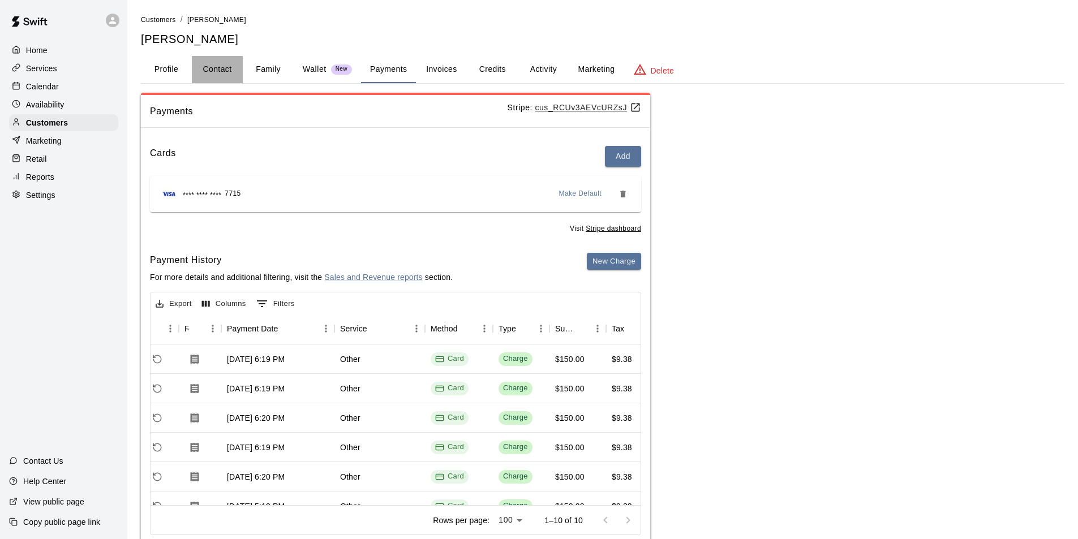
click at [225, 66] on button "Contact" at bounding box center [217, 69] width 51 height 27
select select "**"
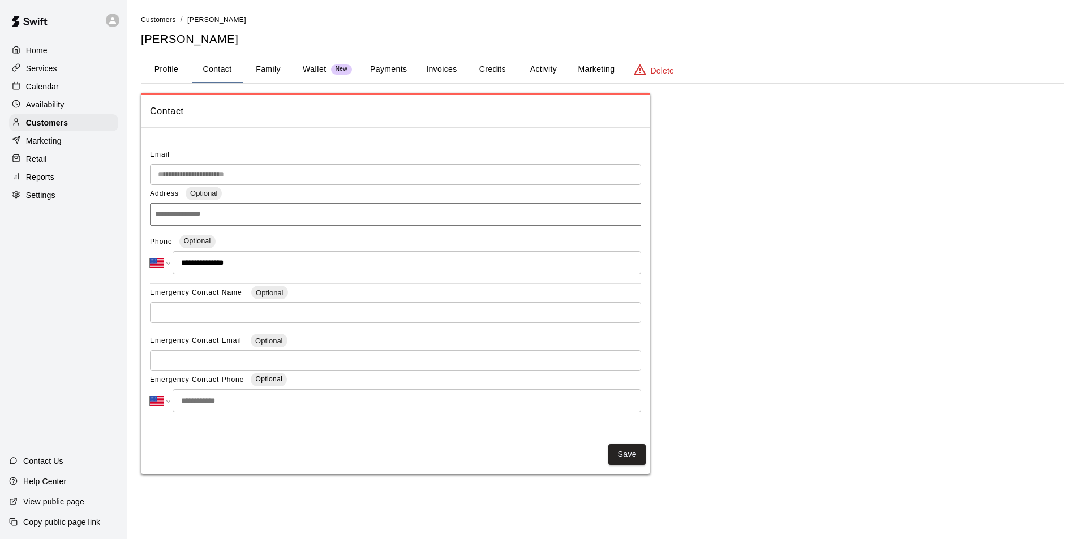
click at [382, 71] on button "Payments" at bounding box center [388, 69] width 55 height 27
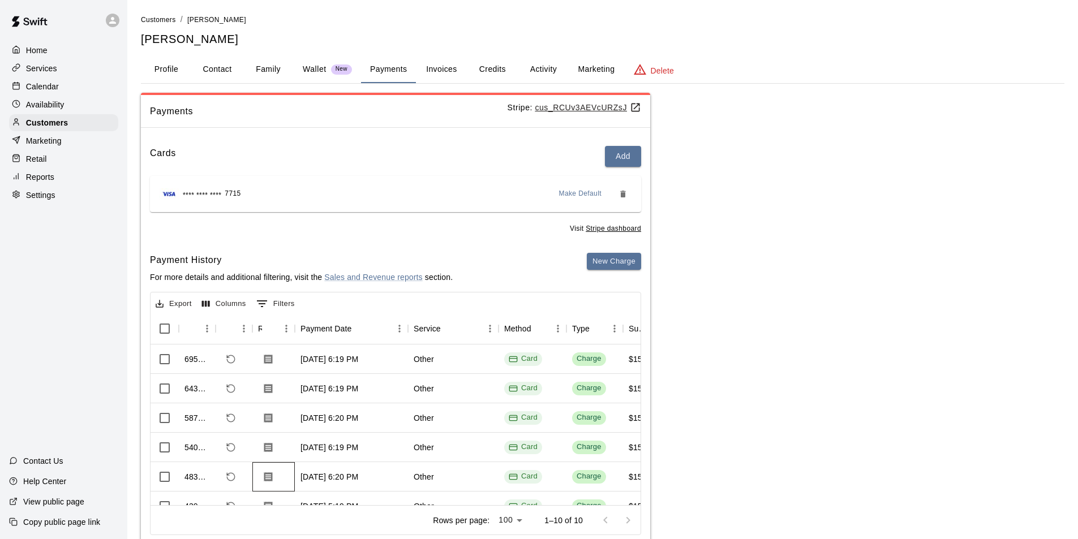
drag, startPoint x: 286, startPoint y: 488, endPoint x: 311, endPoint y: 494, distance: 25.7
click at [311, 494] on div "695209 Jul 11, 2025, 6:19 PM Other Card Charge $150.00 $9.38 643901 Jun 11, 202…" at bounding box center [396, 425] width 490 height 161
click at [306, 506] on div "Rows per page: 100 *** 1–10 of 10" at bounding box center [396, 520] width 490 height 29
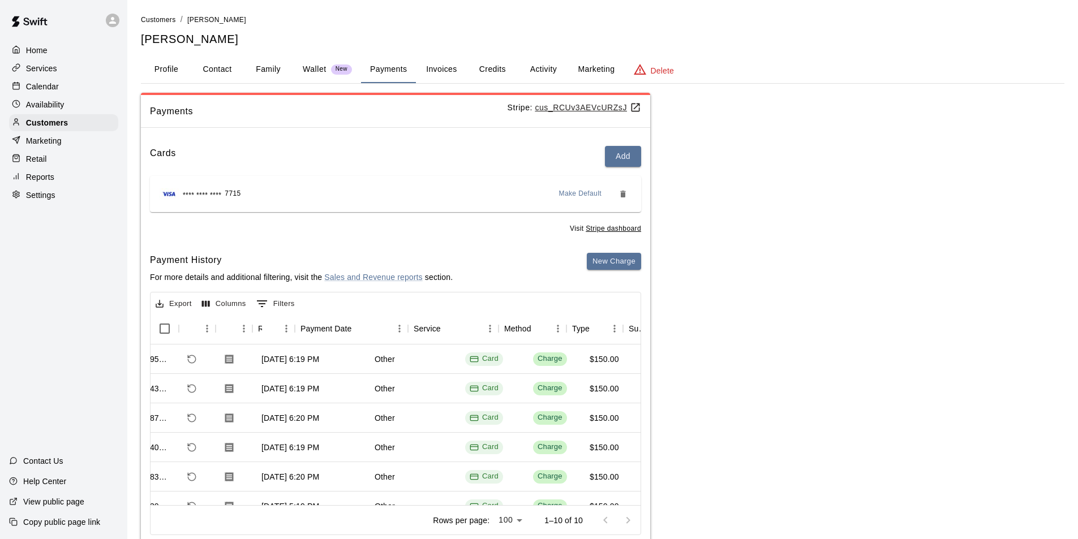
scroll to position [0, 0]
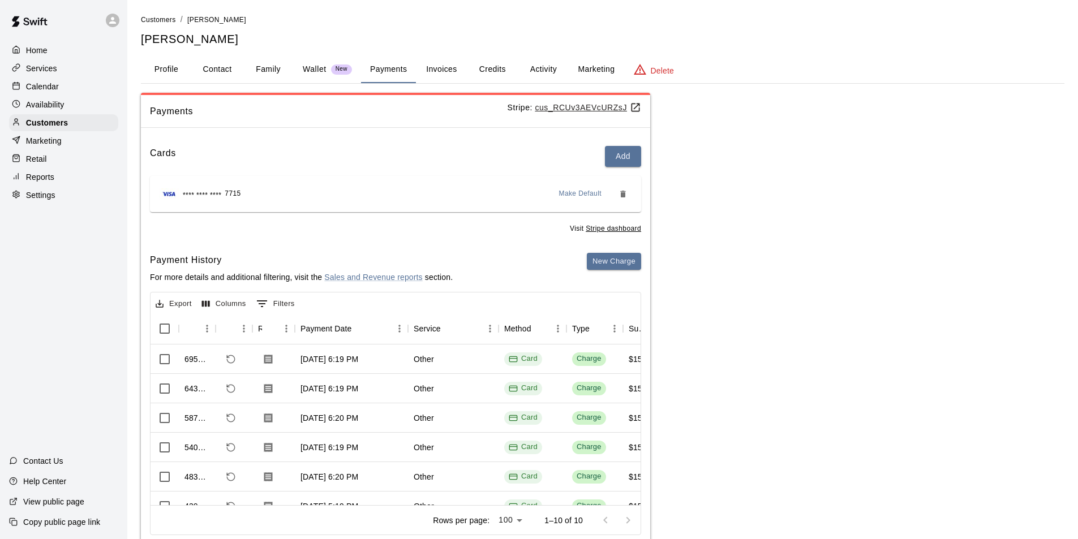
click at [485, 63] on button "Credits" at bounding box center [492, 69] width 51 height 27
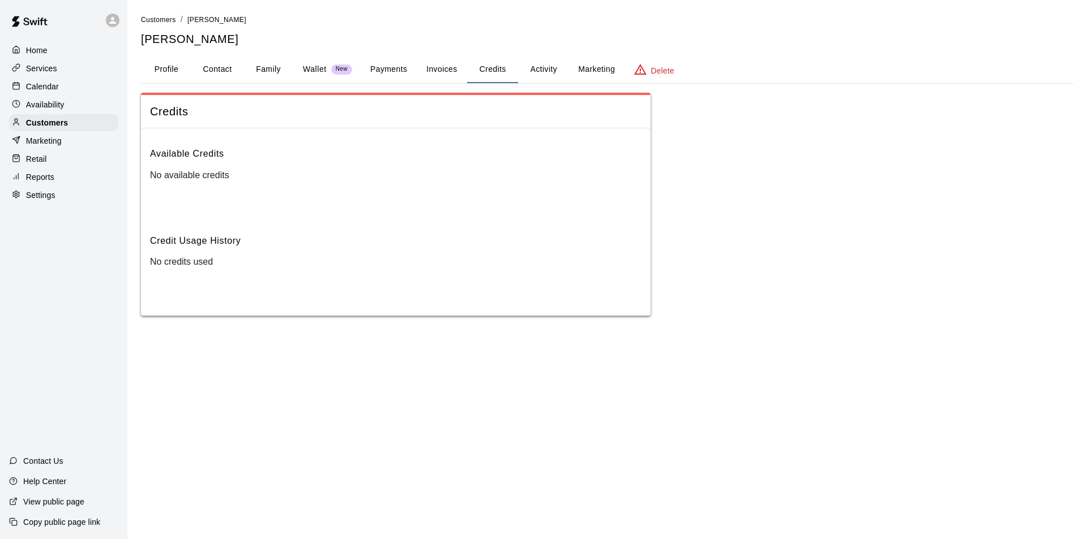
click at [543, 69] on button "Activity" at bounding box center [543, 69] width 51 height 27
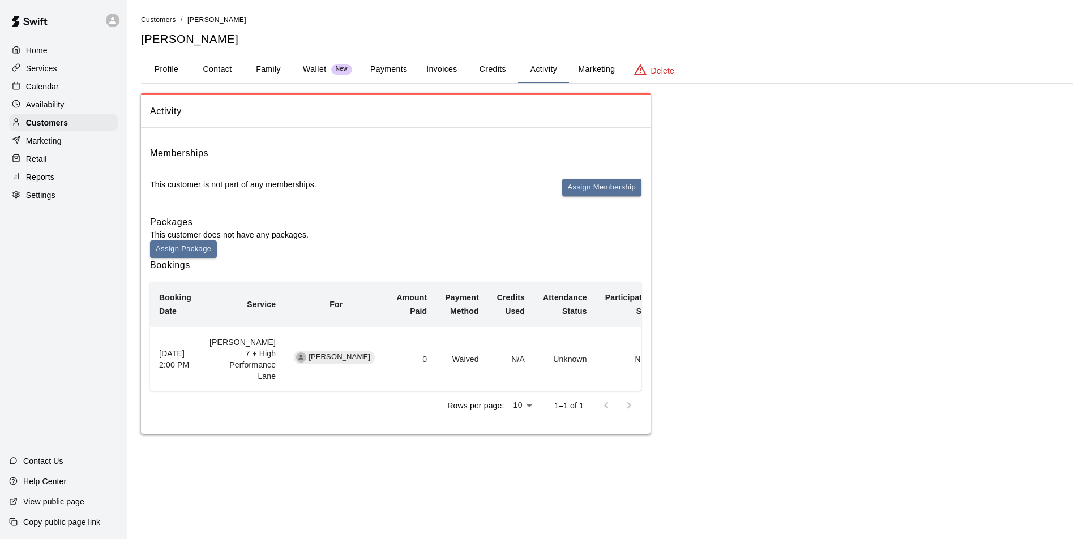
click at [483, 66] on button "Credits" at bounding box center [492, 69] width 51 height 27
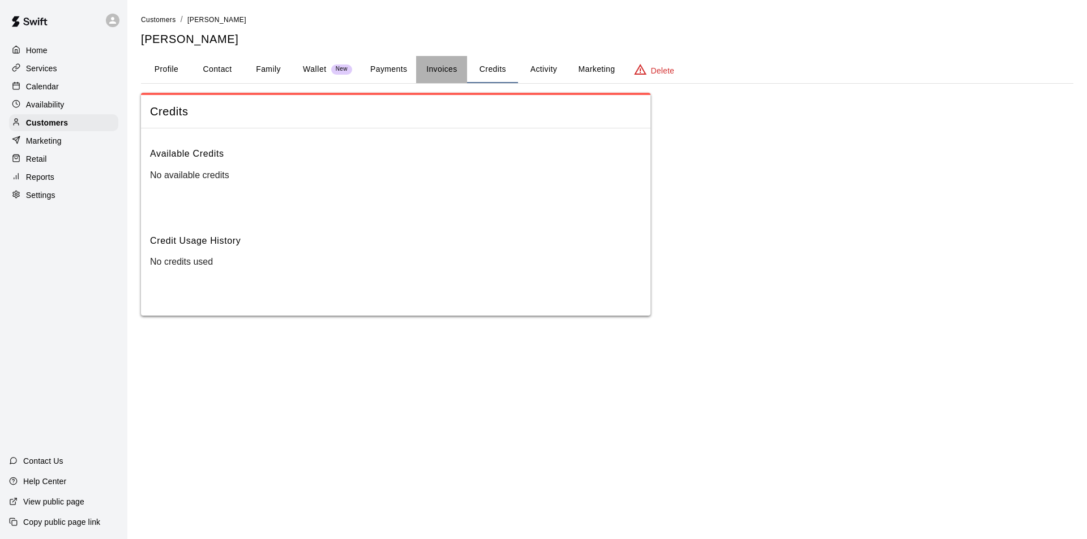
click at [437, 67] on button "Invoices" at bounding box center [441, 69] width 51 height 27
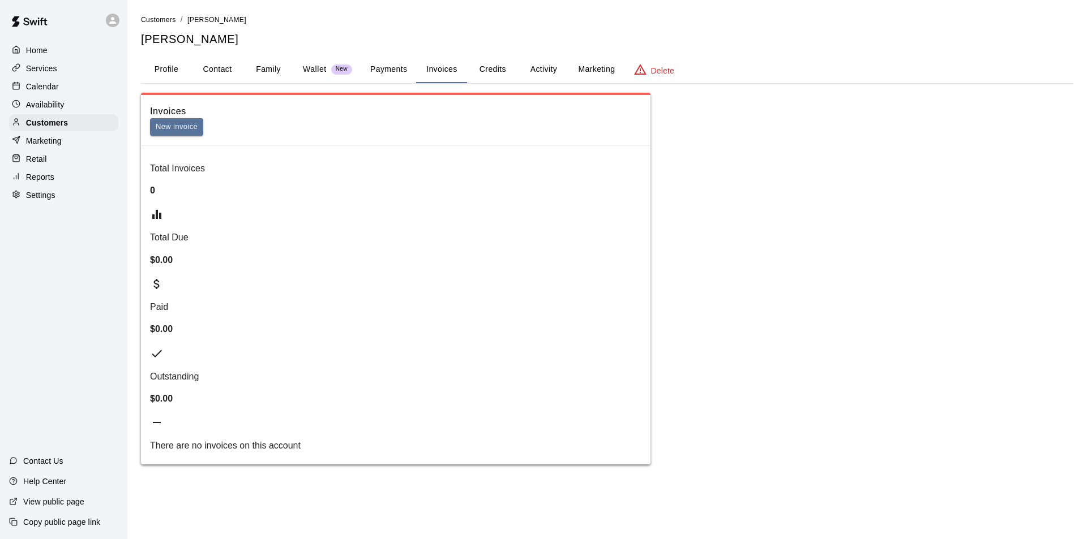
click at [392, 65] on button "Payments" at bounding box center [388, 69] width 55 height 27
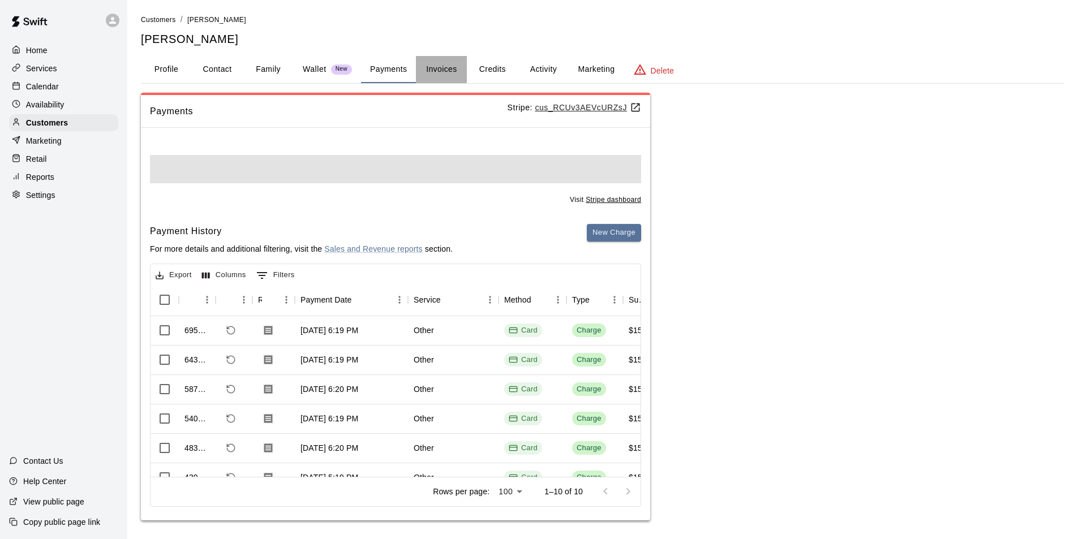
click at [445, 68] on button "Invoices" at bounding box center [441, 69] width 51 height 27
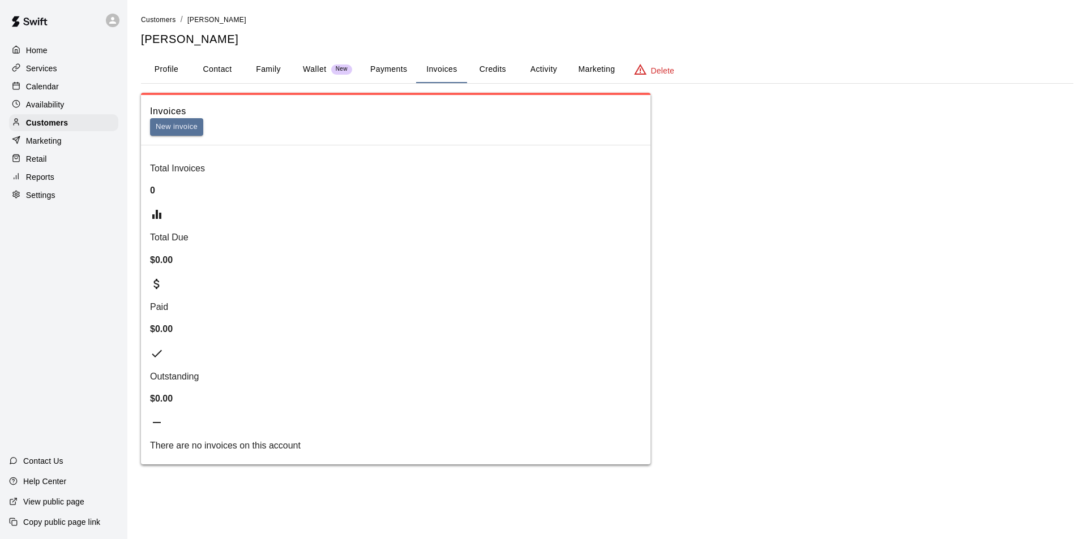
click at [392, 72] on button "Payments" at bounding box center [388, 69] width 55 height 27
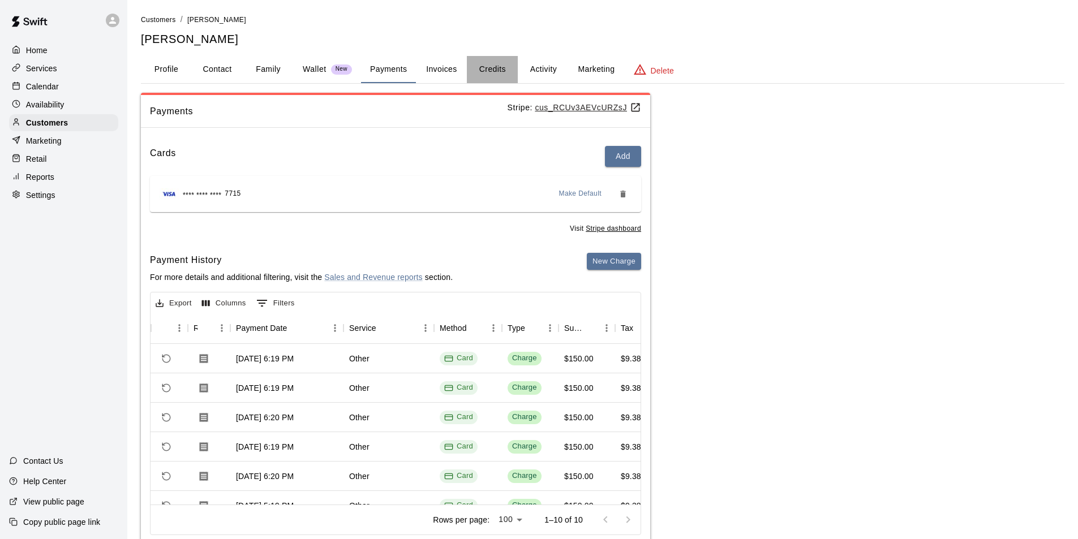
click at [494, 74] on button "Credits" at bounding box center [492, 69] width 51 height 27
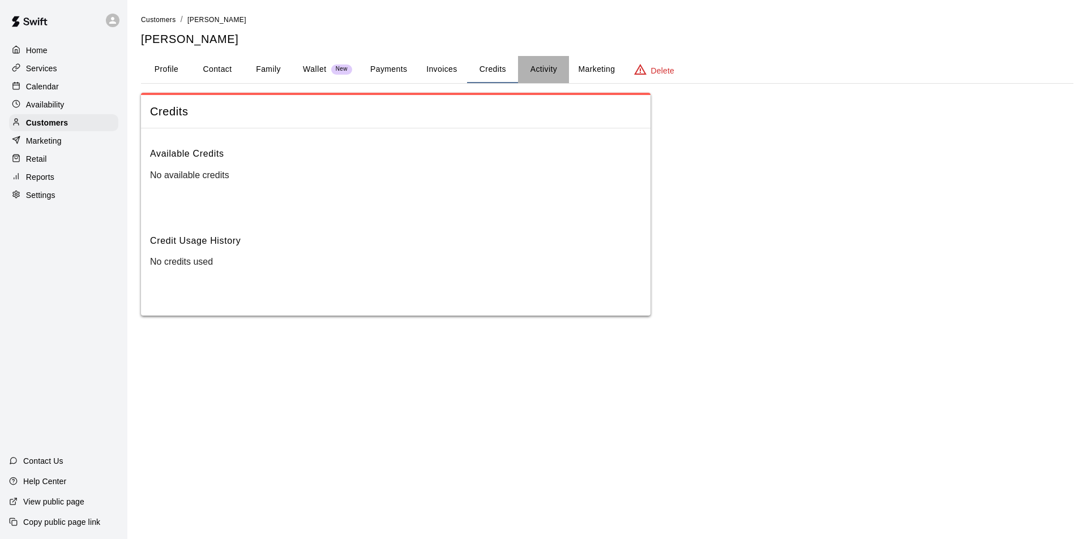
click at [542, 68] on button "Activity" at bounding box center [543, 69] width 51 height 27
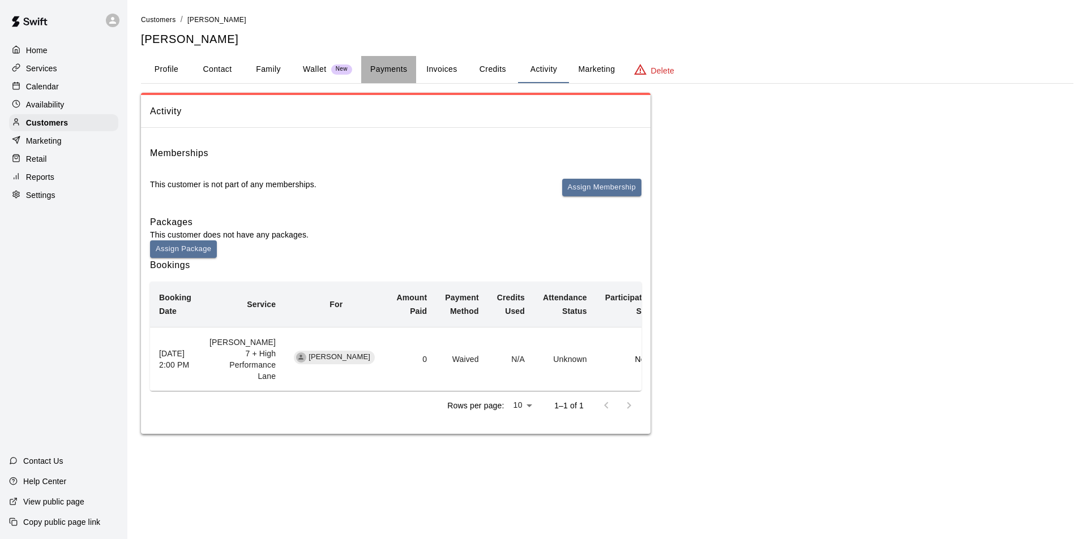
click at [384, 68] on button "Payments" at bounding box center [388, 69] width 55 height 27
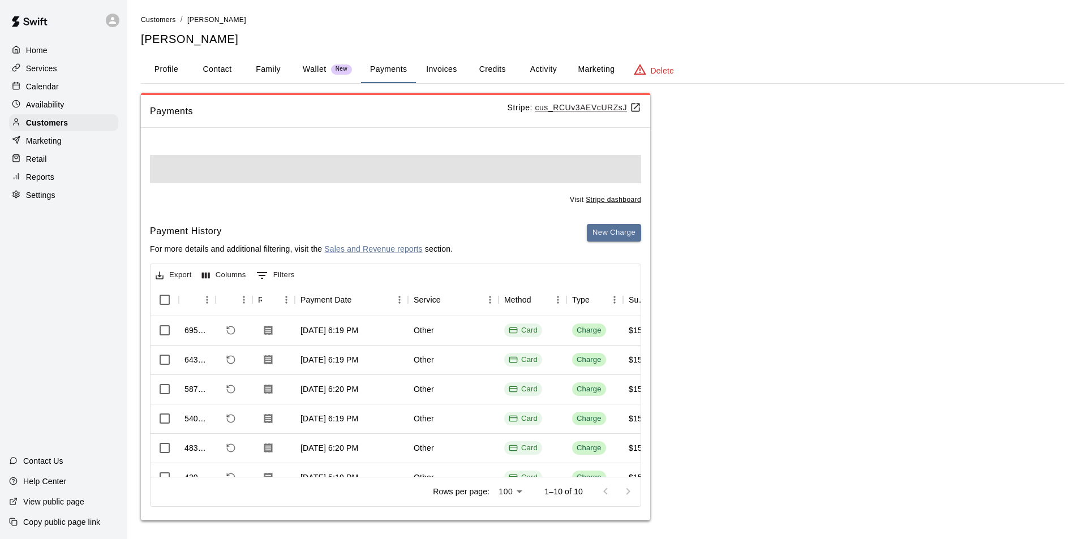
click at [462, 68] on button "Invoices" at bounding box center [441, 69] width 51 height 27
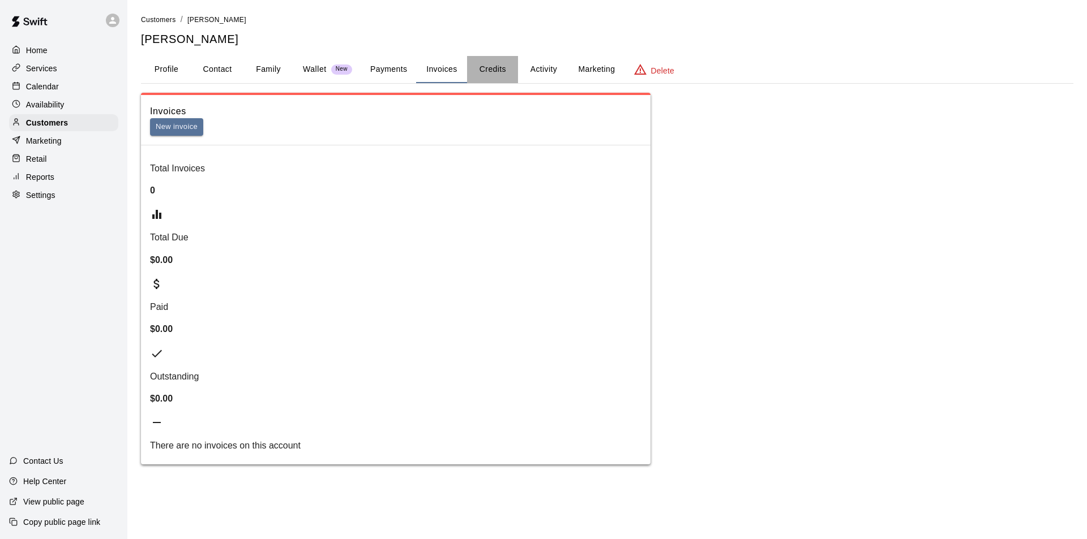
click at [485, 68] on button "Credits" at bounding box center [492, 69] width 51 height 27
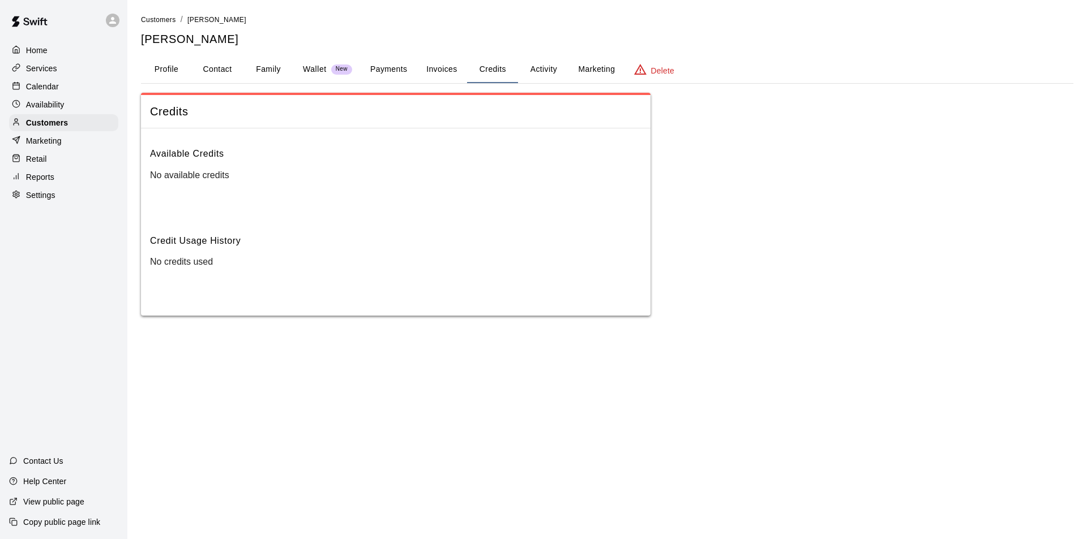
click at [409, 68] on button "Payments" at bounding box center [388, 69] width 55 height 27
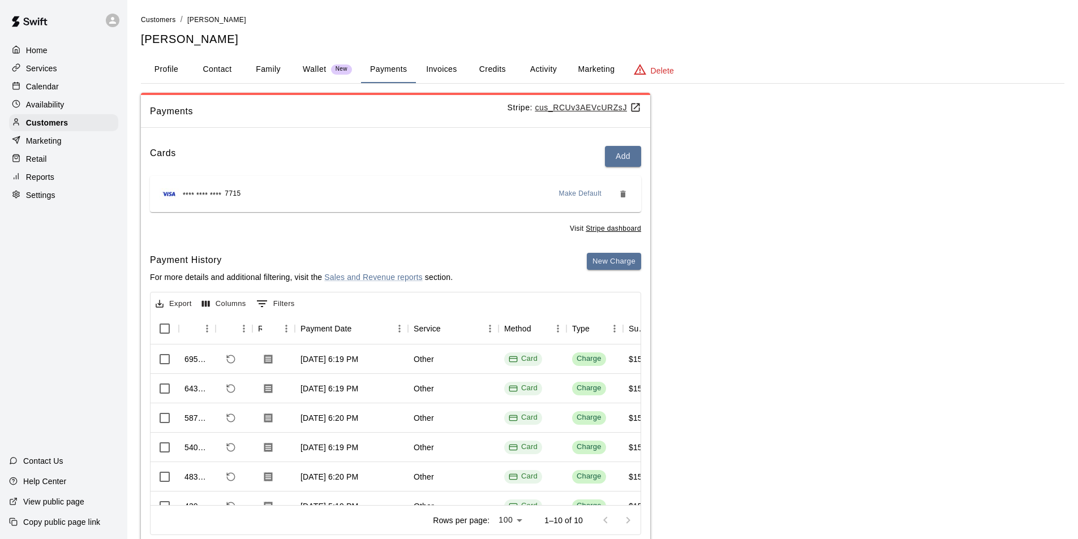
click at [169, 77] on button "Profile" at bounding box center [166, 69] width 51 height 27
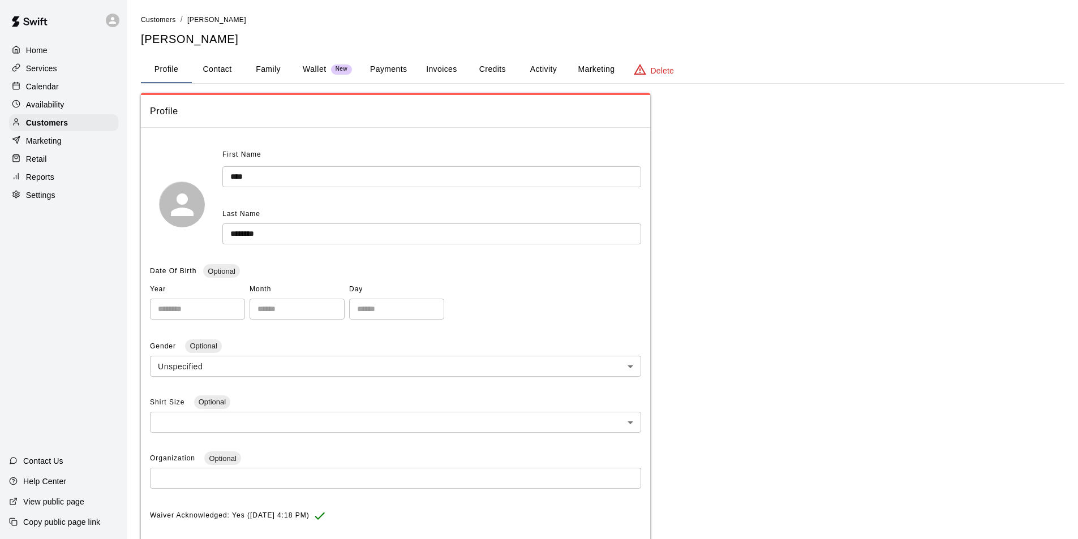
click at [214, 71] on button "Contact" at bounding box center [217, 69] width 51 height 27
select select "**"
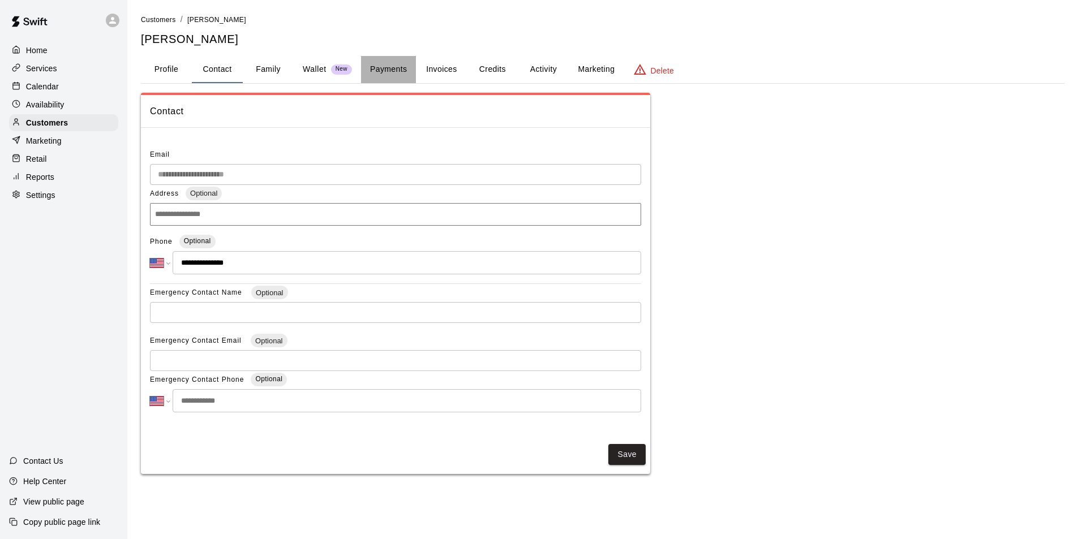
click at [393, 74] on button "Payments" at bounding box center [388, 69] width 55 height 27
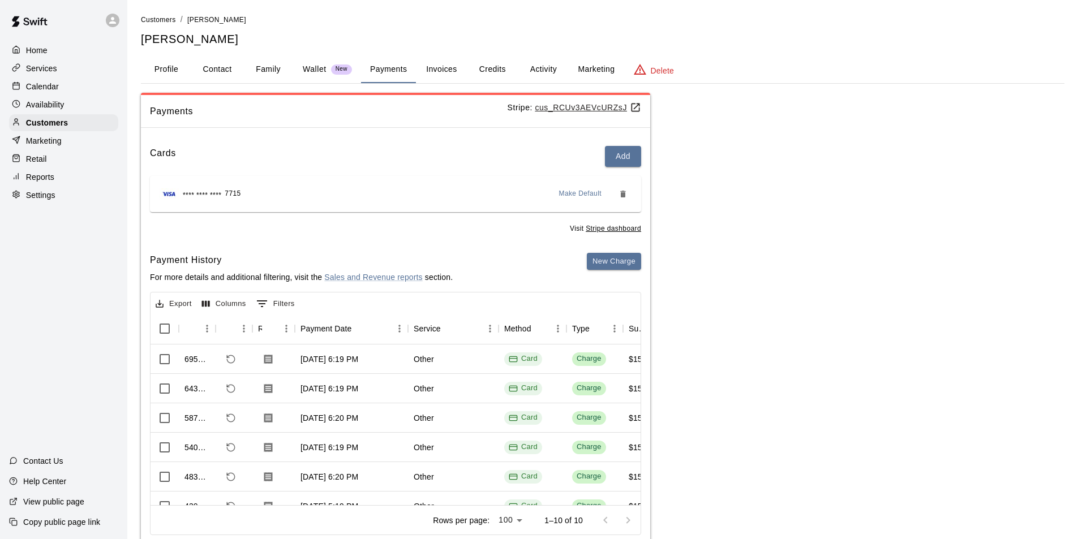
click at [437, 74] on button "Invoices" at bounding box center [441, 69] width 51 height 27
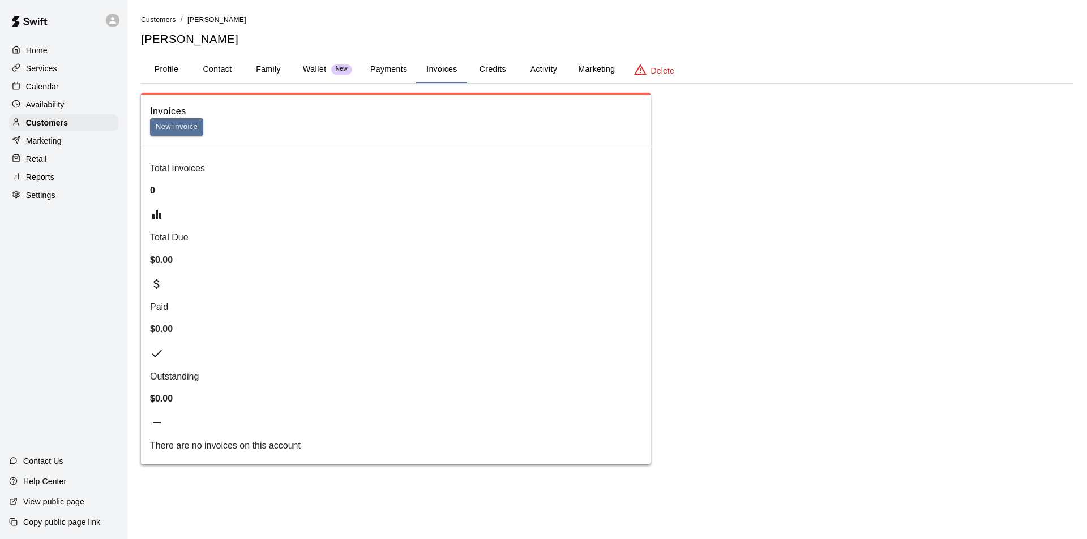
click at [492, 67] on button "Credits" at bounding box center [492, 69] width 51 height 27
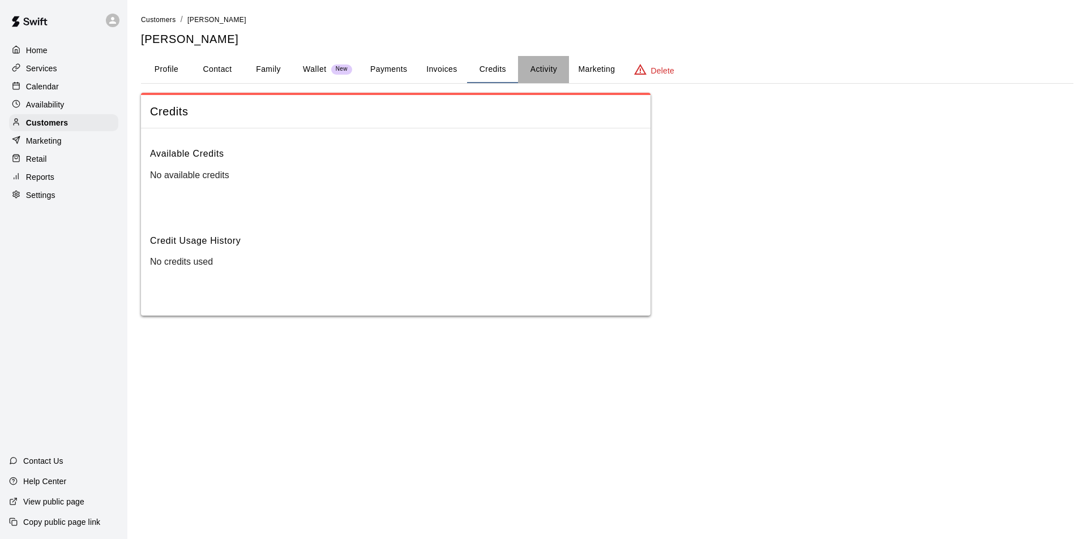
click at [553, 78] on button "Activity" at bounding box center [543, 69] width 51 height 27
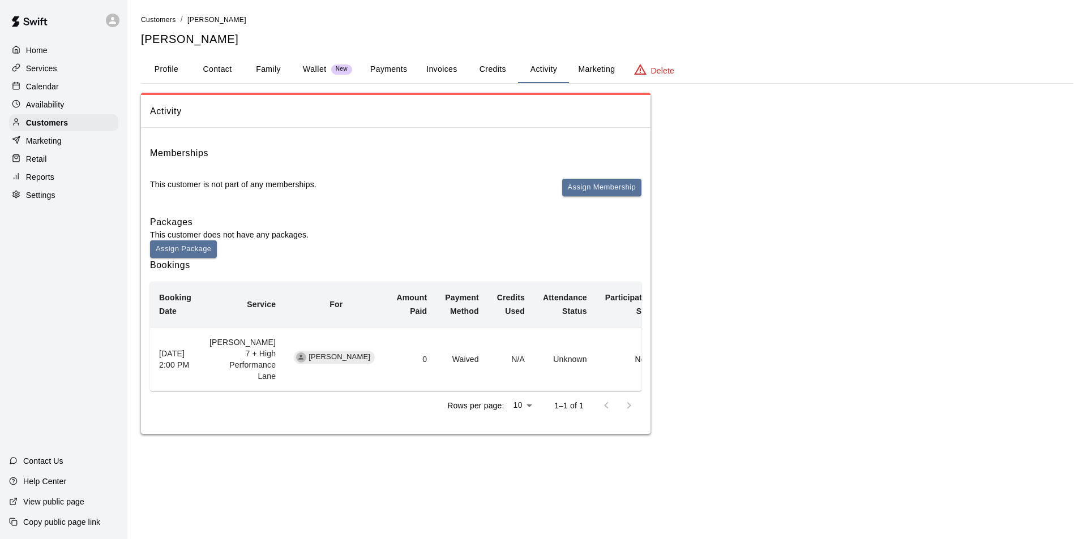
click at [608, 73] on button "Marketing" at bounding box center [596, 69] width 55 height 27
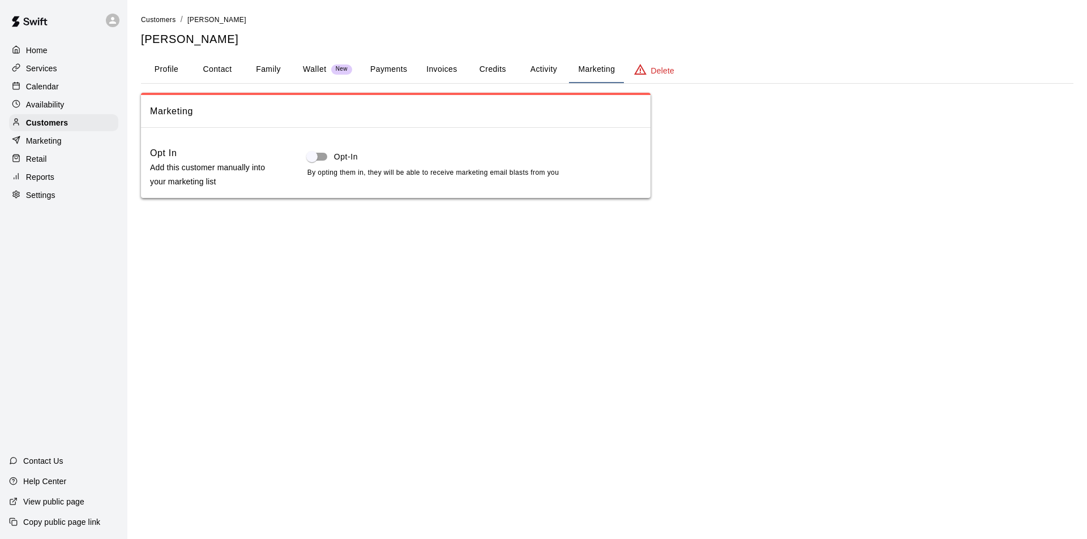
click at [546, 70] on button "Activity" at bounding box center [543, 69] width 51 height 27
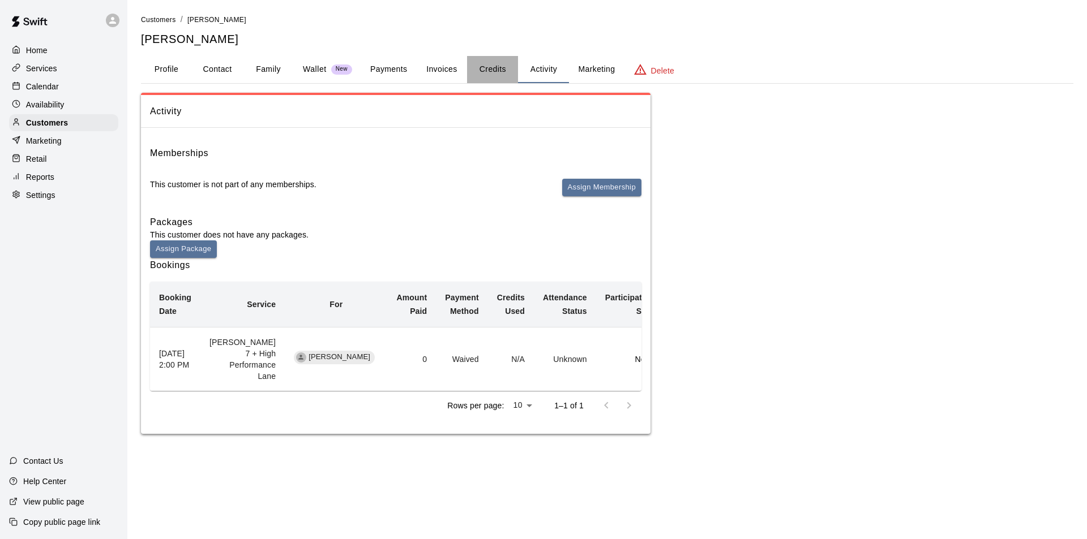
click at [487, 75] on button "Credits" at bounding box center [492, 69] width 51 height 27
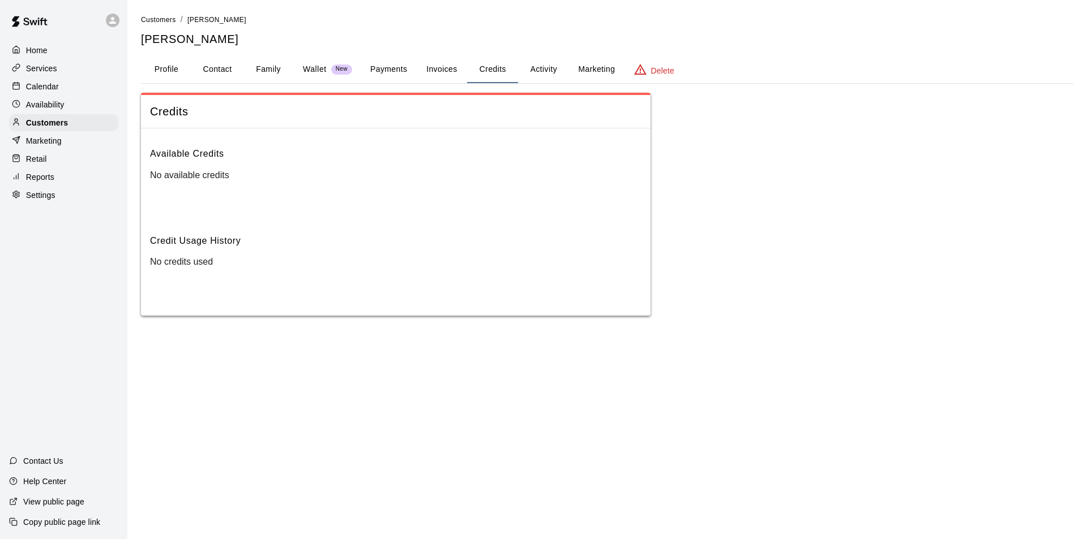
click at [386, 73] on button "Payments" at bounding box center [388, 69] width 55 height 27
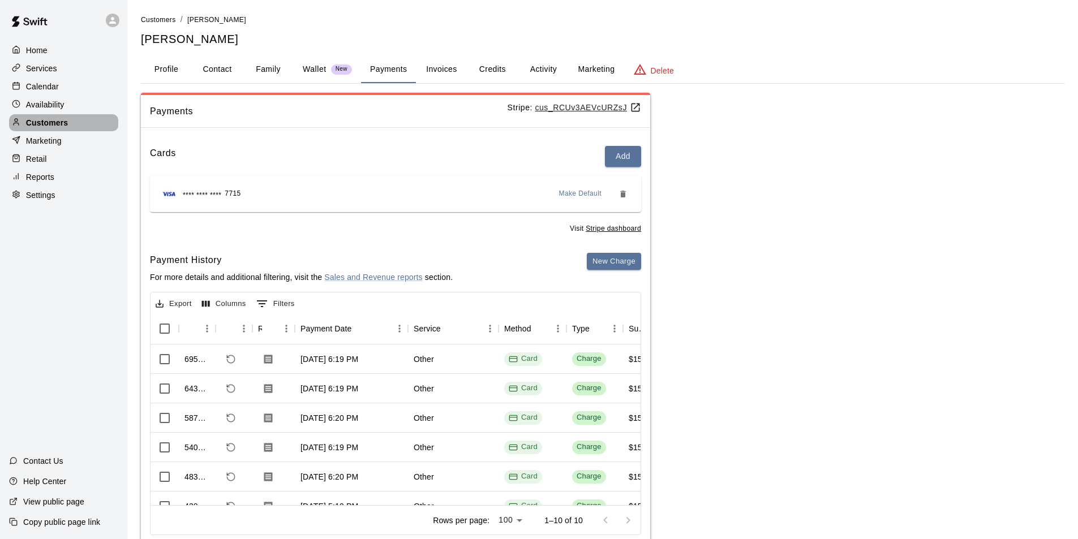
click at [50, 120] on p "Customers" at bounding box center [47, 122] width 42 height 11
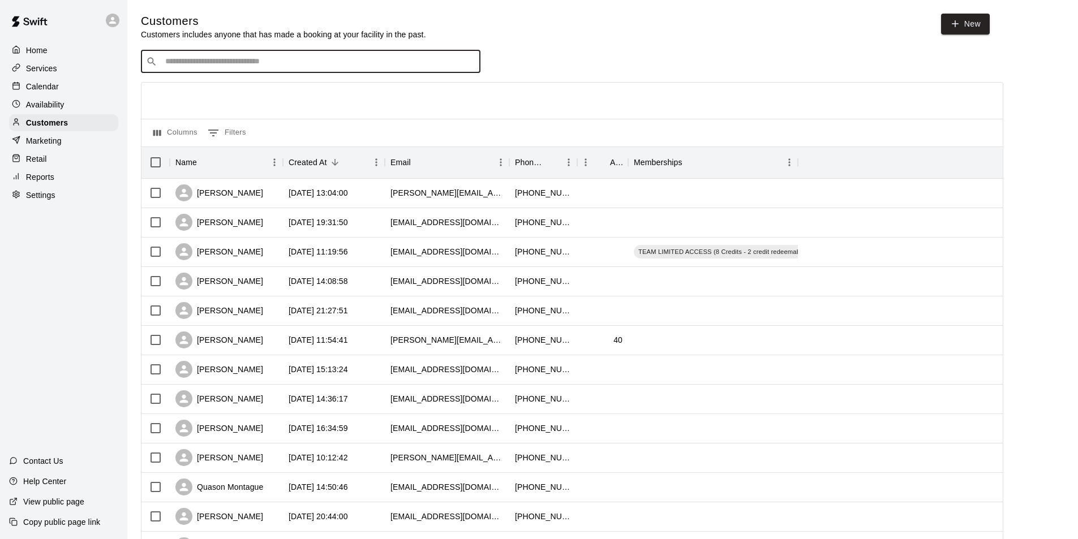
click at [361, 66] on input "Search customers by name or email" at bounding box center [319, 61] width 314 height 11
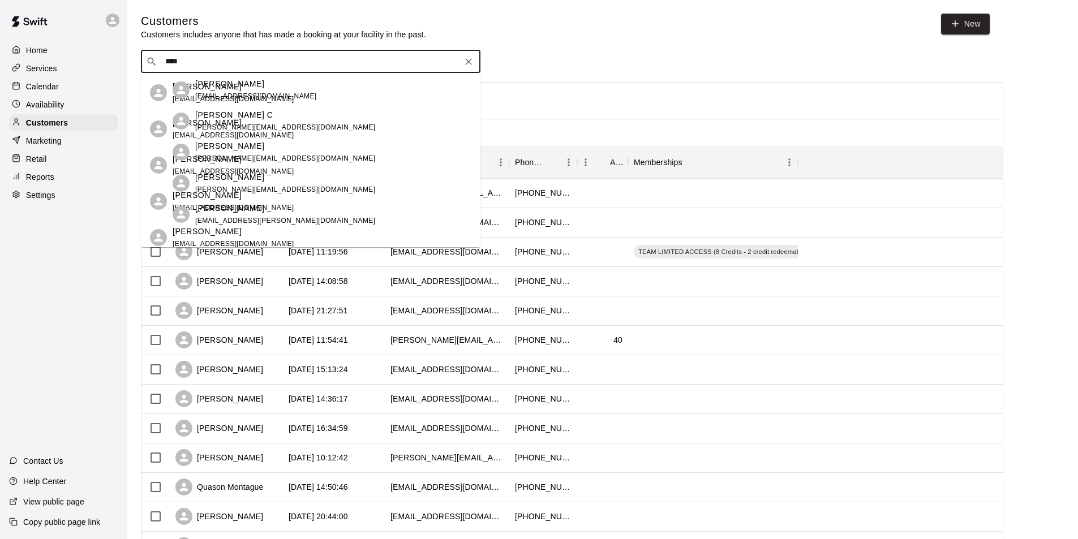
type input "****"
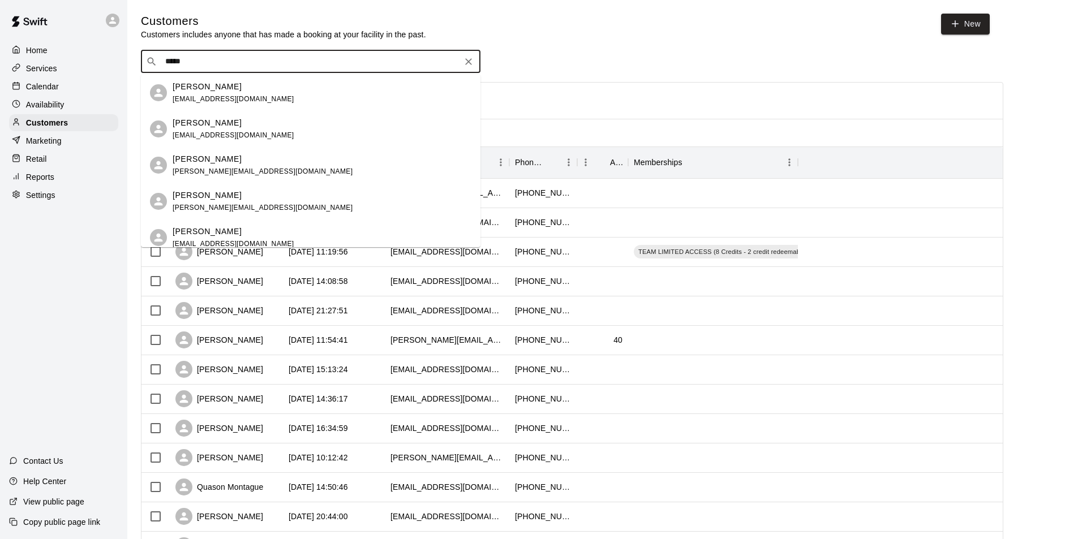
click at [254, 169] on div "Ayan Ali i.kurji@gmail.com" at bounding box center [322, 165] width 299 height 24
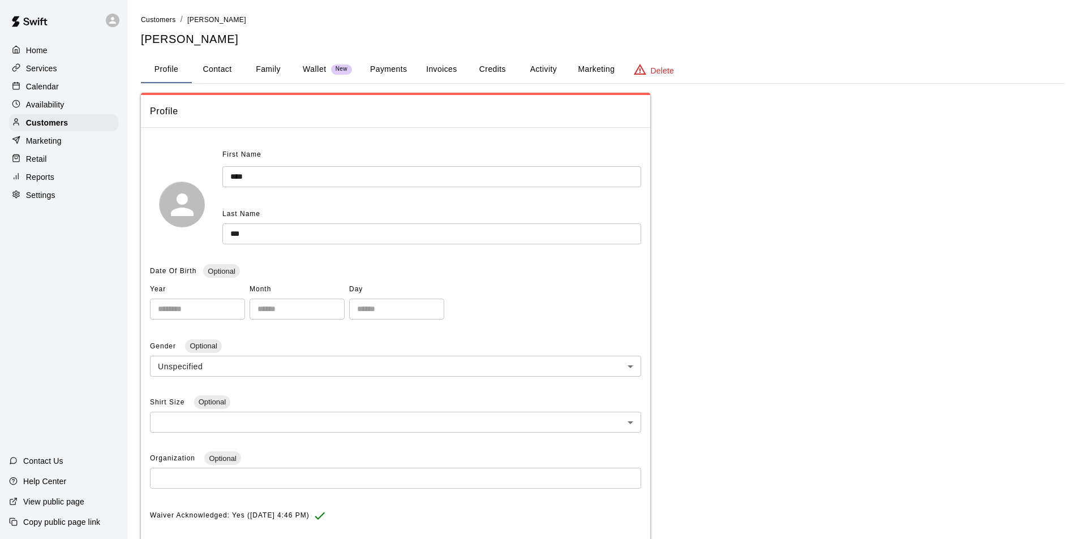
click at [485, 63] on button "Credits" at bounding box center [492, 69] width 51 height 27
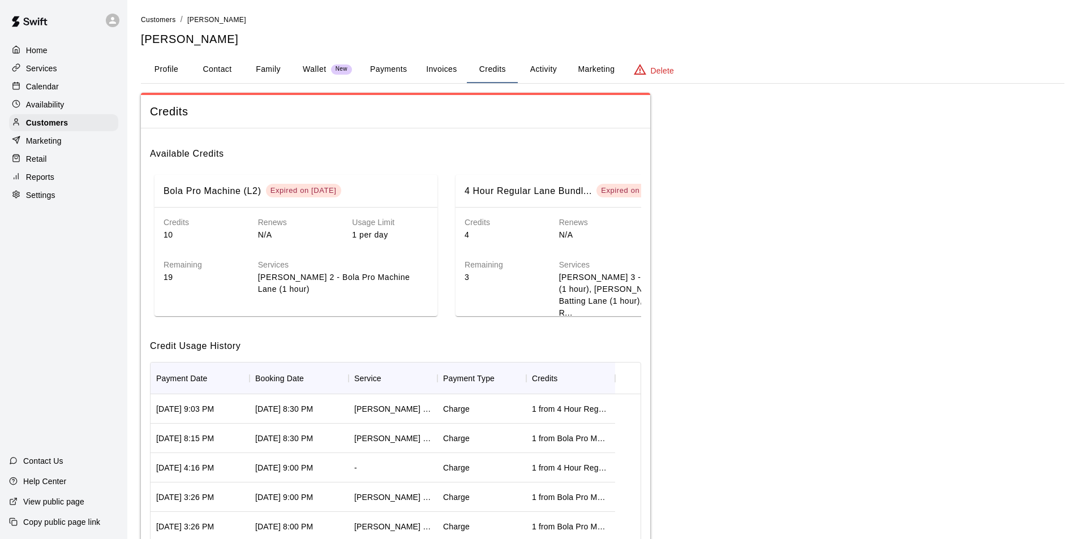
click at [539, 74] on button "Activity" at bounding box center [543, 69] width 51 height 27
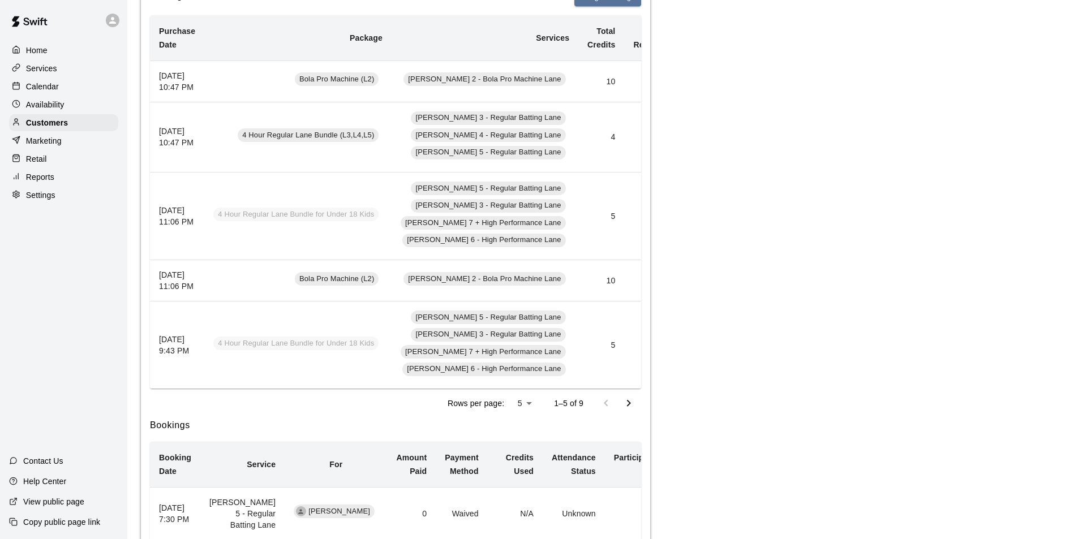
scroll to position [0, 121]
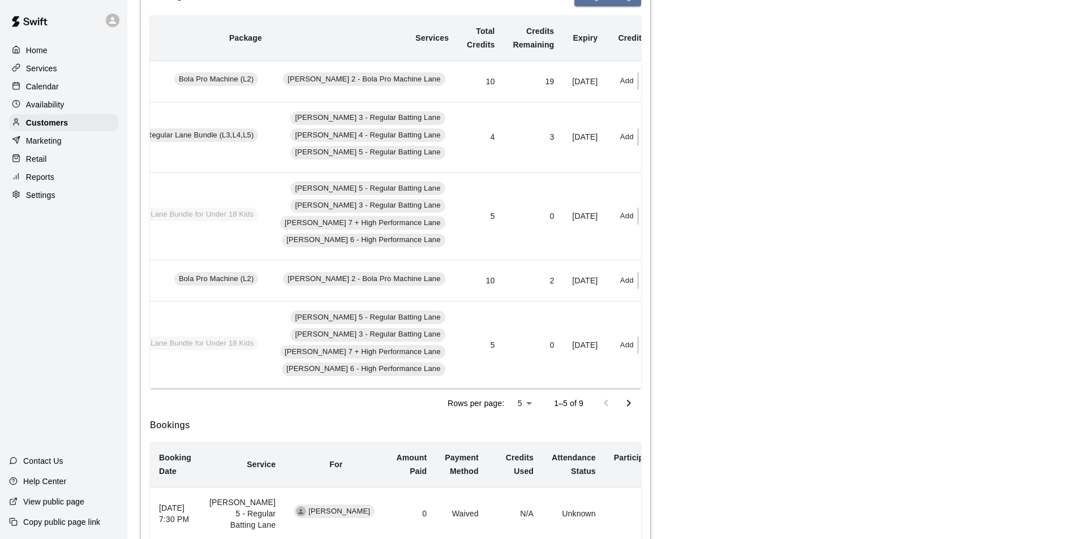
click at [639, 146] on button "Redeem" at bounding box center [656, 138] width 35 height 18
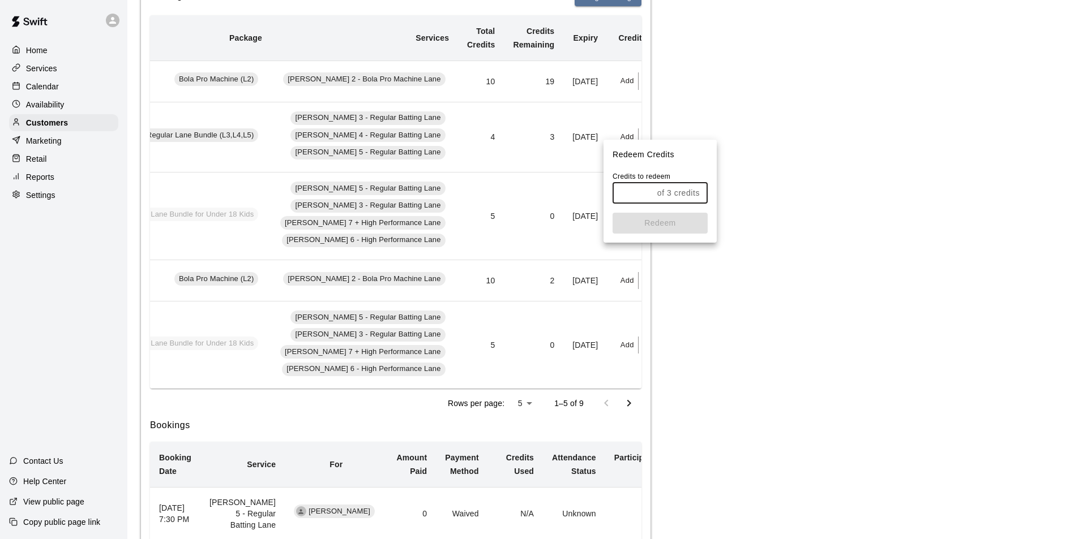
click at [652, 198] on input "text" at bounding box center [633, 193] width 40 height 21
type input "*"
drag, startPoint x: 685, startPoint y: 230, endPoint x: 559, endPoint y: 169, distance: 139.5
click at [684, 230] on button "Redeem" at bounding box center [660, 223] width 95 height 21
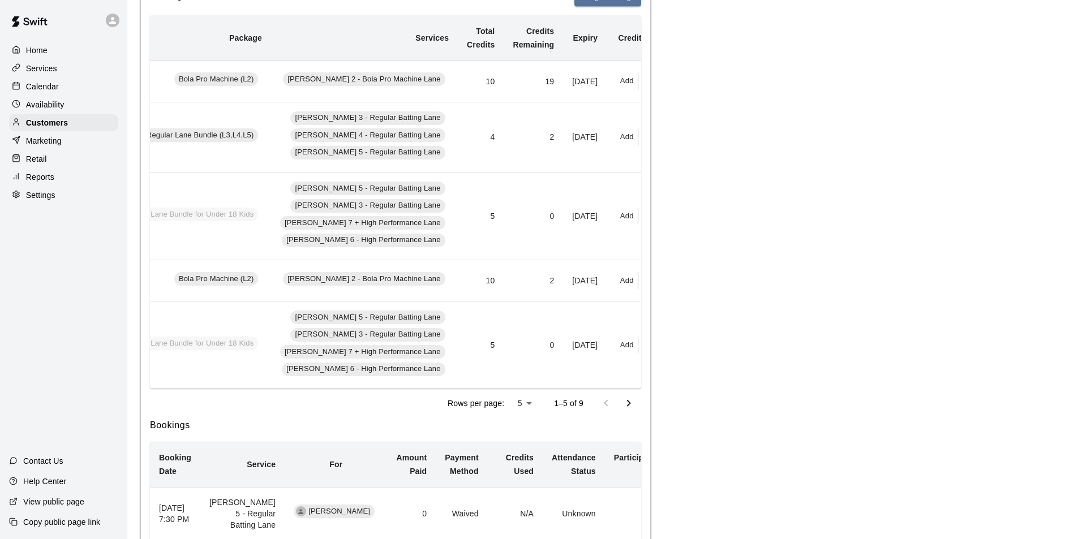
click at [56, 113] on div "Availability" at bounding box center [63, 104] width 109 height 17
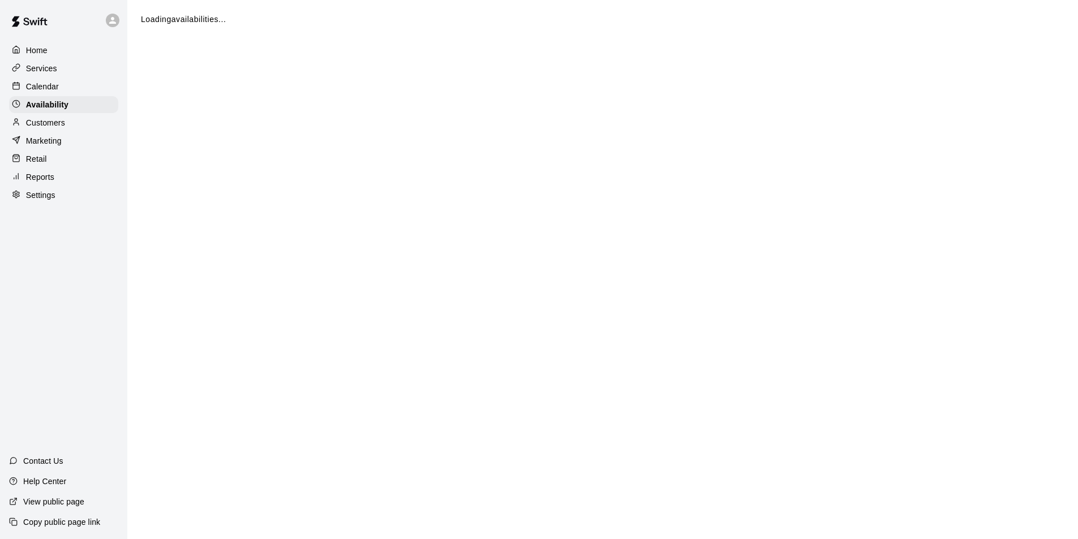
click at [52, 125] on p "Customers" at bounding box center [45, 122] width 39 height 11
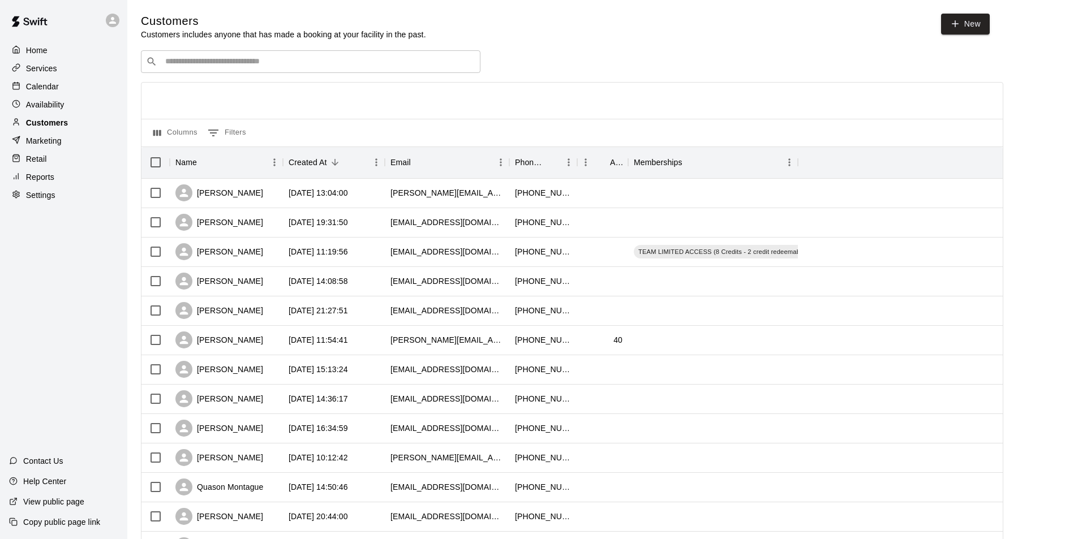
click at [52, 125] on p "Customers" at bounding box center [47, 122] width 42 height 11
click at [285, 70] on div "​ ​" at bounding box center [311, 61] width 340 height 23
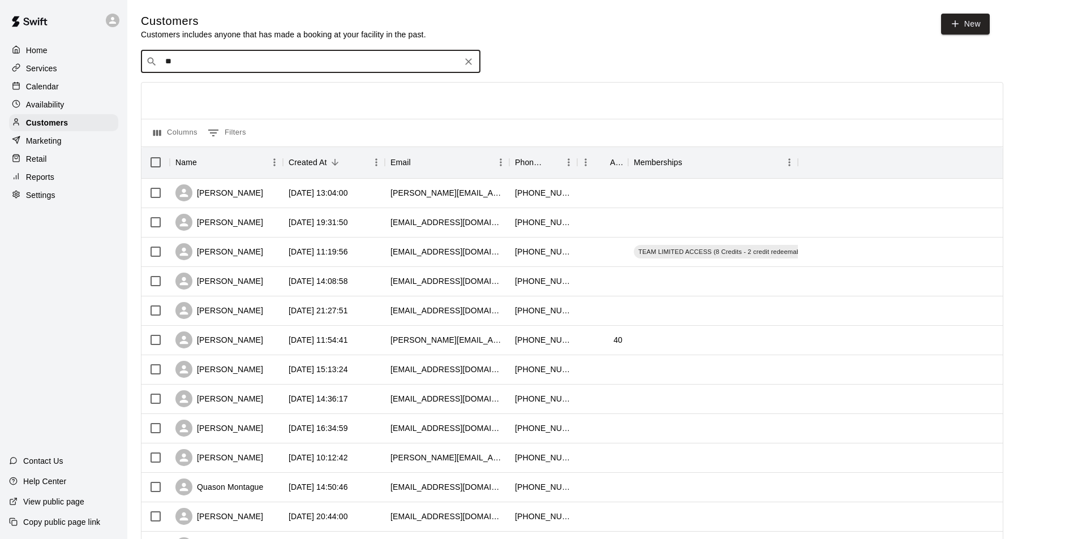
type input "***"
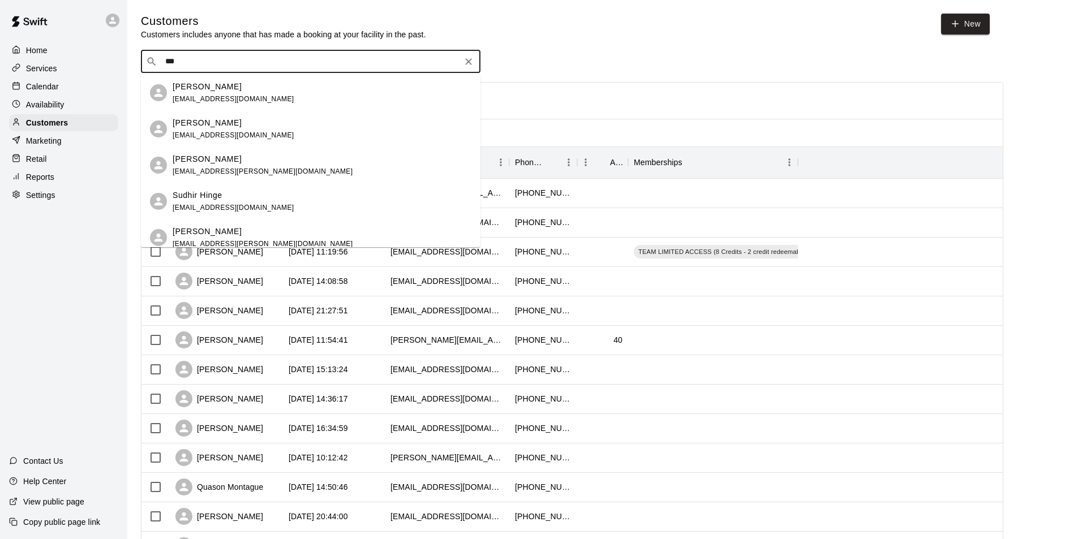
click at [243, 121] on div "[PERSON_NAME]" at bounding box center [234, 123] width 122 height 12
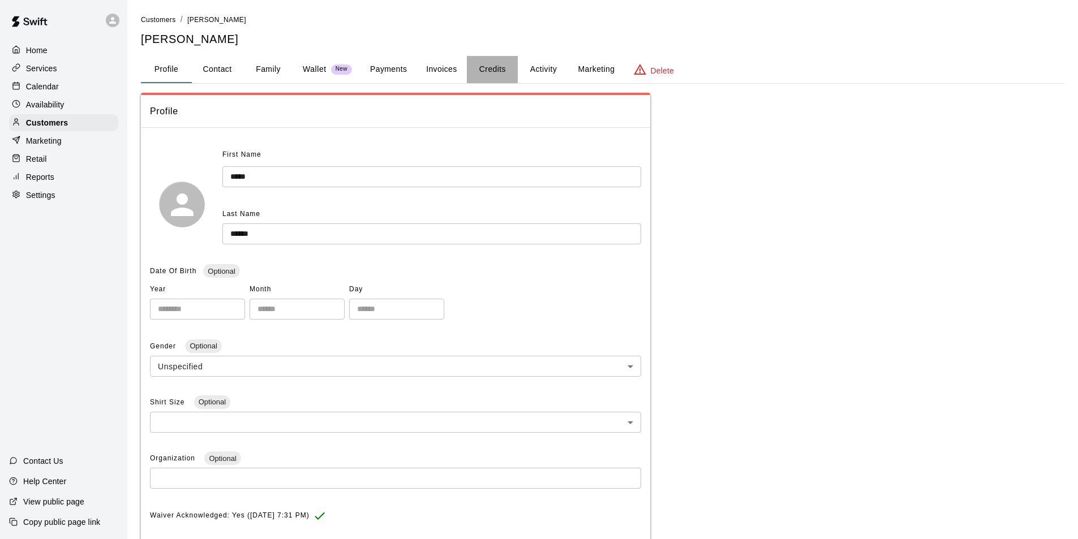
click at [490, 63] on button "Credits" at bounding box center [492, 69] width 51 height 27
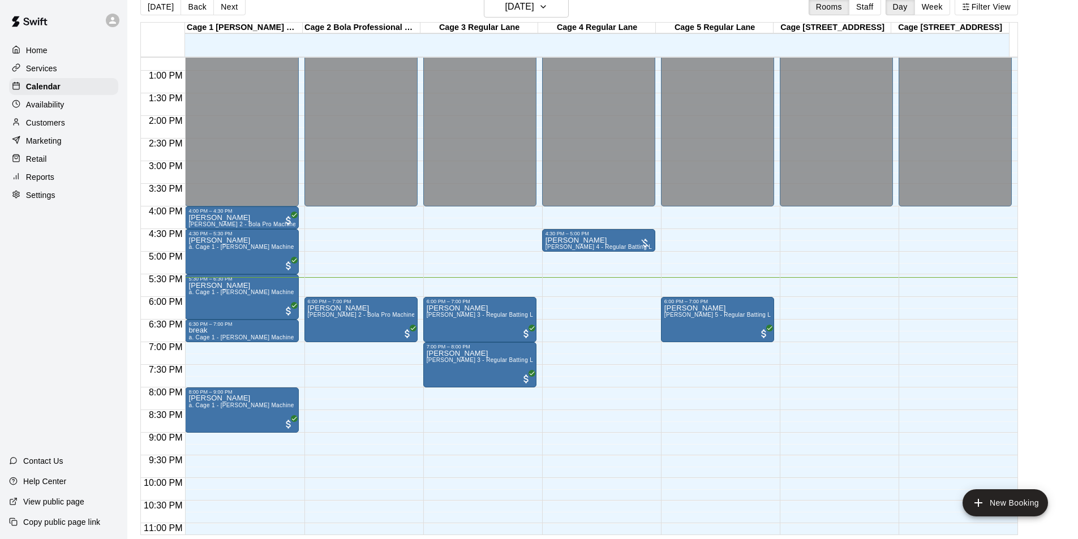
scroll to position [18, 0]
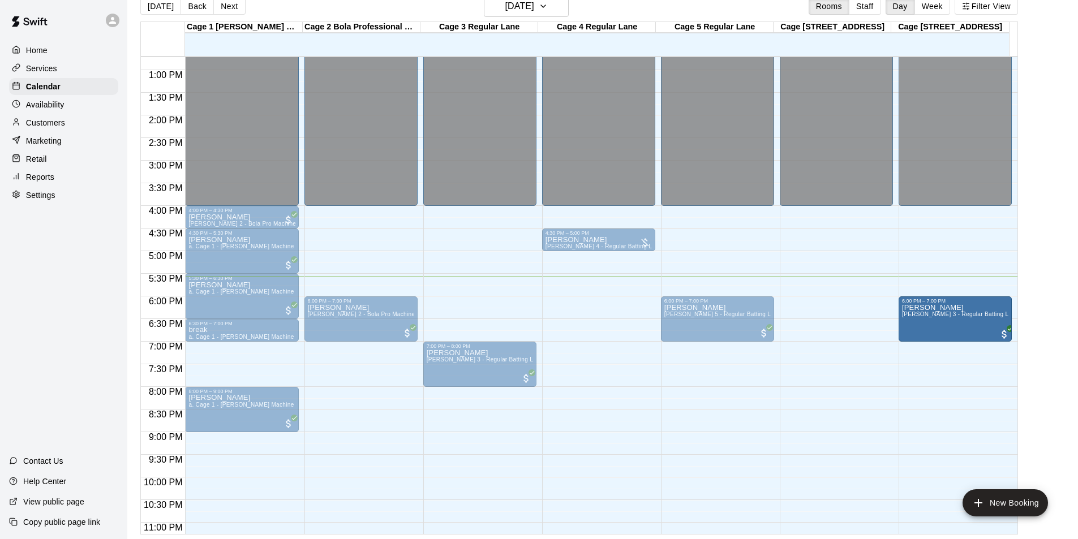
drag, startPoint x: 470, startPoint y: 320, endPoint x: 983, endPoint y: 331, distance: 512.4
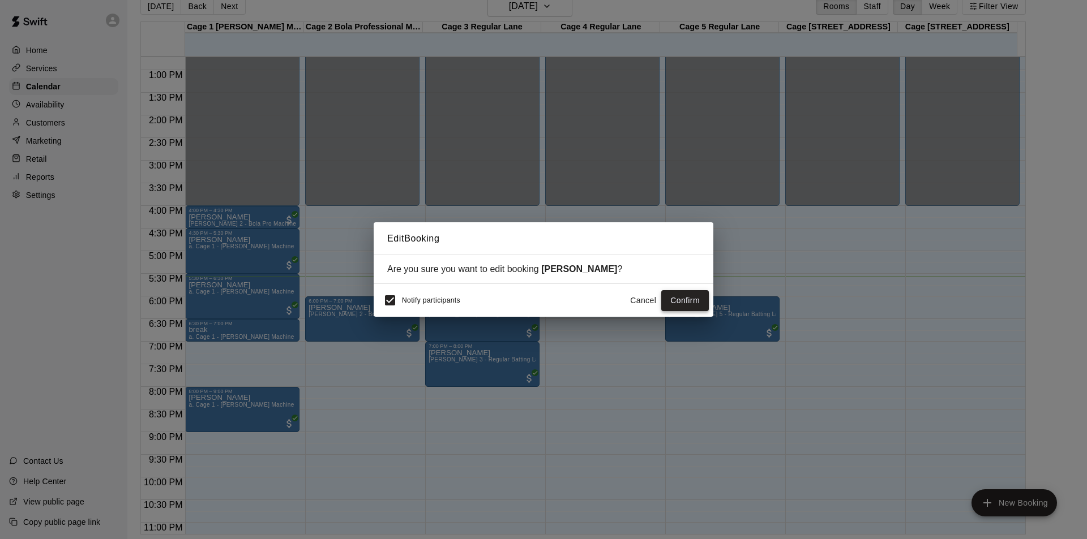
click at [696, 300] on button "Confirm" at bounding box center [685, 300] width 48 height 21
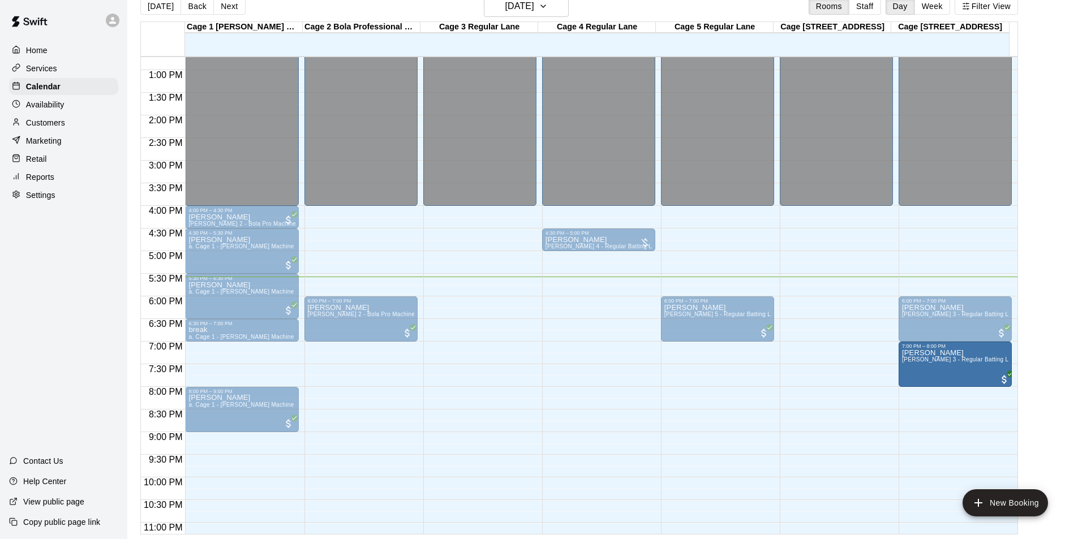
drag, startPoint x: 577, startPoint y: 379, endPoint x: 992, endPoint y: 379, distance: 414.9
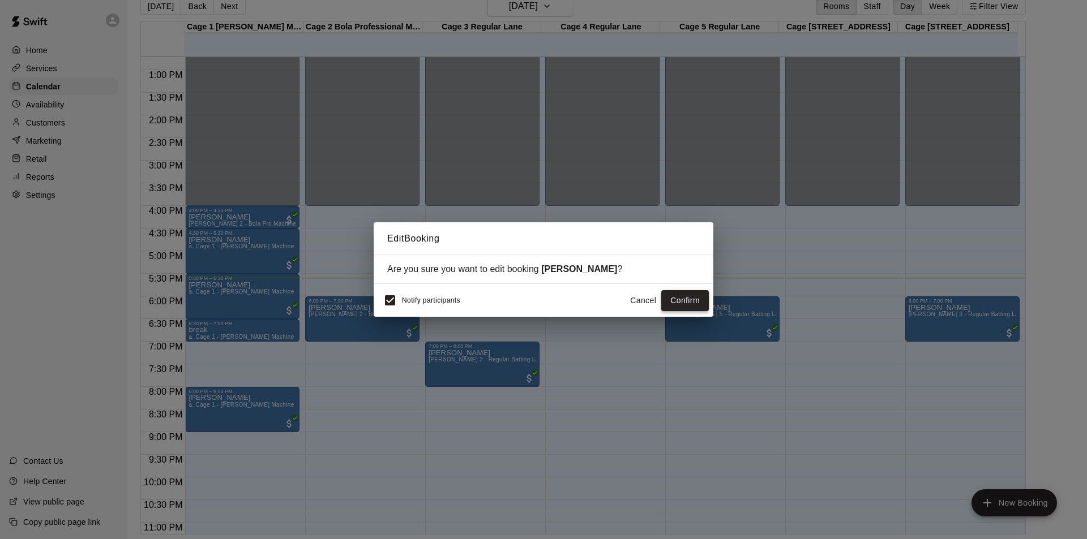
click at [696, 309] on button "Confirm" at bounding box center [685, 300] width 48 height 21
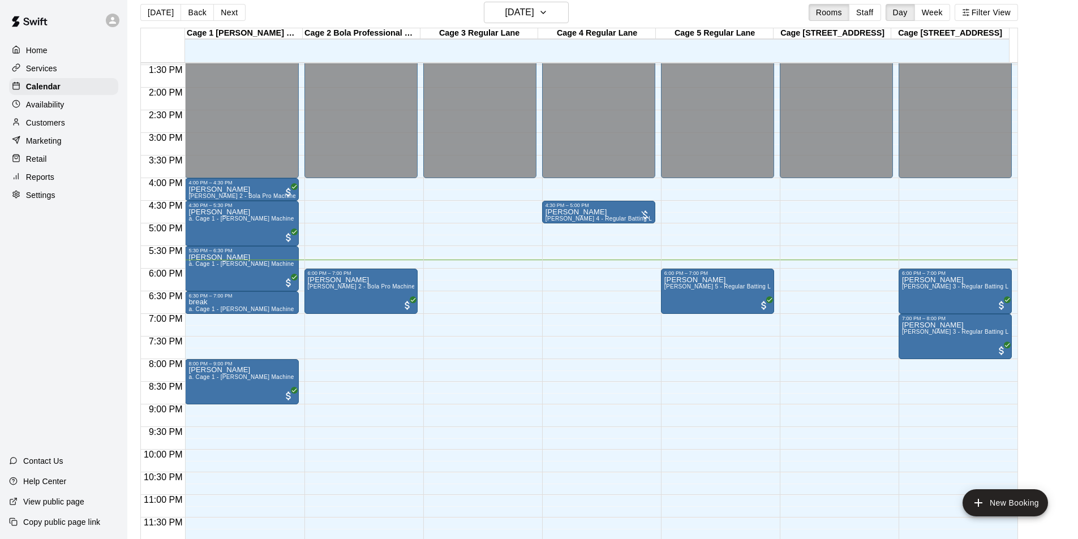
scroll to position [18, 0]
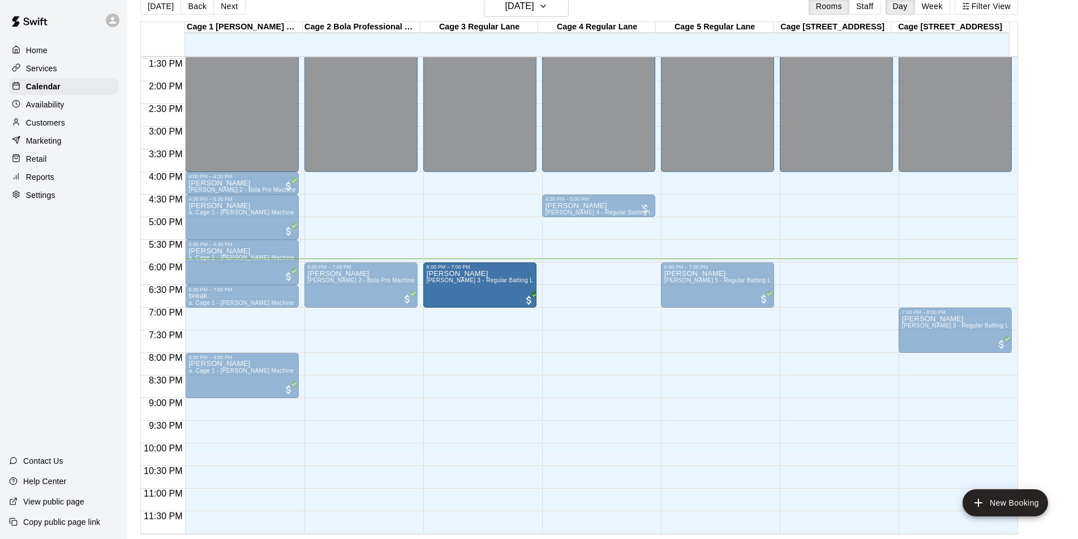
drag, startPoint x: 844, startPoint y: 288, endPoint x: 499, endPoint y: 292, distance: 344.8
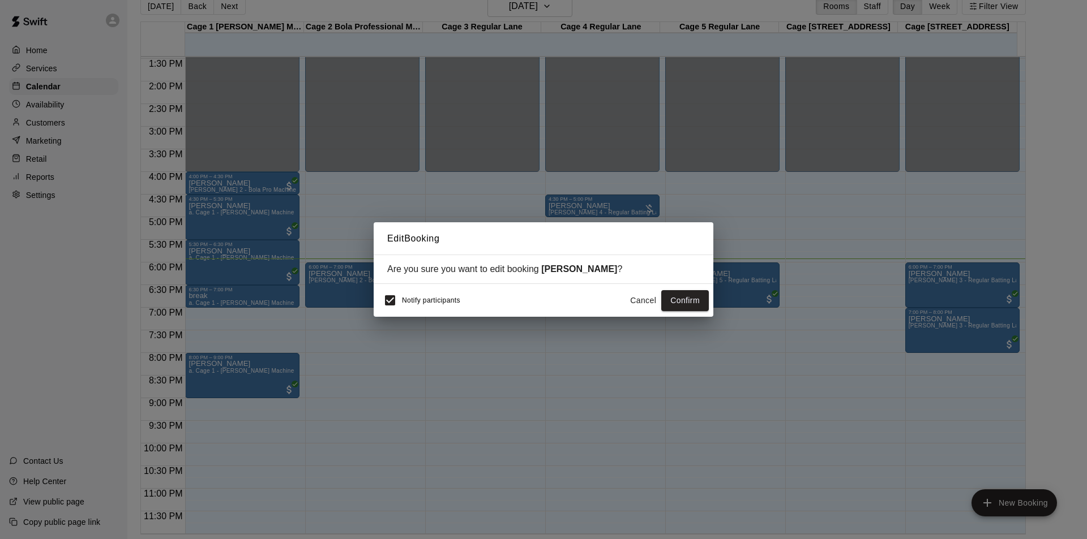
click at [685, 299] on button "Confirm" at bounding box center [685, 300] width 48 height 21
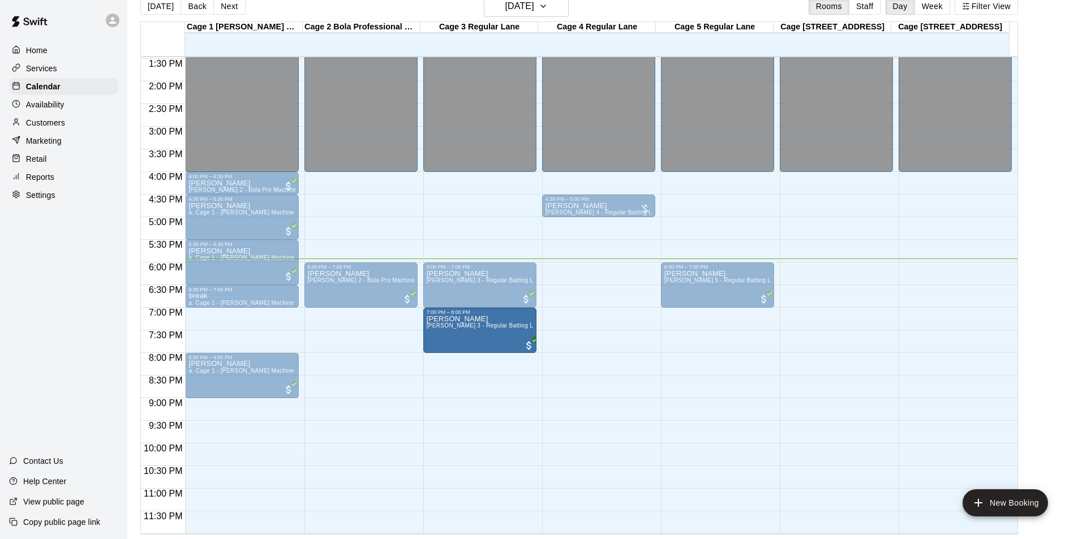
drag, startPoint x: 952, startPoint y: 328, endPoint x: 509, endPoint y: 334, distance: 442.7
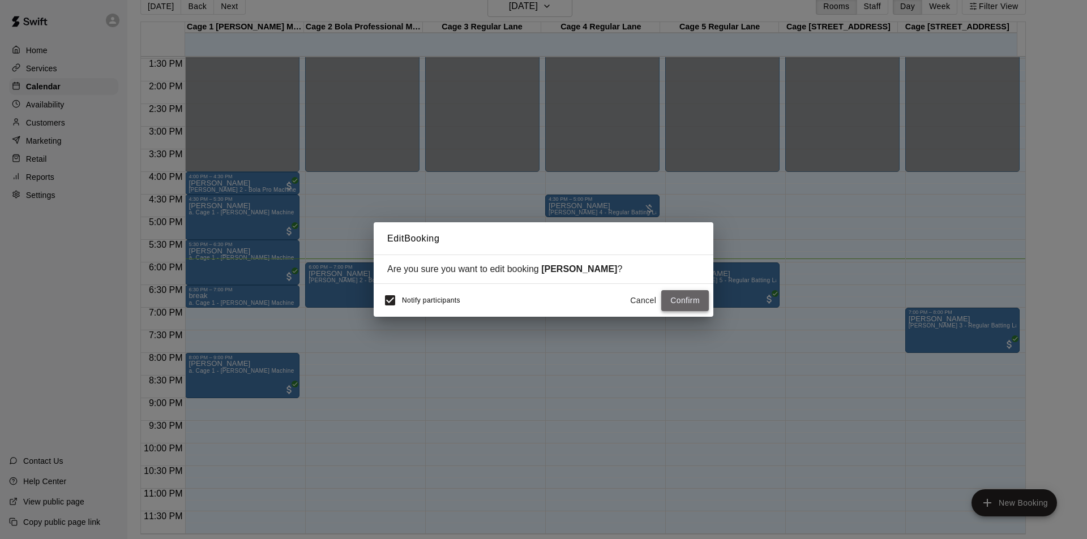
click at [696, 301] on button "Confirm" at bounding box center [685, 300] width 48 height 21
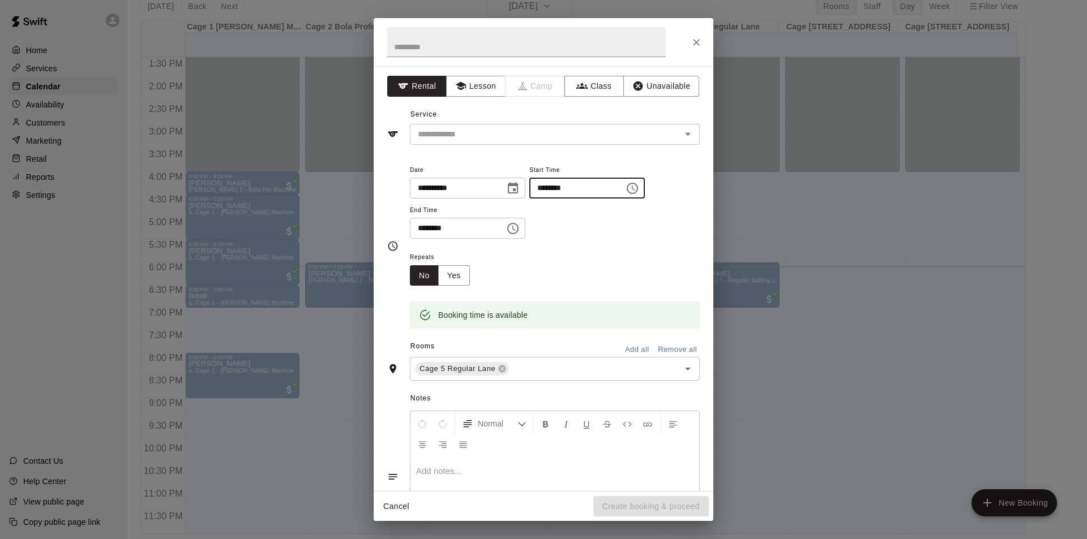
click at [572, 186] on input "********" at bounding box center [572, 188] width 87 height 21
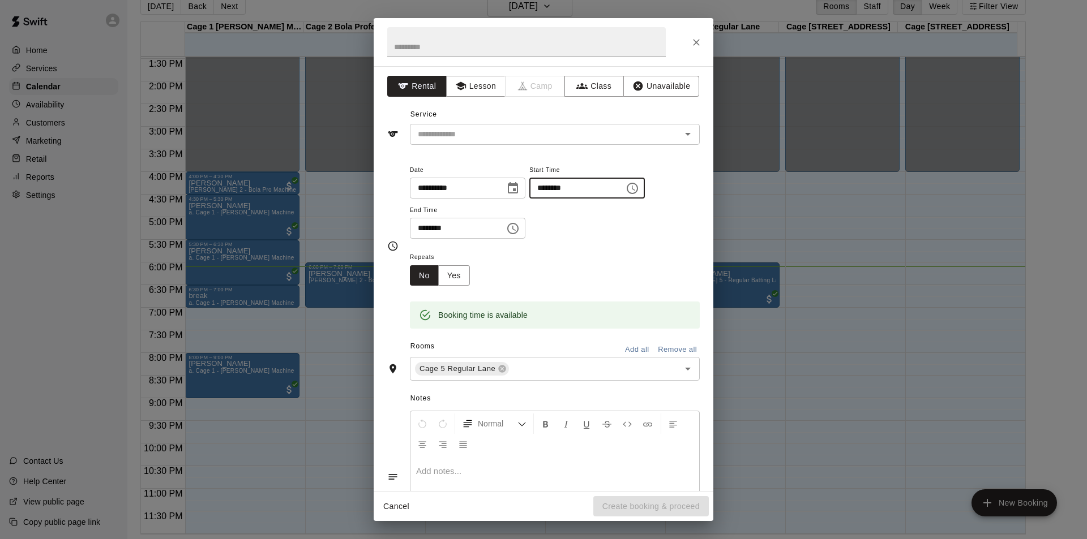
type input "********"
click at [435, 226] on input "********" at bounding box center [453, 228] width 87 height 21
click at [494, 126] on div "​" at bounding box center [555, 134] width 290 height 21
type input "********"
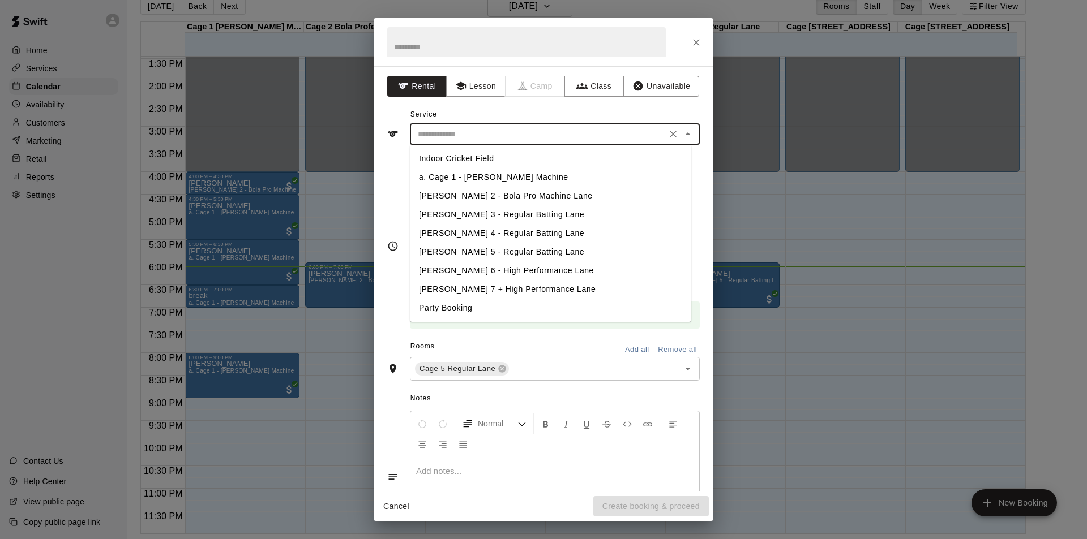
click at [460, 252] on li "[PERSON_NAME] 5 - Regular Batting Lane" at bounding box center [550, 252] width 281 height 19
type input "**********"
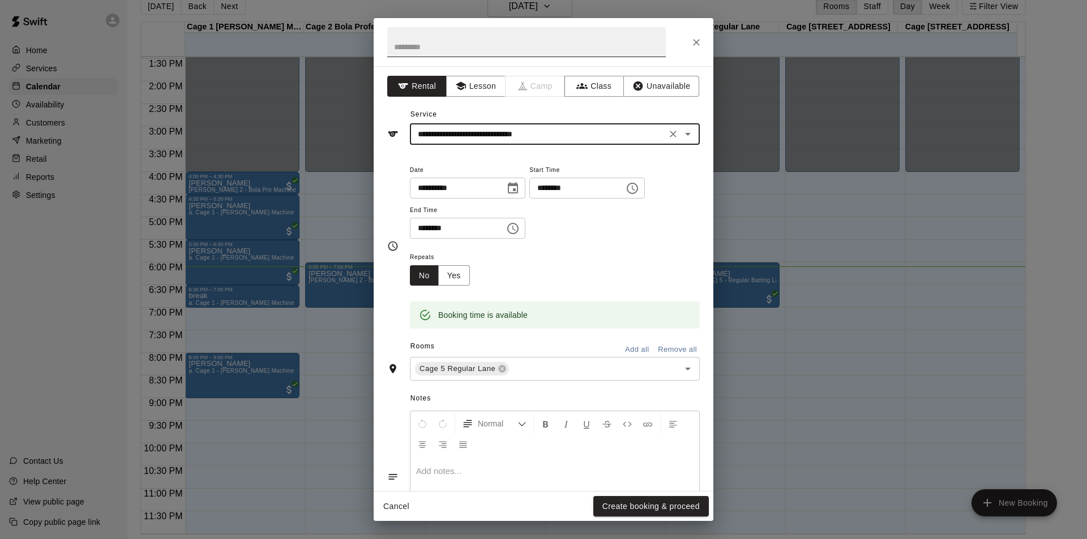
click at [409, 49] on input "text" at bounding box center [526, 42] width 279 height 30
type input "****"
click at [646, 504] on button "Create booking & proceed" at bounding box center [650, 506] width 115 height 21
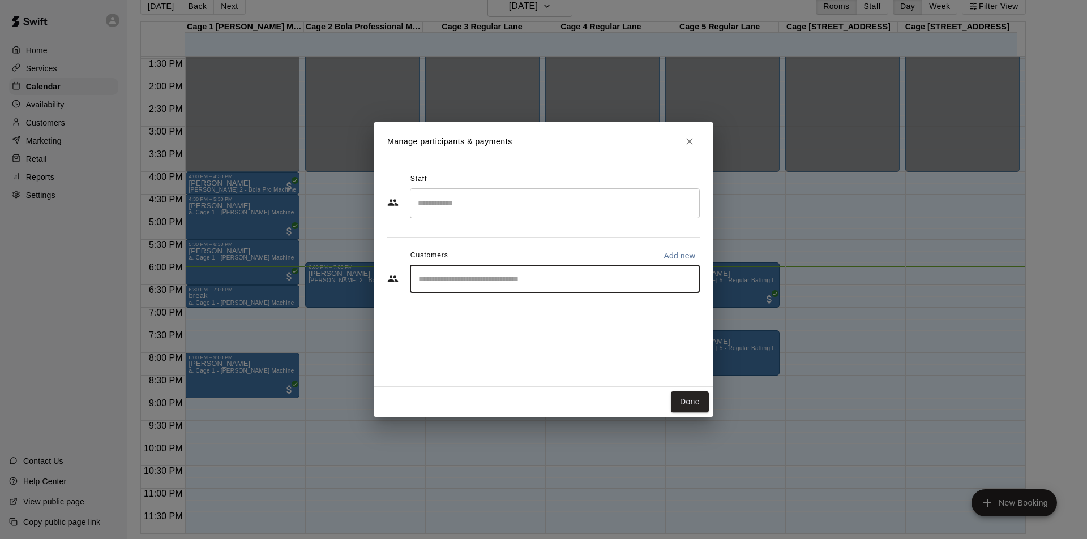
click at [529, 278] on input "Start typing to search customers..." at bounding box center [555, 278] width 280 height 11
type input "****"
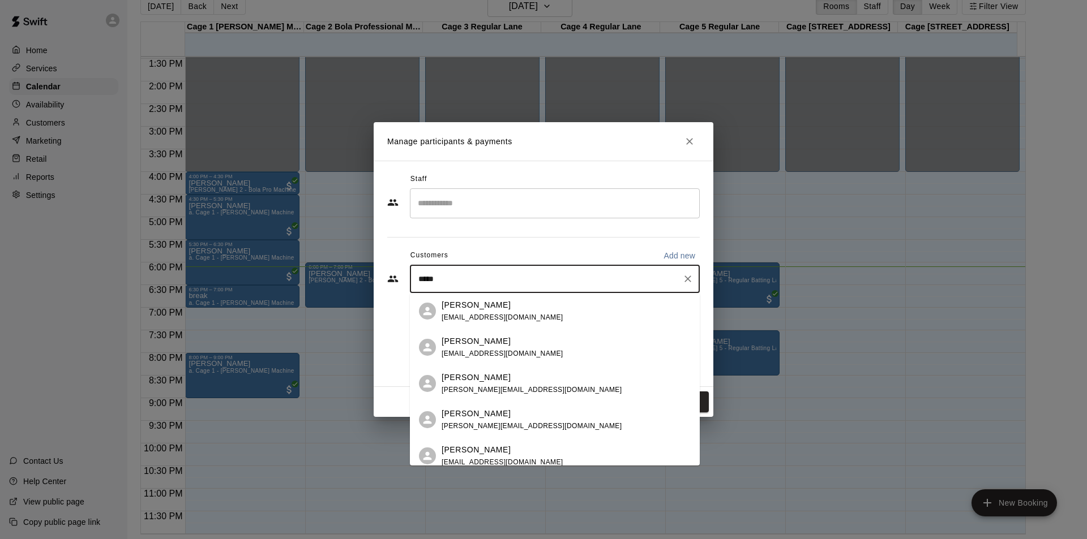
click at [501, 388] on div "Ayan Ali i.kurji@gmail.com" at bounding box center [566, 384] width 249 height 24
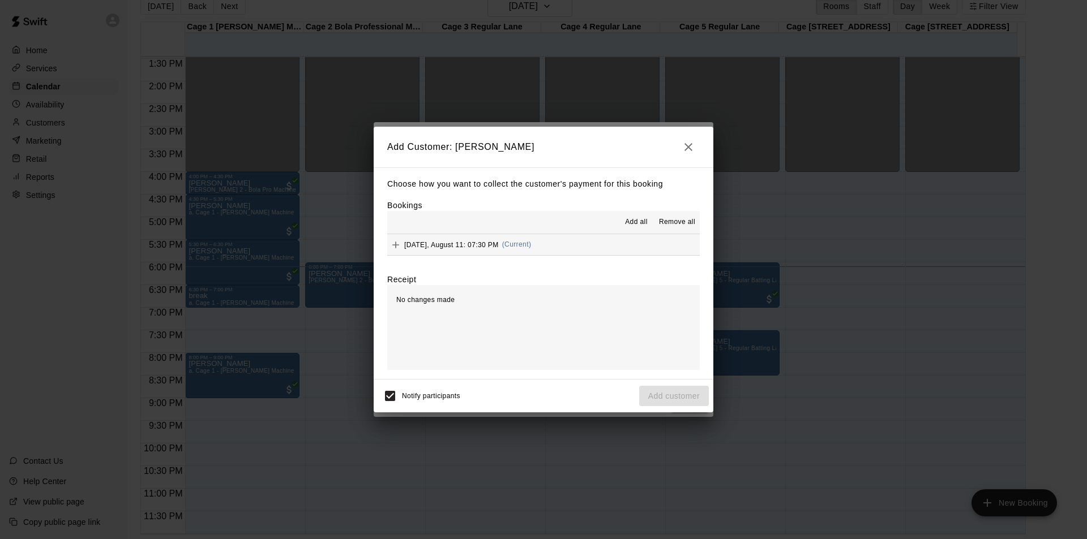
click at [638, 221] on span "Add all" at bounding box center [636, 222] width 23 height 11
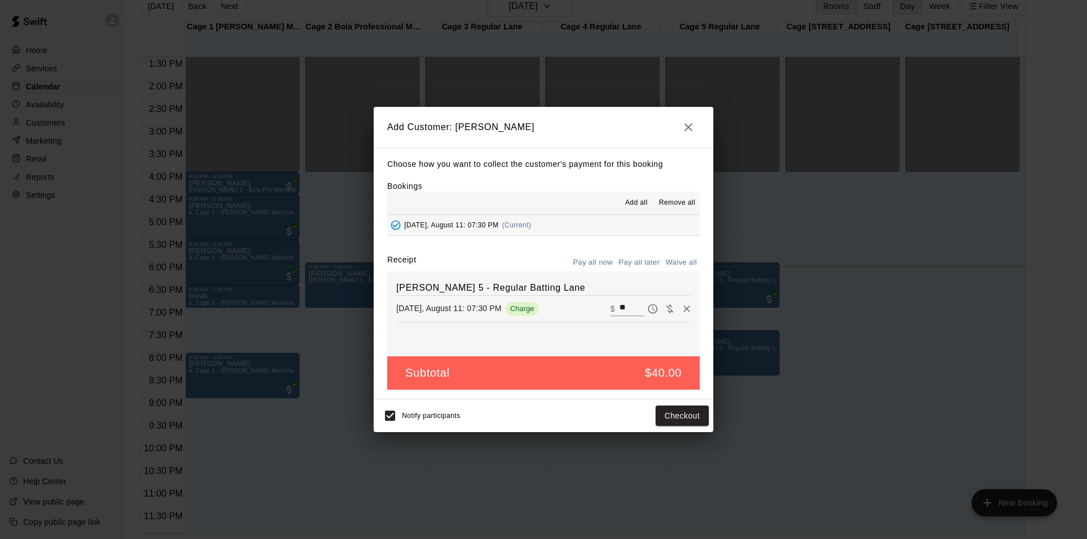
click at [682, 262] on button "Waive all" at bounding box center [680, 263] width 37 height 18
type input "*"
click at [679, 416] on button "Add customer" at bounding box center [674, 416] width 70 height 21
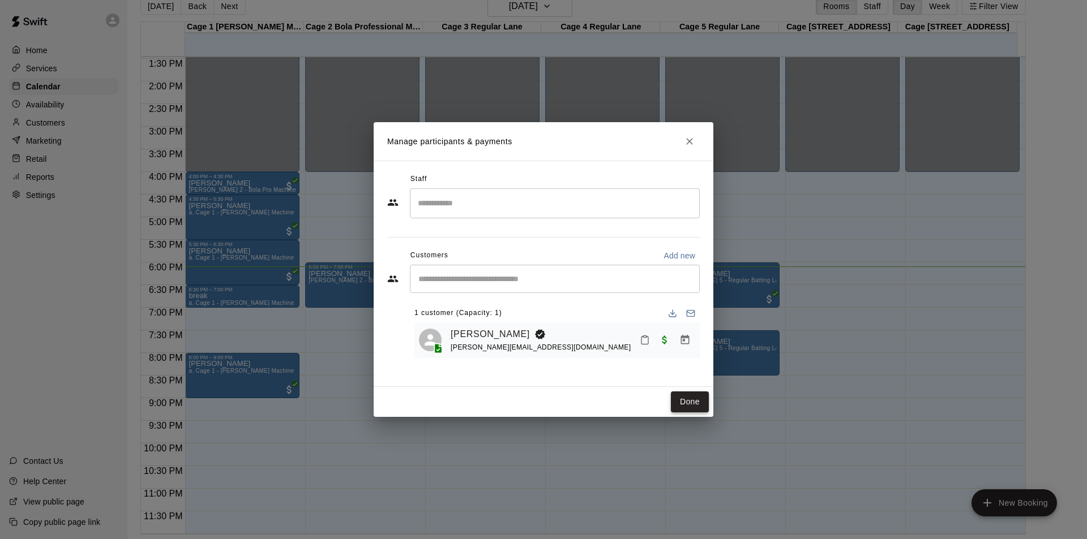
click at [686, 393] on button "Done" at bounding box center [690, 402] width 38 height 21
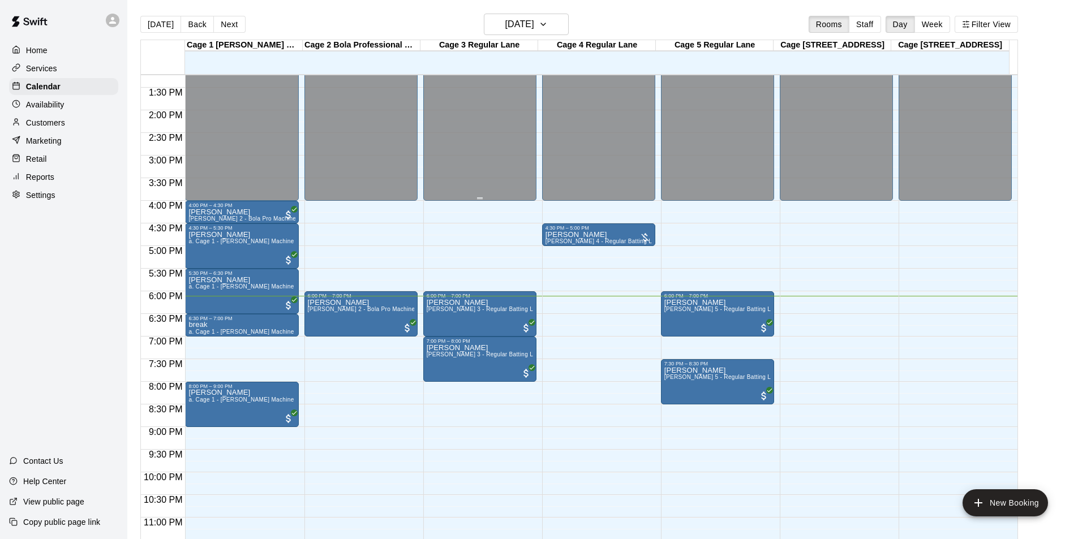
scroll to position [611, 0]
